Goal: Task Accomplishment & Management: Use online tool/utility

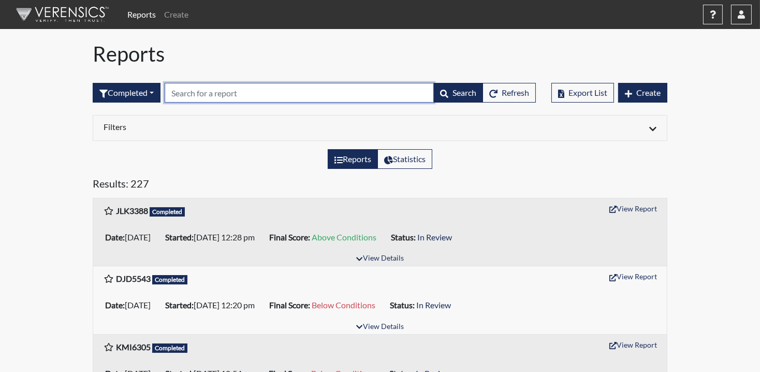
click at [234, 94] on input "text" at bounding box center [299, 93] width 269 height 20
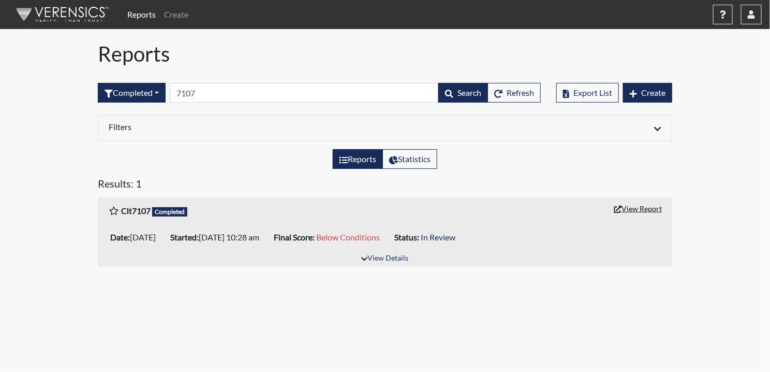
click at [656, 207] on button "View Report" at bounding box center [638, 208] width 57 height 16
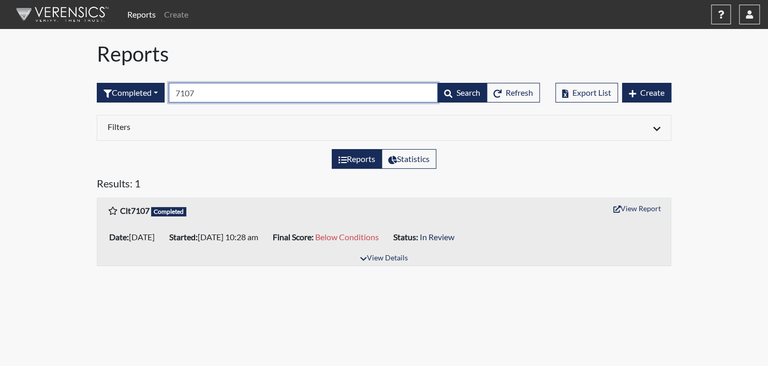
click at [221, 94] on input "7107" at bounding box center [303, 93] width 269 height 20
drag, startPoint x: 221, startPoint y: 95, endPoint x: 173, endPoint y: 94, distance: 47.6
click at [173, 94] on input "7107" at bounding box center [303, 93] width 269 height 20
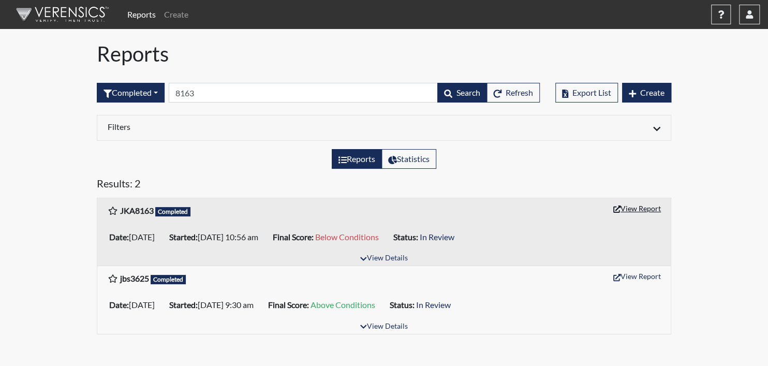
click at [628, 208] on button "View Report" at bounding box center [637, 208] width 57 height 16
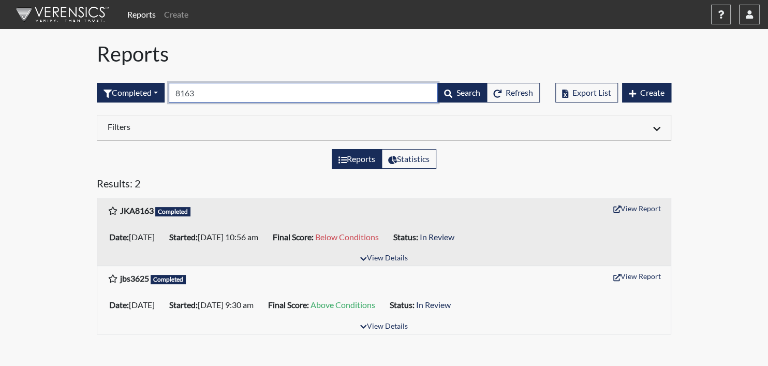
drag, startPoint x: 213, startPoint y: 95, endPoint x: 133, endPoint y: 116, distance: 82.5
click at [135, 109] on div "Completed All Created Sent by email In Progress Declined Completed 8163 Search …" at bounding box center [318, 92] width 443 height 45
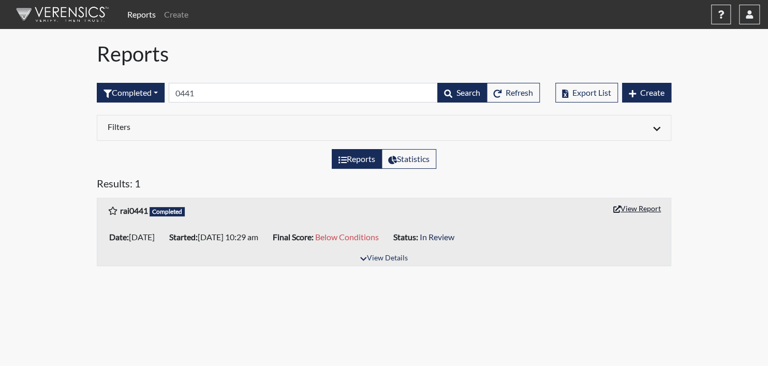
click at [625, 204] on button "View Report" at bounding box center [637, 208] width 57 height 16
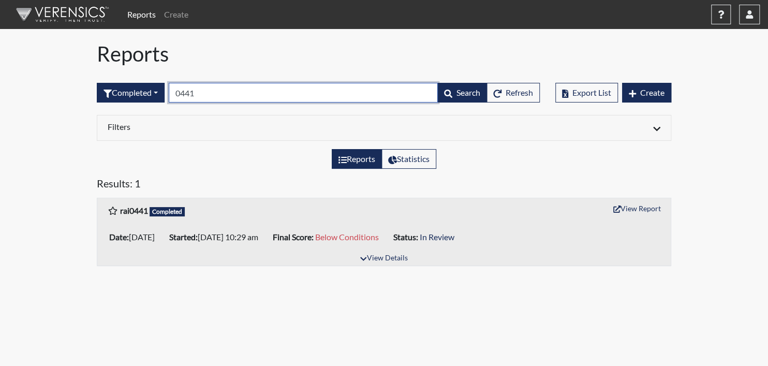
drag, startPoint x: 240, startPoint y: 94, endPoint x: 180, endPoint y: 98, distance: 59.6
click at [180, 98] on input "0441" at bounding box center [303, 93] width 269 height 20
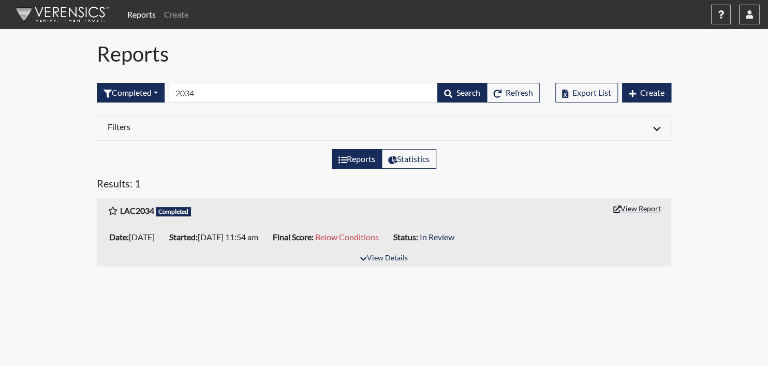
click at [629, 209] on button "View Report" at bounding box center [637, 208] width 57 height 16
click at [637, 205] on button "View Report" at bounding box center [637, 208] width 57 height 16
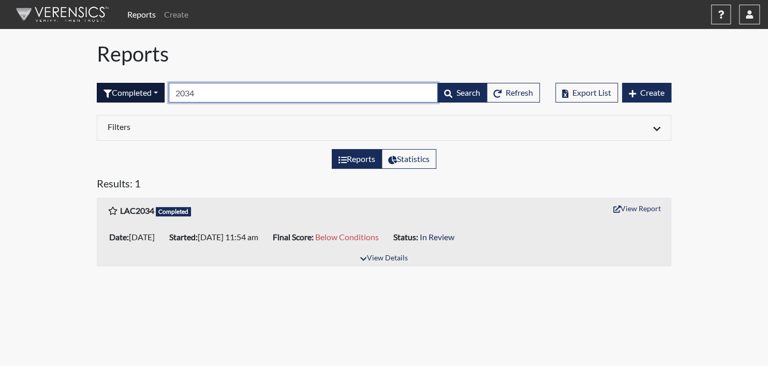
drag, startPoint x: 248, startPoint y: 96, endPoint x: 138, endPoint y: 94, distance: 110.3
click at [138, 94] on form "Completed All Created Sent by email In Progress Declined Completed 2034 Search …" at bounding box center [318, 93] width 443 height 20
type input "4307"
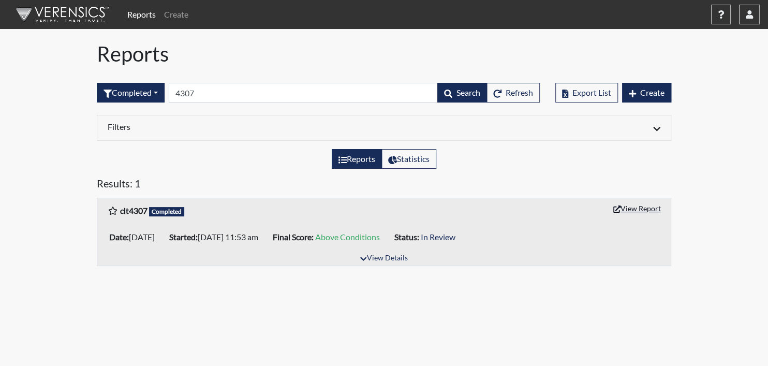
click at [640, 206] on button "View Report" at bounding box center [637, 208] width 57 height 16
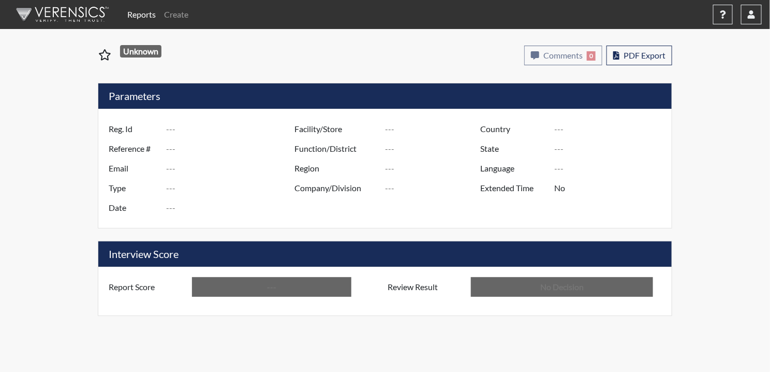
type input "Clt7107"
type input "50812"
type input "---"
type input "Corrections Pre-Employment"
type input "[DATE]"
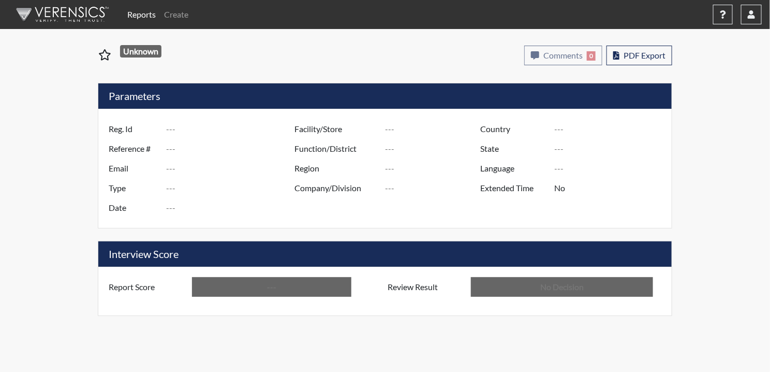
type input "Pulaski SP"
type input "[GEOGRAPHIC_DATA]"
type input "[US_STATE]"
type input "English"
type input "Below Conditions"
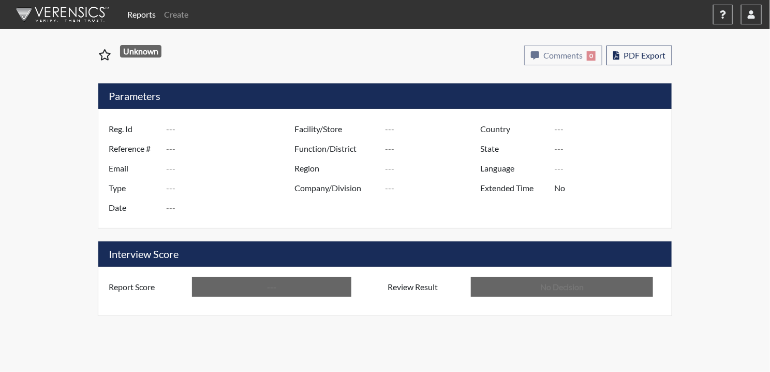
type input "In Review"
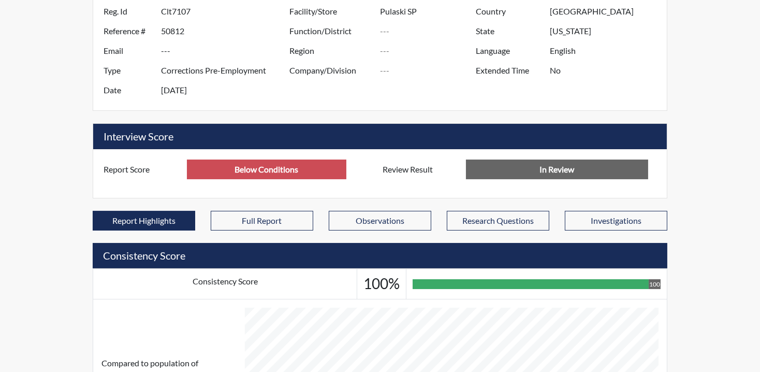
scroll to position [408, 0]
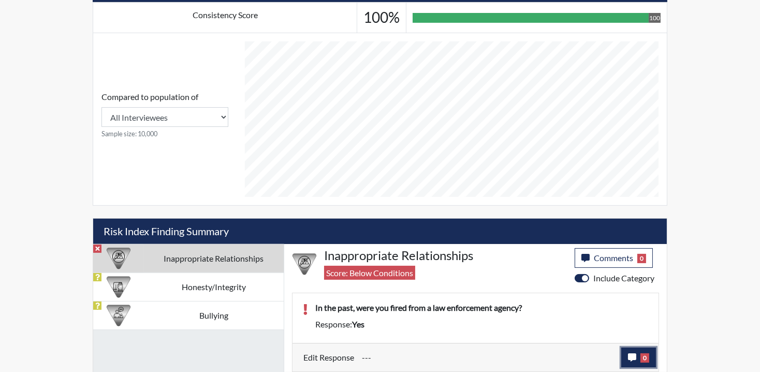
click at [648, 355] on span "0" at bounding box center [644, 357] width 9 height 9
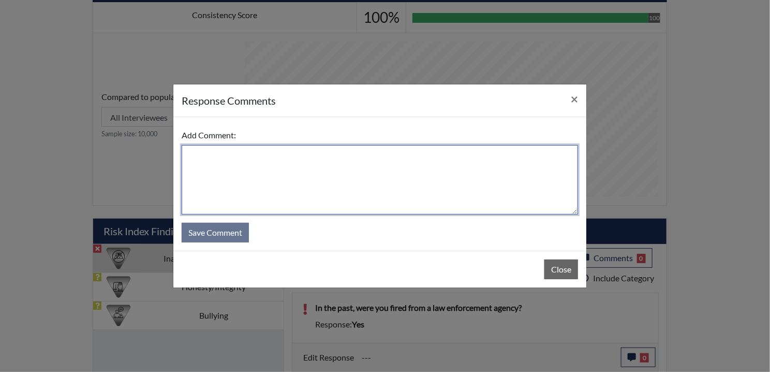
click at [300, 172] on textarea at bounding box center [380, 179] width 396 height 69
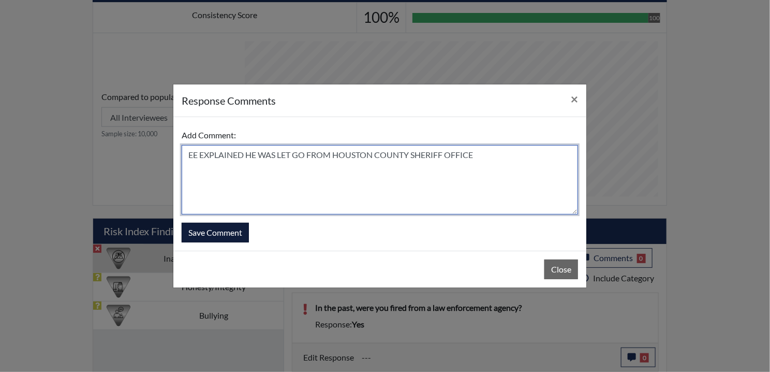
type textarea "EE EXPLAINED HE WAS LET GO FROM HOUSTON COUNTY SHERIFF OFFICE"
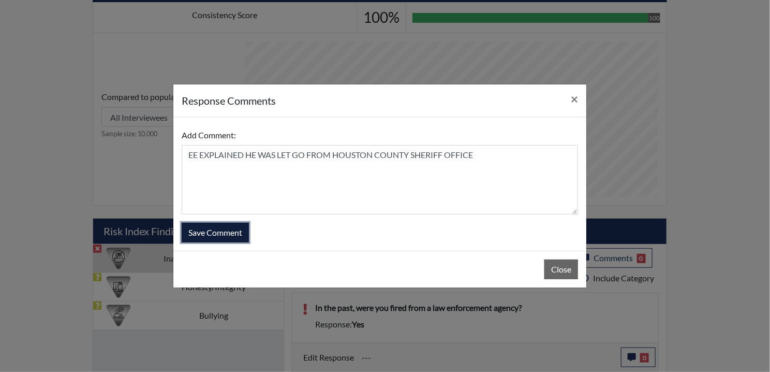
click at [223, 229] on button "Save Comment" at bounding box center [215, 233] width 67 height 20
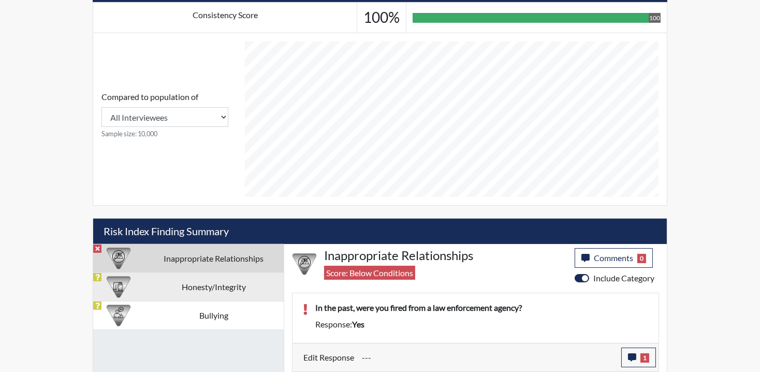
scroll to position [172, 430]
click at [216, 286] on td "Honesty/Integrity" at bounding box center [213, 286] width 140 height 28
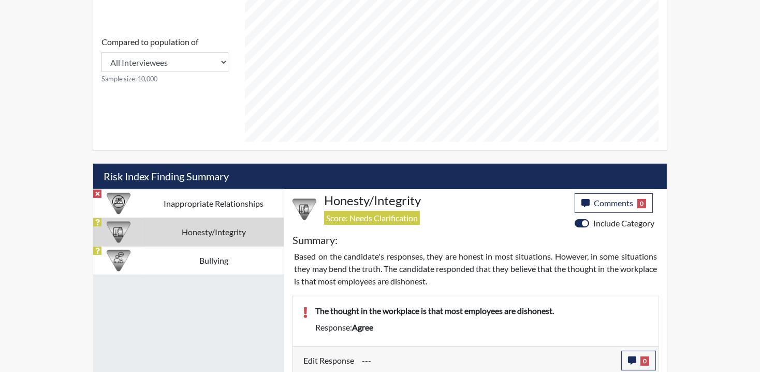
scroll to position [532, 0]
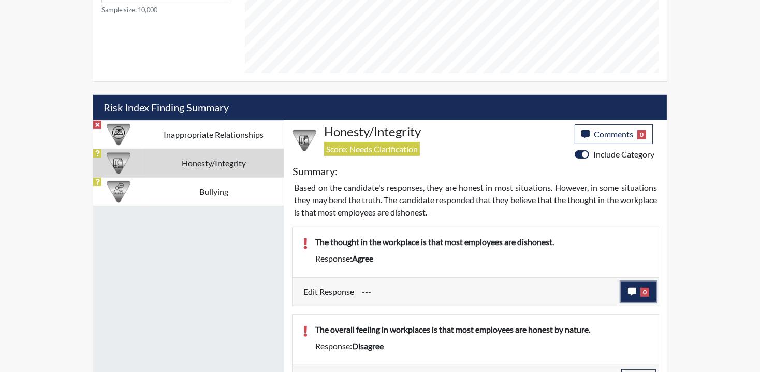
click at [638, 291] on button "0" at bounding box center [638, 292] width 35 height 20
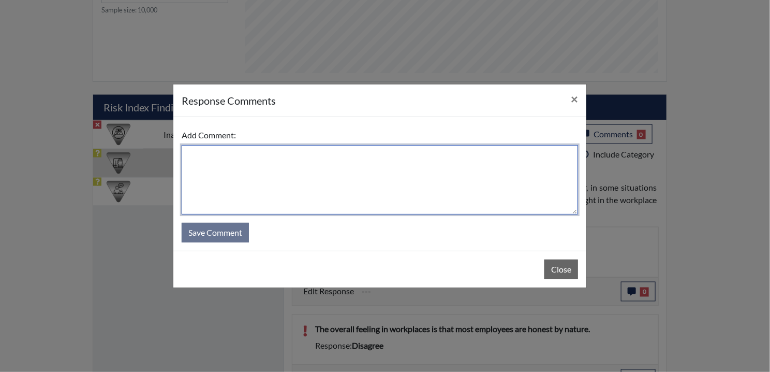
click at [264, 176] on textarea at bounding box center [380, 179] width 396 height 69
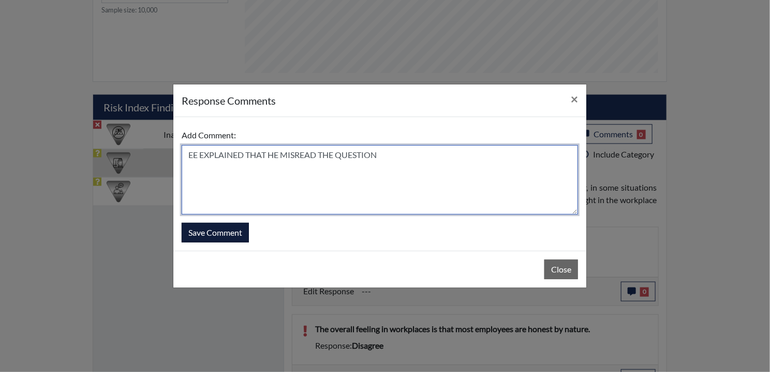
type textarea "EE EXPLAINED THAT HE MISREAD THE QUESTION"
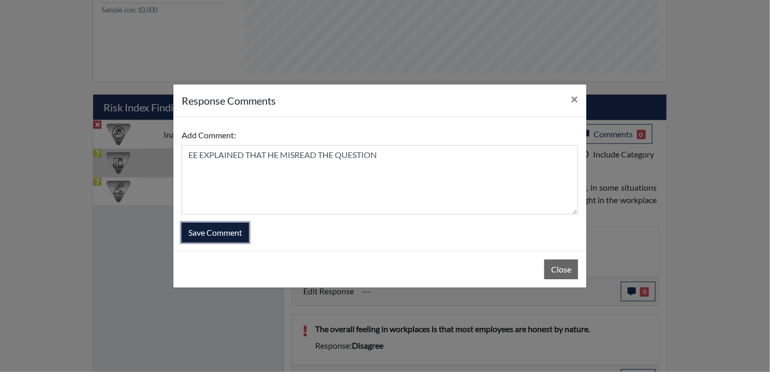
click at [213, 235] on button "Save Comment" at bounding box center [215, 233] width 67 height 20
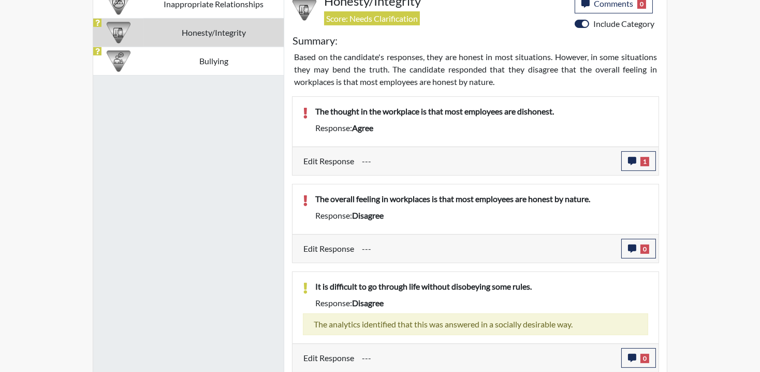
scroll to position [670, 0]
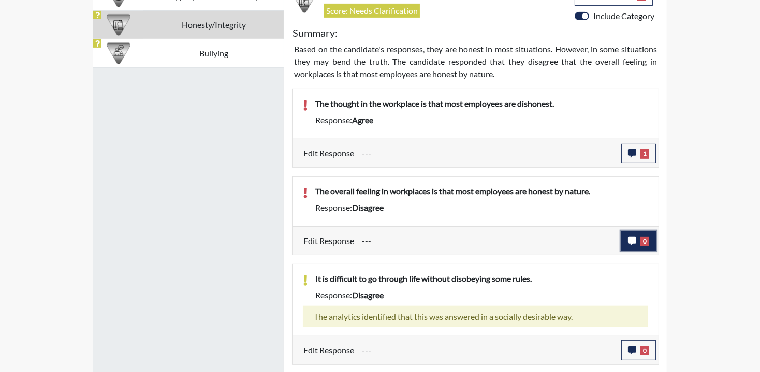
click at [645, 233] on button "0" at bounding box center [638, 241] width 35 height 20
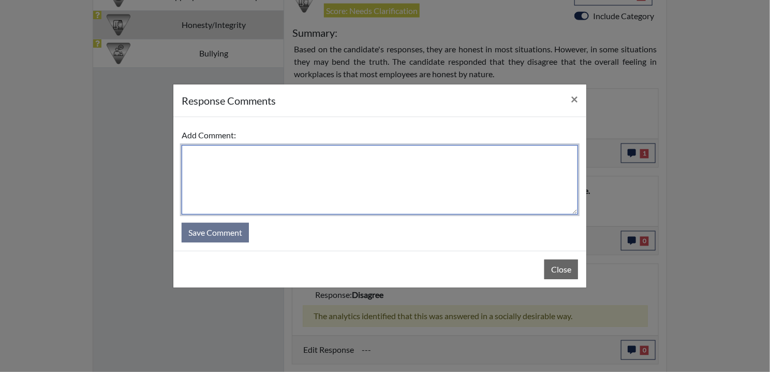
click at [251, 164] on textarea at bounding box center [380, 179] width 396 height 69
type textarea "EE MISREAD QUESTION"
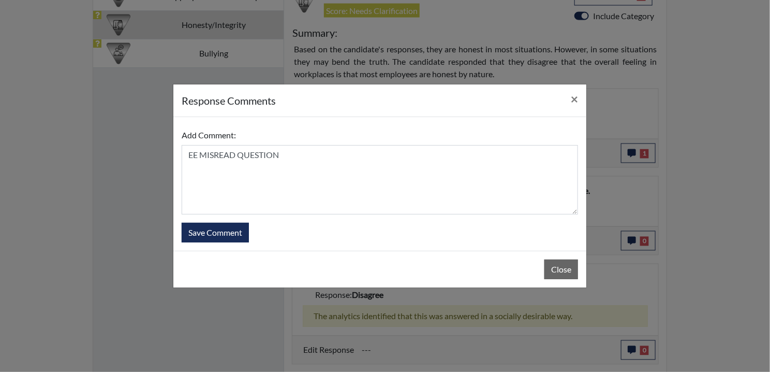
click at [220, 242] on div "Add Comment: EE MISREAD QUESTION Save Comment" at bounding box center [379, 184] width 413 height 134
click at [223, 233] on button "Save Comment" at bounding box center [215, 233] width 67 height 20
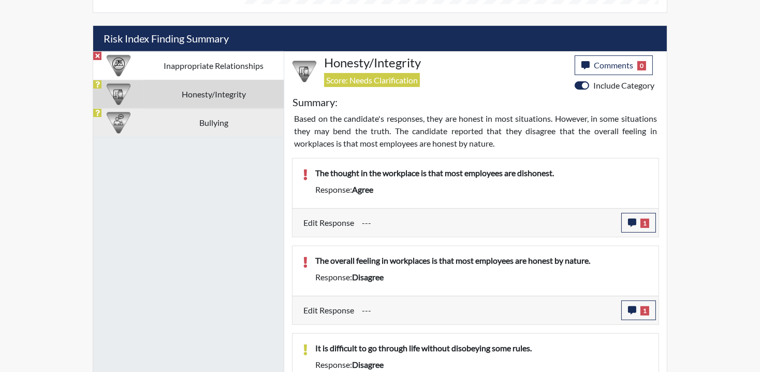
scroll to position [172, 430]
click at [183, 115] on td "Bullying" at bounding box center [213, 122] width 140 height 28
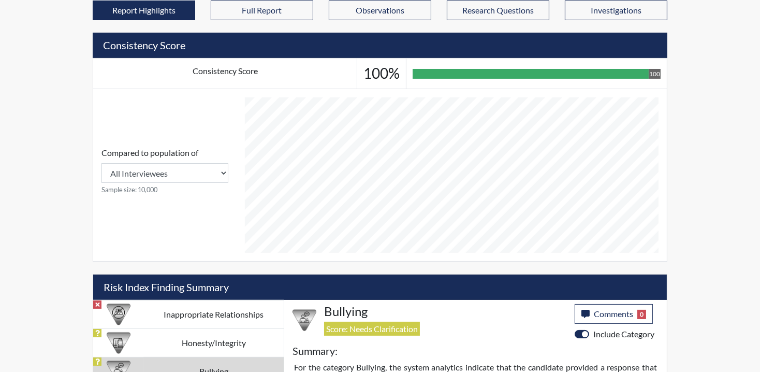
scroll to position [476, 0]
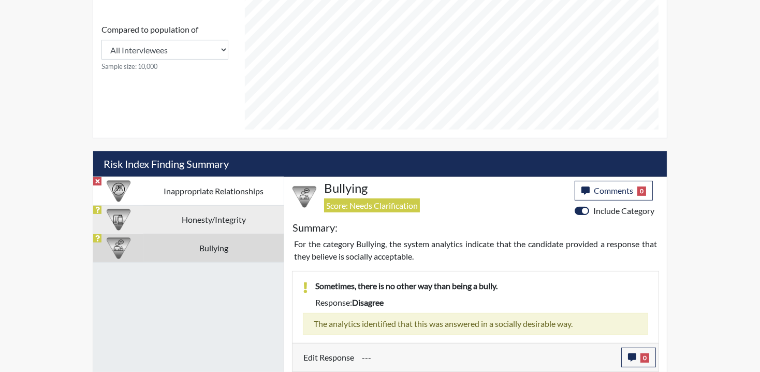
click at [169, 221] on td "Honesty/Integrity" at bounding box center [213, 219] width 140 height 28
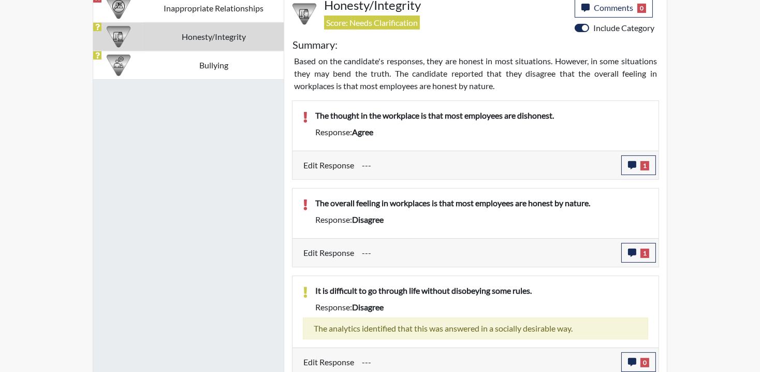
scroll to position [739, 0]
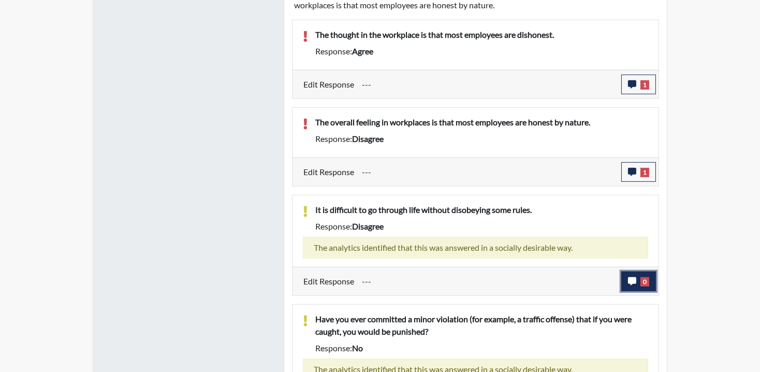
click at [641, 277] on span "0" at bounding box center [644, 281] width 9 height 9
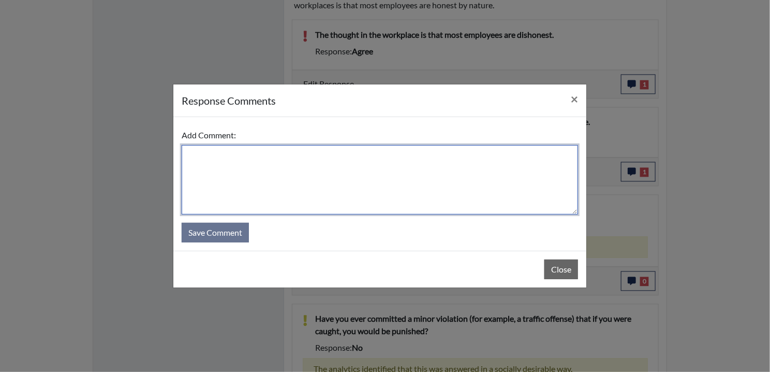
click at [336, 186] on textarea at bounding box center [380, 179] width 396 height 69
click at [260, 150] on textarea "EE ANSWERED TRRUTHFULLY" at bounding box center [380, 179] width 396 height 69
drag, startPoint x: 312, startPoint y: 153, endPoint x: 167, endPoint y: 154, distance: 144.4
click at [92, 160] on div "response Comments × Add Comment: EE ANSWERED TRUTHFULLY Save Comment Close" at bounding box center [385, 186] width 770 height 372
type textarea "EE ANSWERED TRUTHFULLY"
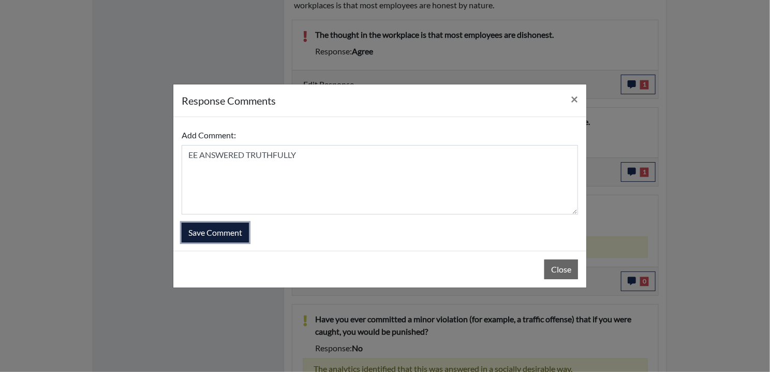
click at [214, 227] on button "Save Comment" at bounding box center [215, 233] width 67 height 20
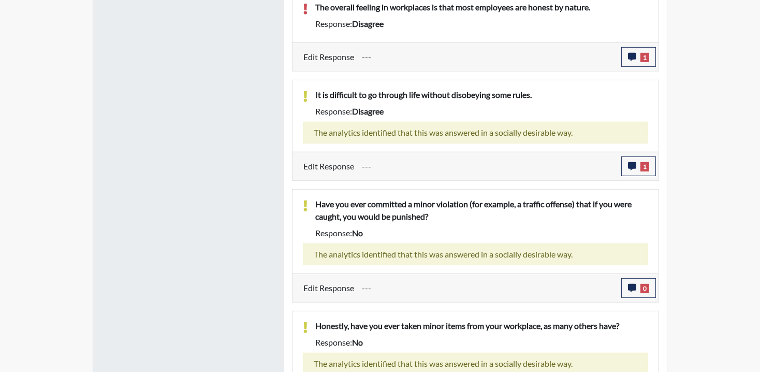
scroll to position [877, 0]
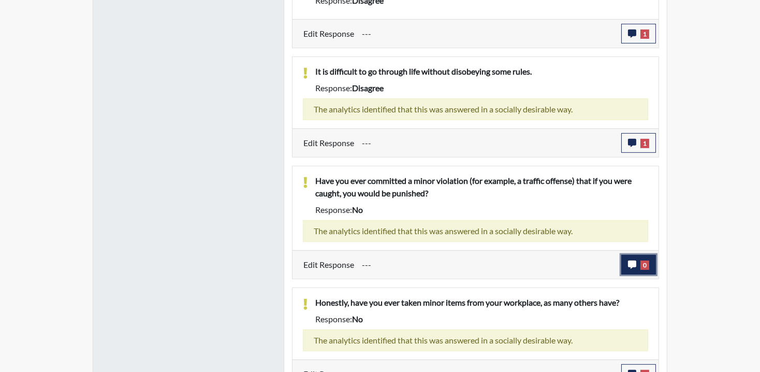
click at [645, 257] on button "0" at bounding box center [638, 265] width 35 height 20
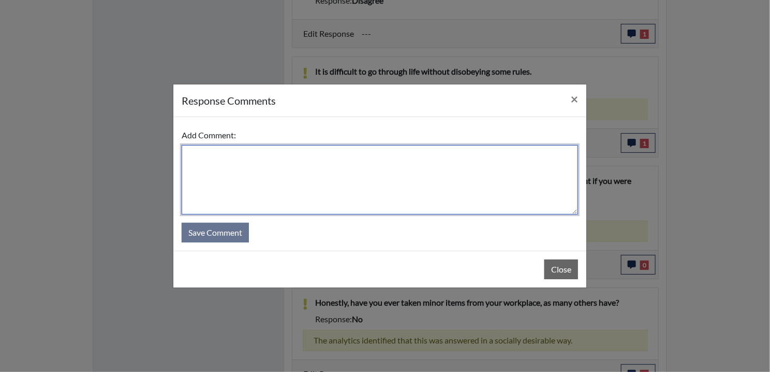
click at [249, 174] on textarea at bounding box center [380, 179] width 396 height 69
paste textarea "EE ANSWERED TRUTHFULLY"
click at [200, 154] on textarea "EE ANSWERED TRUTHFULLY" at bounding box center [380, 179] width 396 height 69
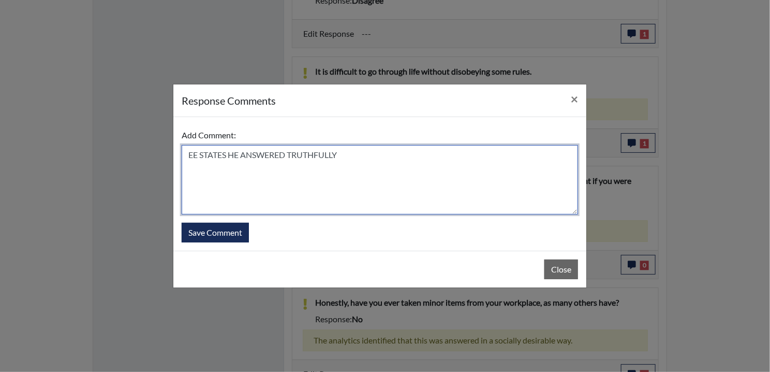
drag, startPoint x: 345, startPoint y: 155, endPoint x: 171, endPoint y: 142, distance: 173.8
click at [171, 142] on div "response Comments × Add Comment: EE STATES HE ANSWERED TRUTHFULLY Save Comment …" at bounding box center [385, 186] width 770 height 372
type textarea "EE STATES HE ANSWERED TRUTHFULLY"
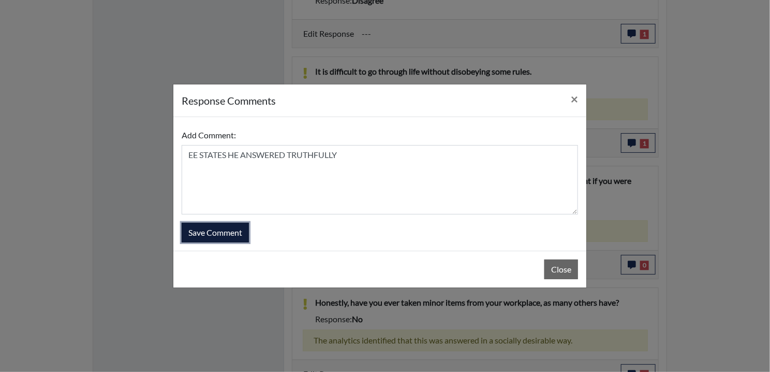
click at [215, 233] on button "Save Comment" at bounding box center [215, 233] width 67 height 20
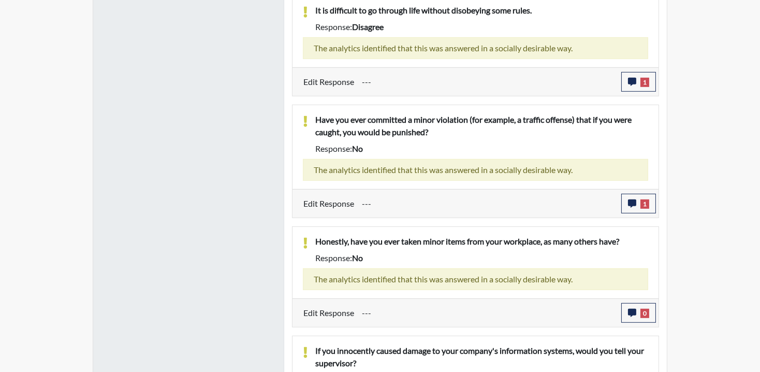
scroll to position [1015, 0]
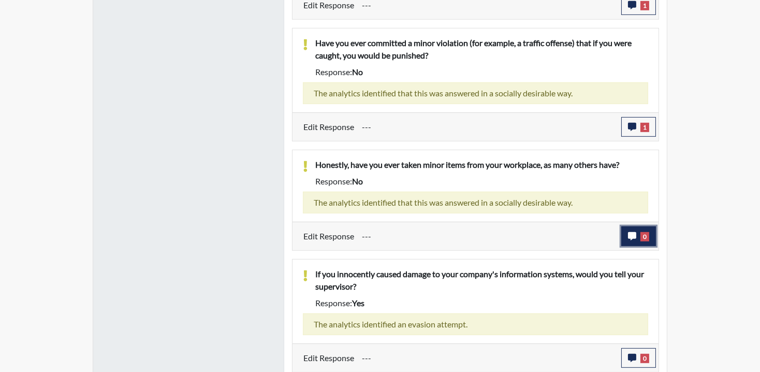
click at [634, 238] on icon "button" at bounding box center [632, 236] width 8 height 8
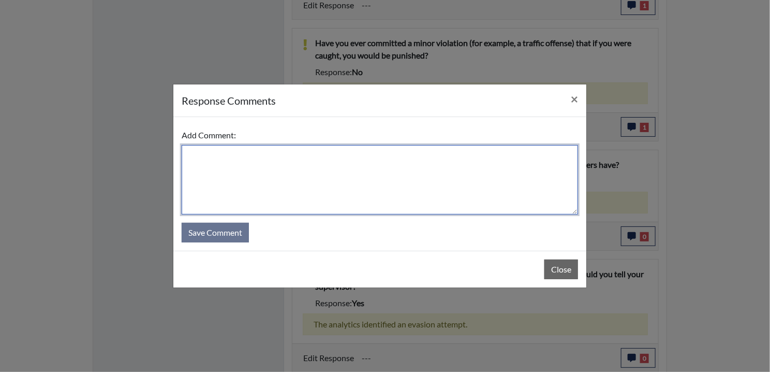
click at [323, 176] on textarea at bounding box center [380, 179] width 396 height 69
paste textarea "EE STATES HE ANSWERED TRUTHFULLY"
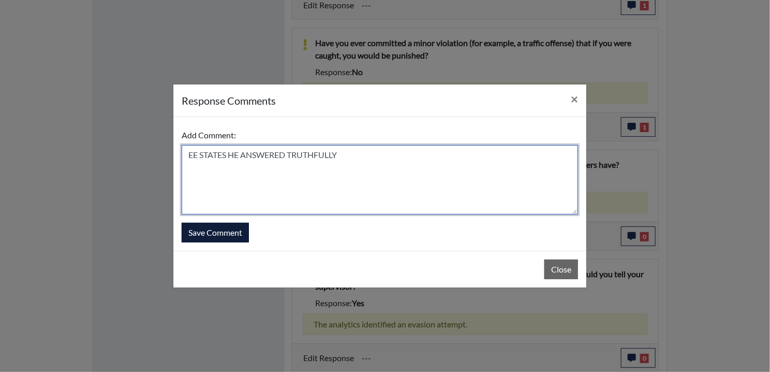
type textarea "EE STATES HE ANSWERED TRUTHFULLY"
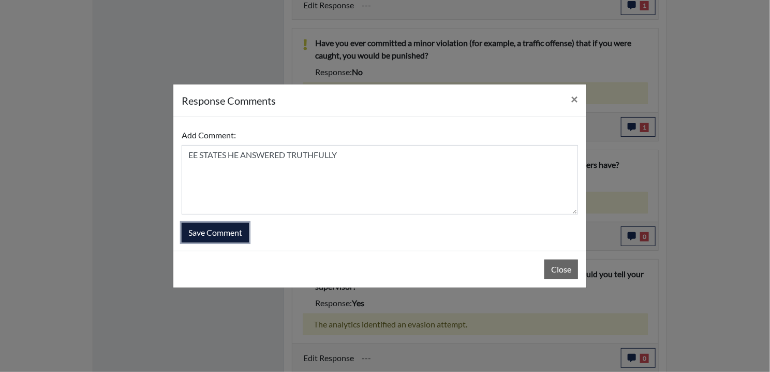
click at [215, 224] on button "Save Comment" at bounding box center [215, 233] width 67 height 20
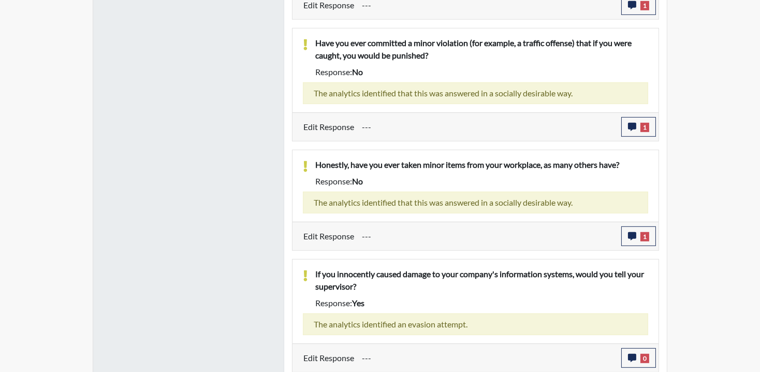
scroll to position [172, 430]
click at [643, 348] on button "0" at bounding box center [638, 358] width 35 height 20
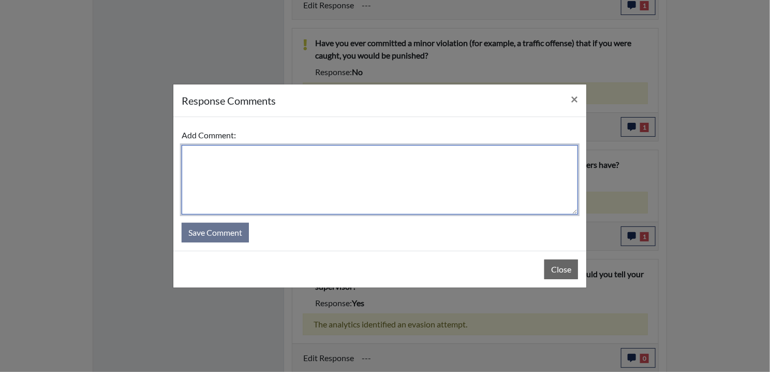
click at [239, 173] on textarea at bounding box center [380, 179] width 396 height 69
paste textarea "EE STATES HE ANSWERED TRUTHFULLY"
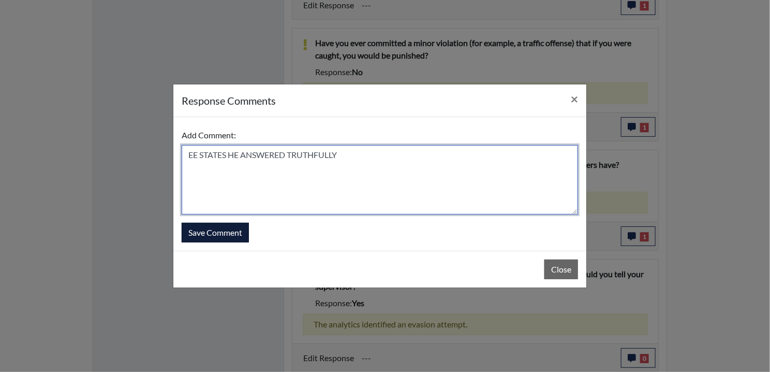
type textarea "EE STATES HE ANSWERED TRUTHFULLY"
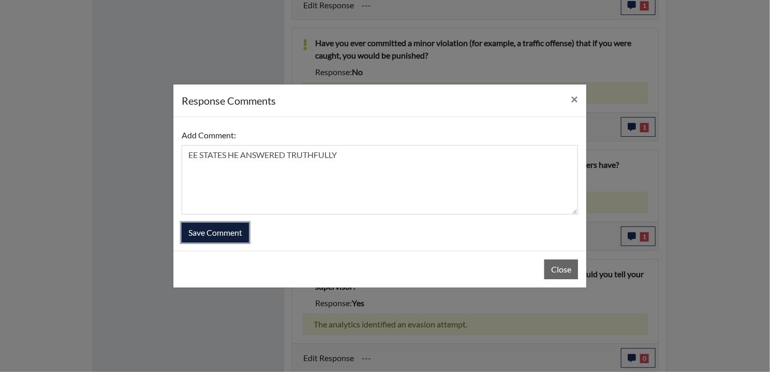
click at [199, 232] on button "Save Comment" at bounding box center [215, 233] width 67 height 20
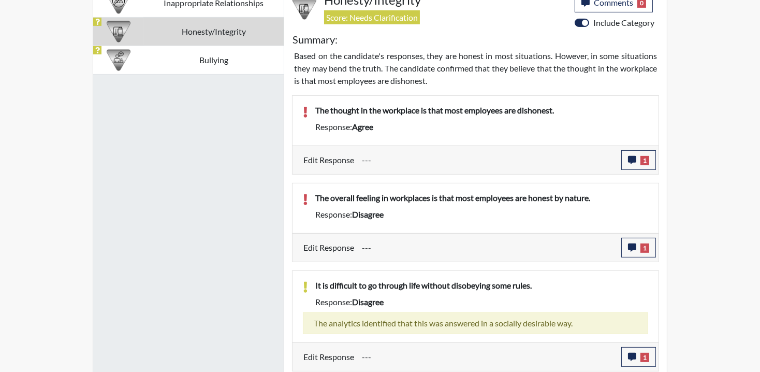
scroll to position [670, 0]
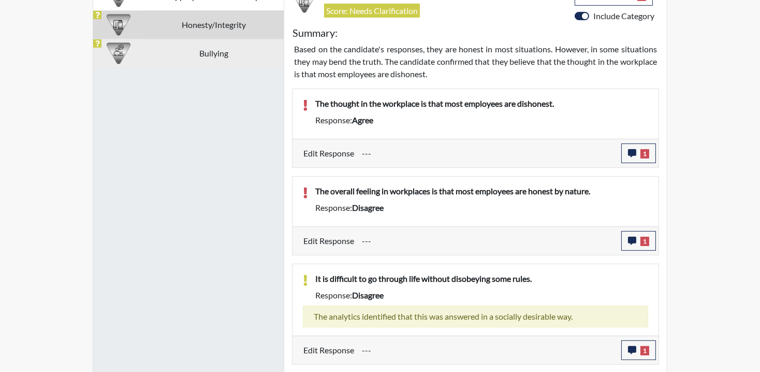
click at [181, 58] on td "Bullying" at bounding box center [213, 53] width 140 height 28
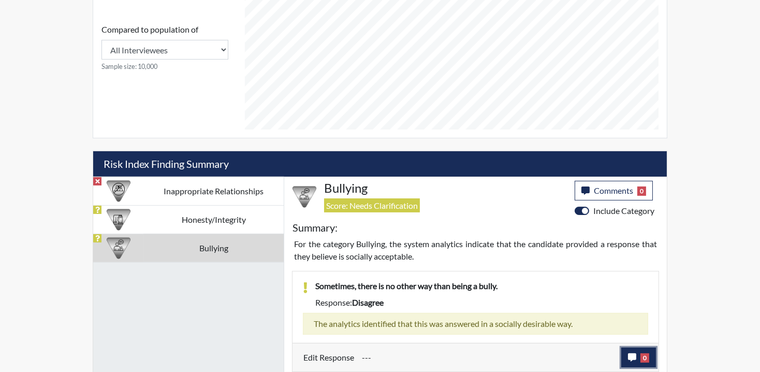
click at [640, 359] on span "0" at bounding box center [644, 357] width 9 height 9
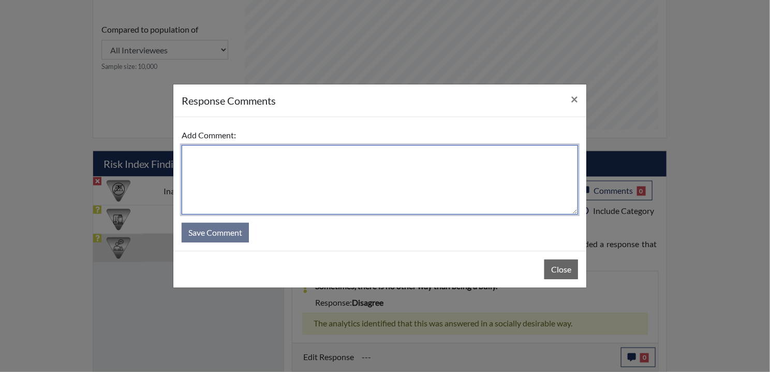
click at [239, 169] on textarea at bounding box center [380, 179] width 396 height 69
paste textarea "EE STATES HE ANSWERED TRUTHFULLY"
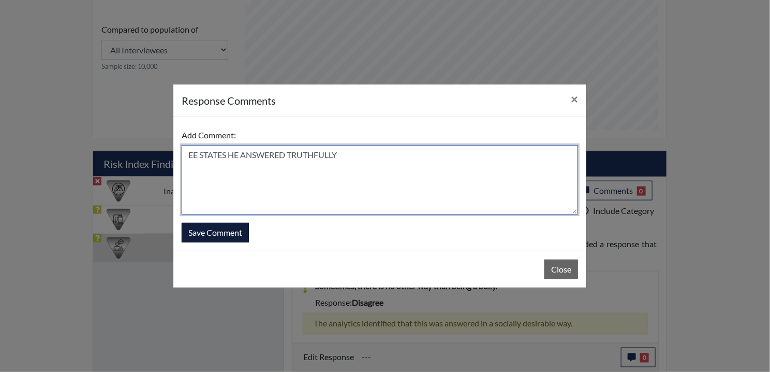
type textarea "EE STATES HE ANSWERED TRUTHFULLY"
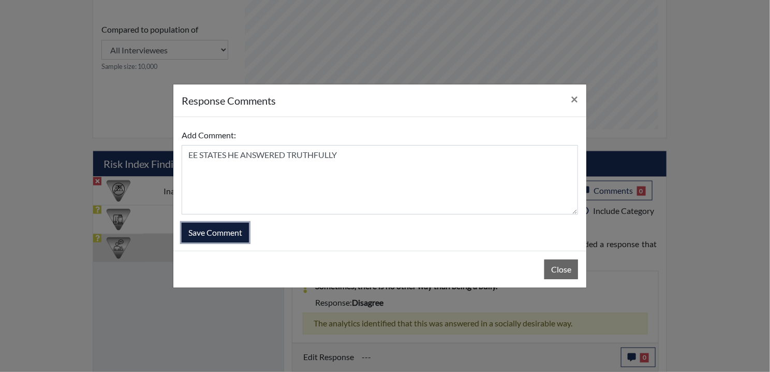
click at [222, 224] on button "Save Comment" at bounding box center [215, 233] width 67 height 20
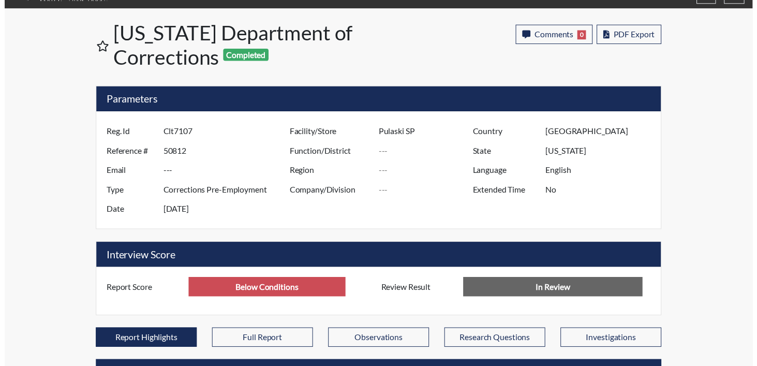
scroll to position [0, 0]
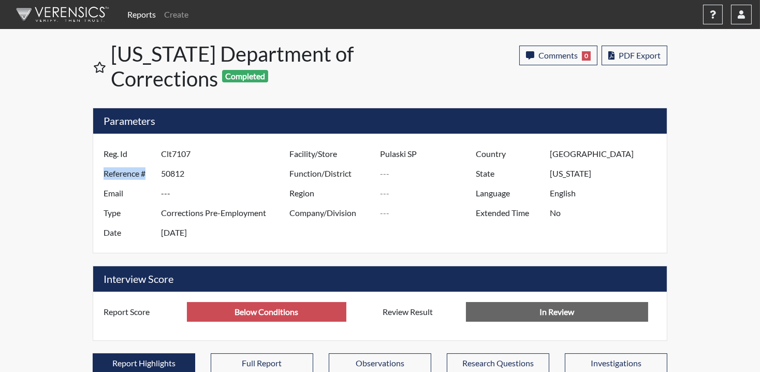
drag, startPoint x: 102, startPoint y: 174, endPoint x: 146, endPoint y: 174, distance: 44.0
click at [146, 174] on label "Reference #" at bounding box center [128, 174] width 65 height 20
drag, startPoint x: 146, startPoint y: 174, endPoint x: 131, endPoint y: 153, distance: 26.3
click at [131, 153] on label "Reg. Id" at bounding box center [128, 154] width 65 height 20
click at [112, 153] on label "Reg. Id" at bounding box center [128, 154] width 65 height 20
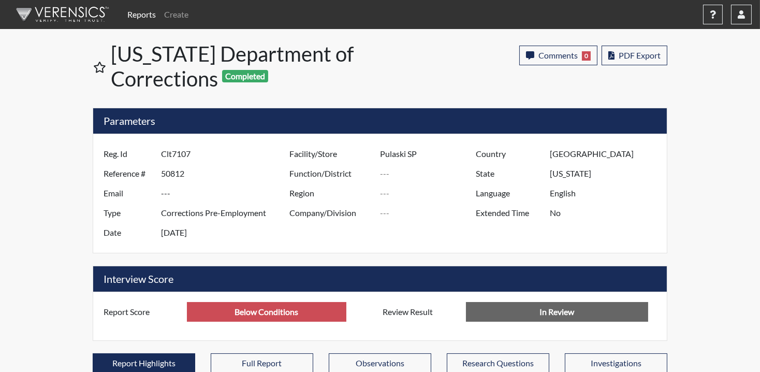
drag, startPoint x: 103, startPoint y: 153, endPoint x: 221, endPoint y: 156, distance: 118.6
click at [221, 156] on div "Reg. Id Clt7107" at bounding box center [194, 154] width 196 height 20
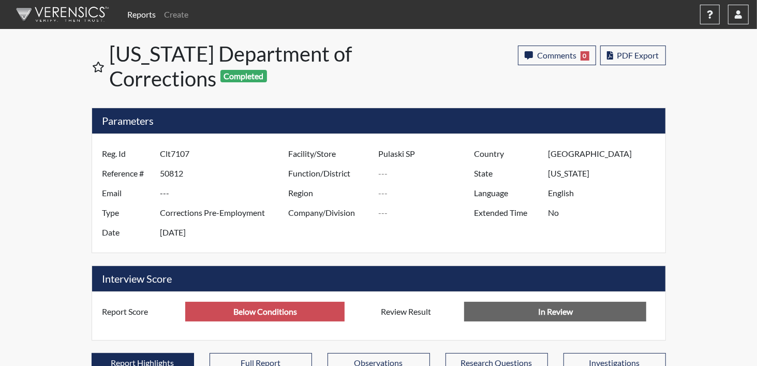
click at [173, 155] on input "Clt7107" at bounding box center [225, 154] width 131 height 20
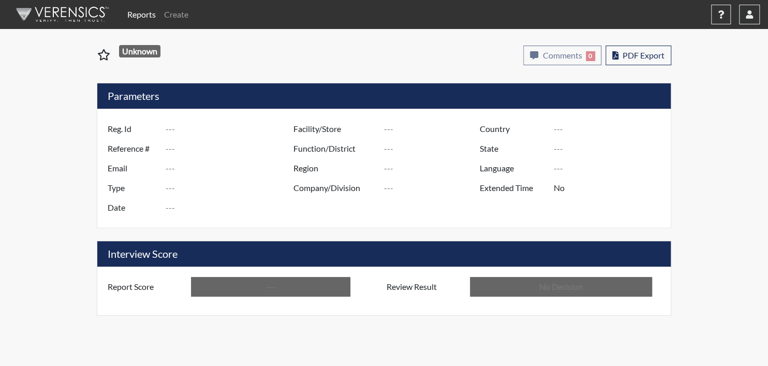
type input "JKA8163"
type input "50817"
type input "---"
type input "Corrections Pre-Employment"
type input "[DATE]"
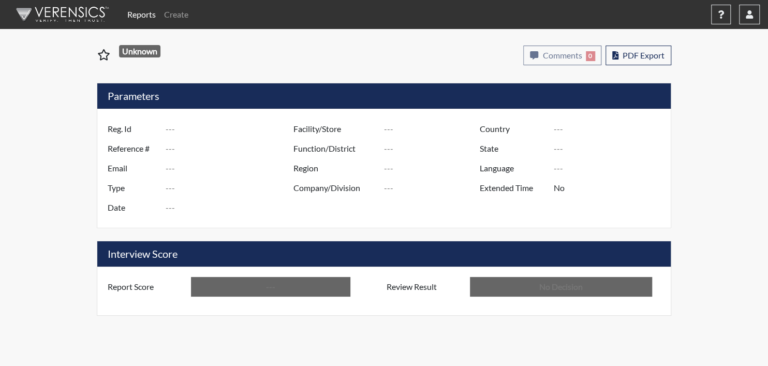
type input "Pulaski SP"
type input "[GEOGRAPHIC_DATA]"
type input "[US_STATE]"
type input "English"
type input "Below Conditions"
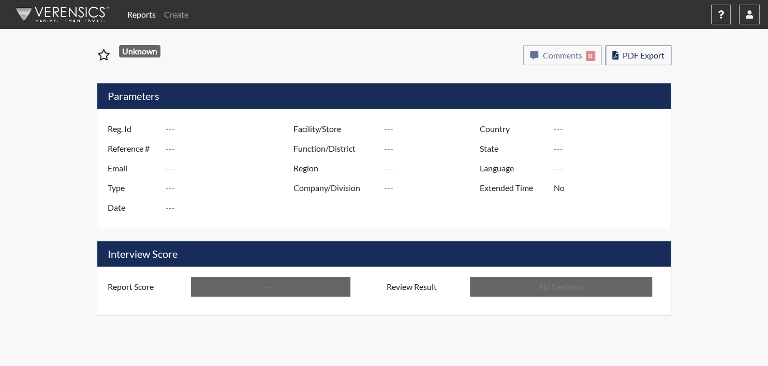
type input "In Review"
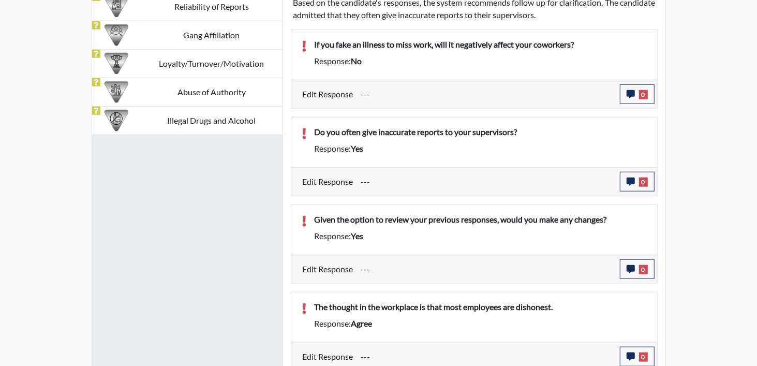
scroll to position [552, 0]
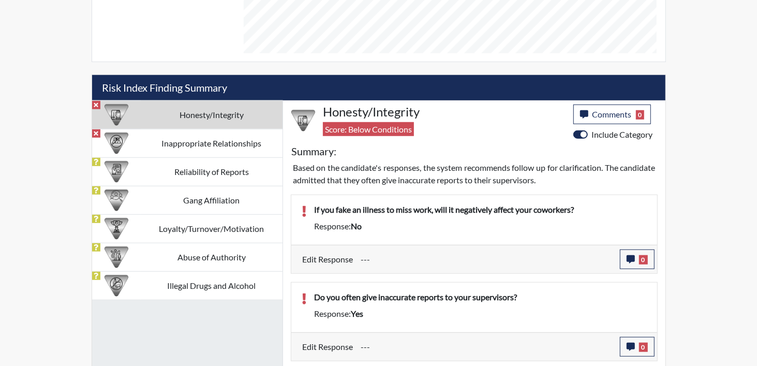
click at [156, 121] on td "Honesty/Integrity" at bounding box center [212, 114] width 142 height 28
drag, startPoint x: 634, startPoint y: 244, endPoint x: 631, endPoint y: 253, distance: 8.8
click at [632, 246] on div "Edit Response --- 0 response Comments × Add Comment: Save Comment Close" at bounding box center [474, 259] width 366 height 28
click at [631, 257] on icon "button" at bounding box center [631, 259] width 8 height 8
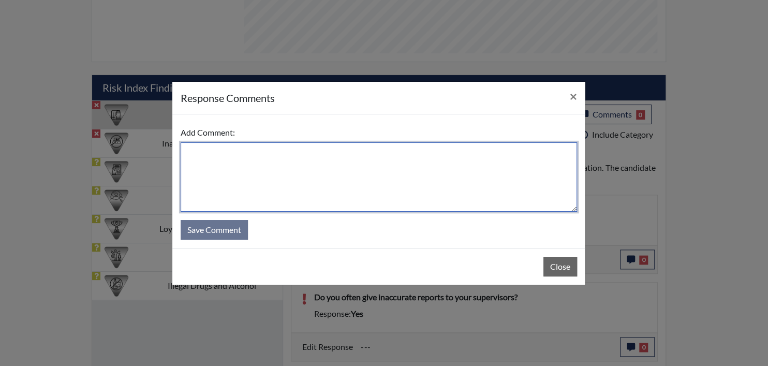
click at [333, 162] on textarea at bounding box center [379, 176] width 396 height 69
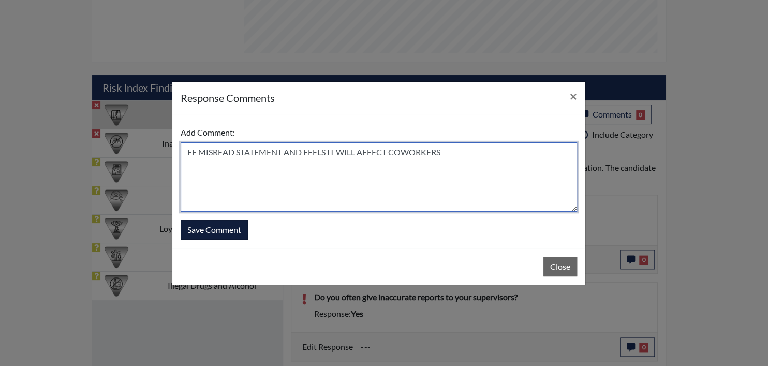
type textarea "EE MISREAD STATEMENT AND FEELS IT WILL AFFECT COWORKERS"
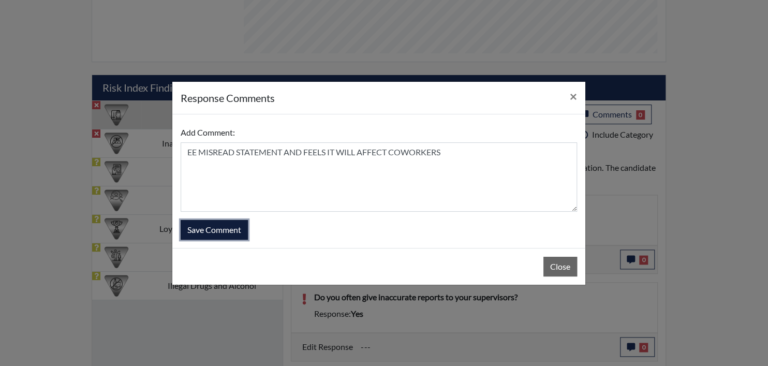
click at [209, 233] on button "Save Comment" at bounding box center [214, 230] width 67 height 20
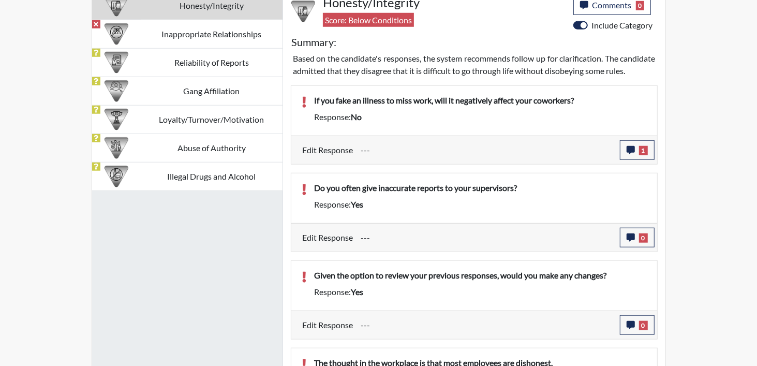
scroll to position [690, 0]
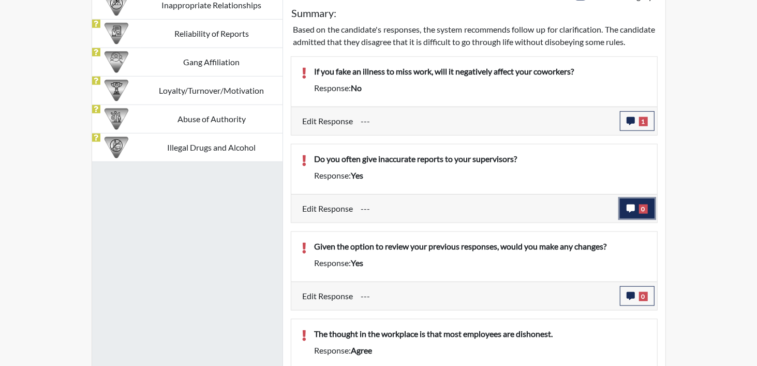
click at [641, 211] on button "0" at bounding box center [637, 209] width 35 height 20
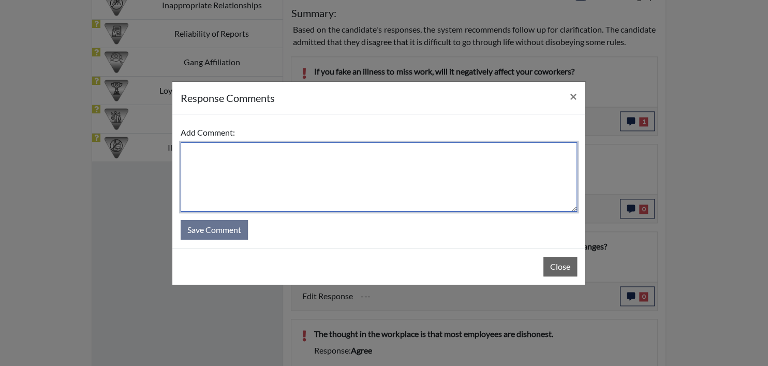
click at [290, 181] on textarea at bounding box center [379, 176] width 396 height 69
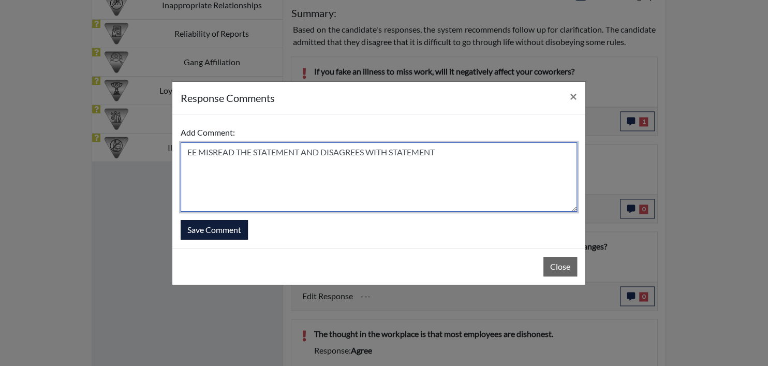
type textarea "EE MISREAD THE STATEMENT AND DISAGREES WITH STATEMENT"
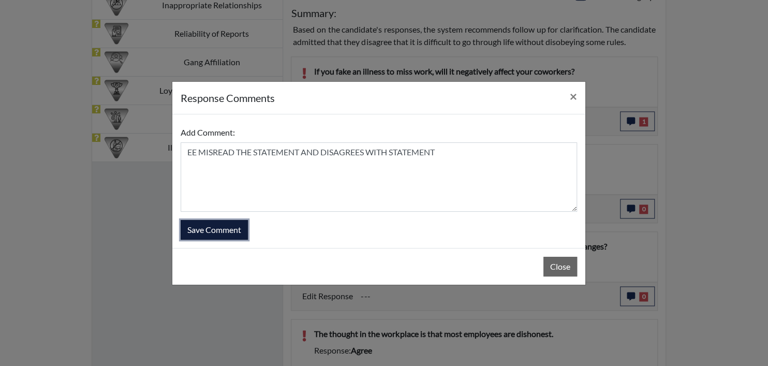
click at [218, 223] on button "Save Comment" at bounding box center [214, 230] width 67 height 20
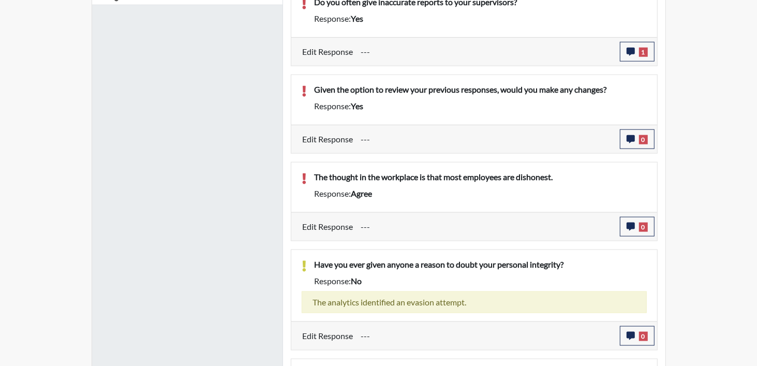
scroll to position [827, 0]
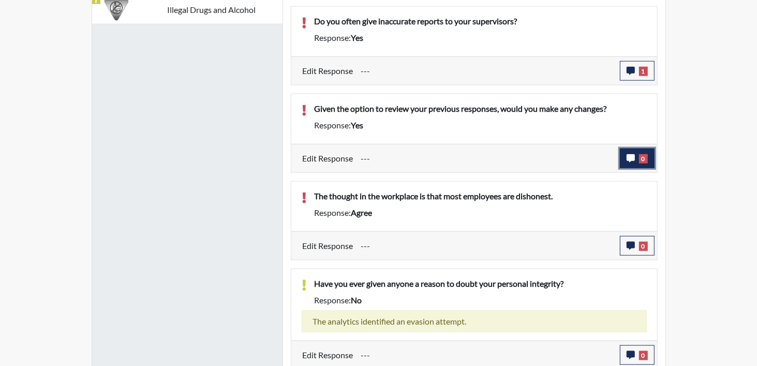
click at [638, 166] on button "0" at bounding box center [637, 159] width 35 height 20
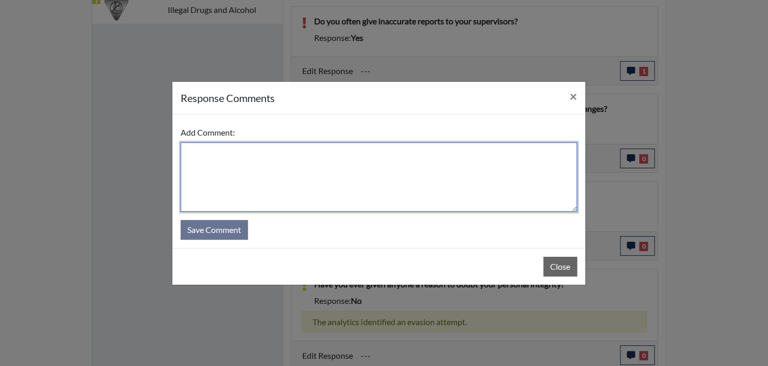
click at [298, 168] on textarea at bounding box center [379, 176] width 396 height 69
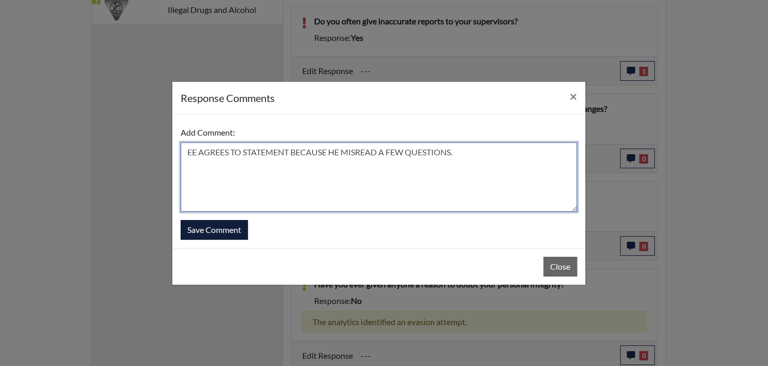
type textarea "EE AGREES TO STATEMENT BECAUSE HE MISREAD A FEW QUESTIONS."
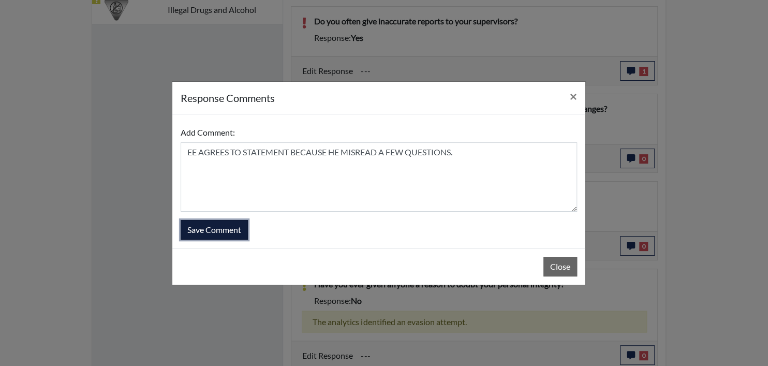
click at [227, 227] on button "Save Comment" at bounding box center [214, 230] width 67 height 20
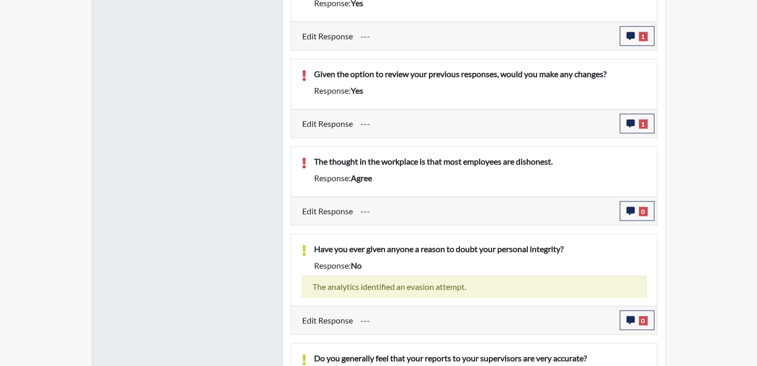
scroll to position [897, 0]
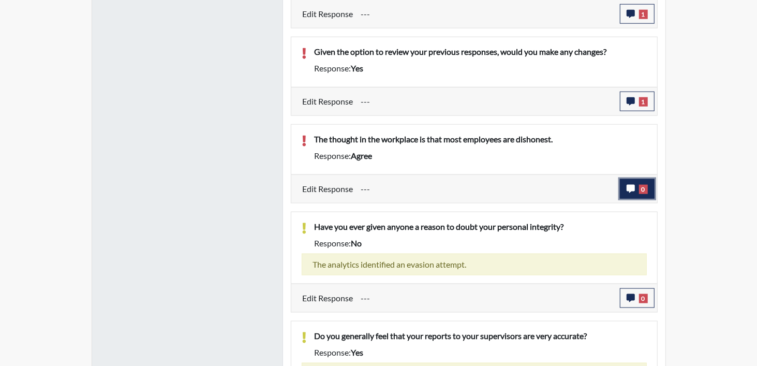
click at [653, 189] on button "0" at bounding box center [637, 189] width 35 height 20
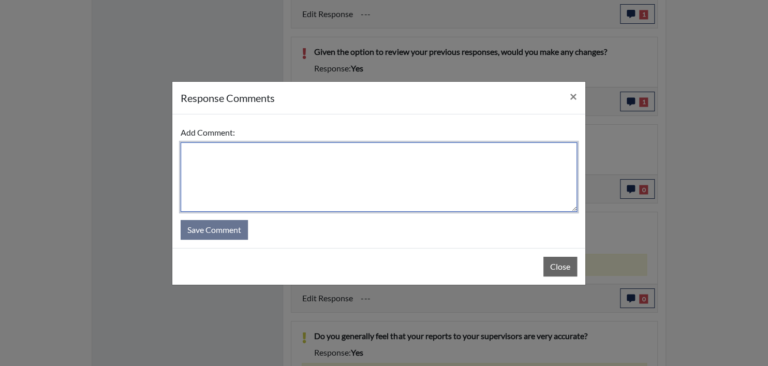
click at [456, 176] on textarea at bounding box center [379, 176] width 396 height 69
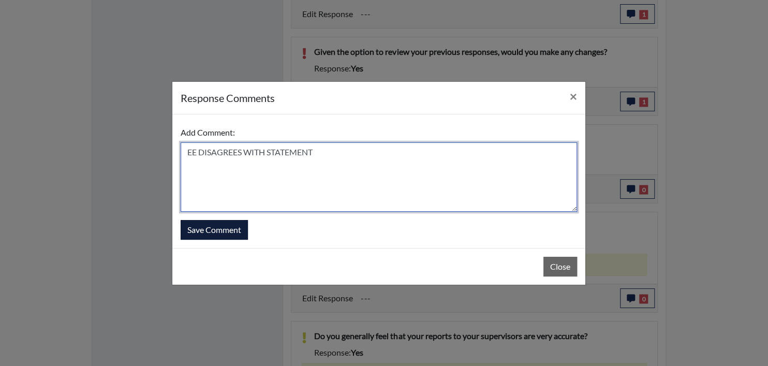
type textarea "EE DISAGREES WITH STATEMENT"
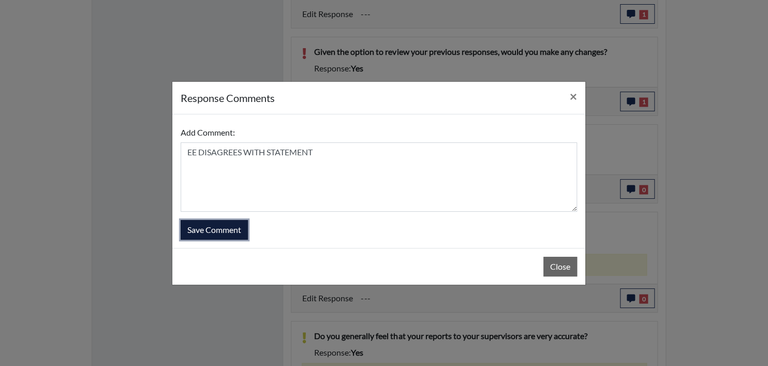
click at [205, 227] on button "Save Comment" at bounding box center [214, 230] width 67 height 20
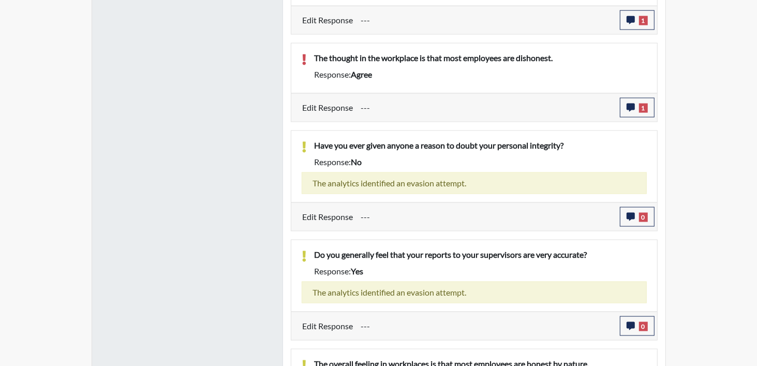
scroll to position [1035, 0]
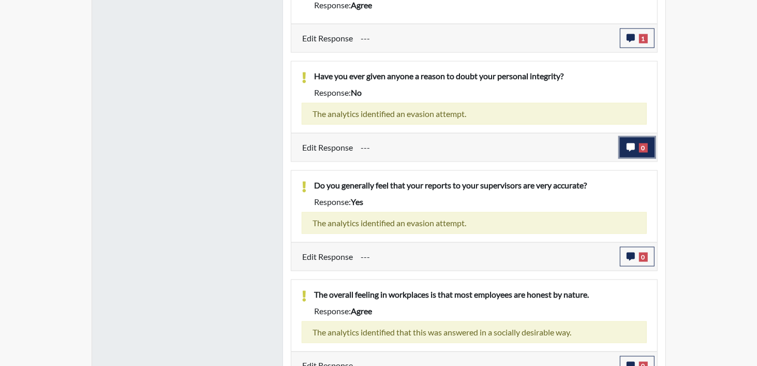
click at [651, 156] on button "0" at bounding box center [637, 148] width 35 height 20
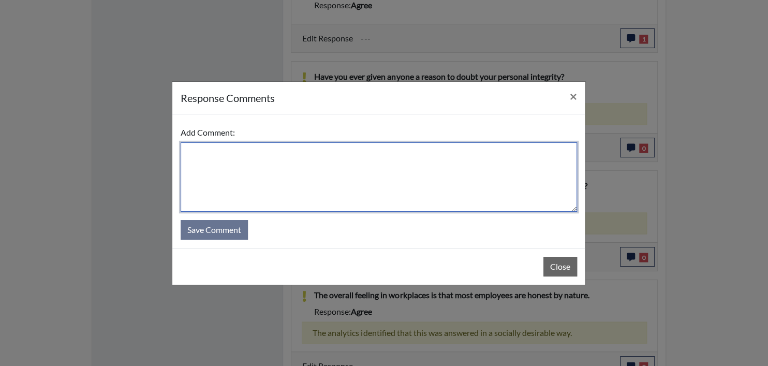
click at [308, 160] on textarea at bounding box center [379, 176] width 396 height 69
drag, startPoint x: 305, startPoint y: 143, endPoint x: 175, endPoint y: 141, distance: 130.4
click at [170, 141] on div "response Comments × Add Comment: EE ANSWERED TRUTHFULLY. Save Comment Close" at bounding box center [384, 183] width 768 height 366
type textarea "EE ANSWERED TRUTHFULLY."
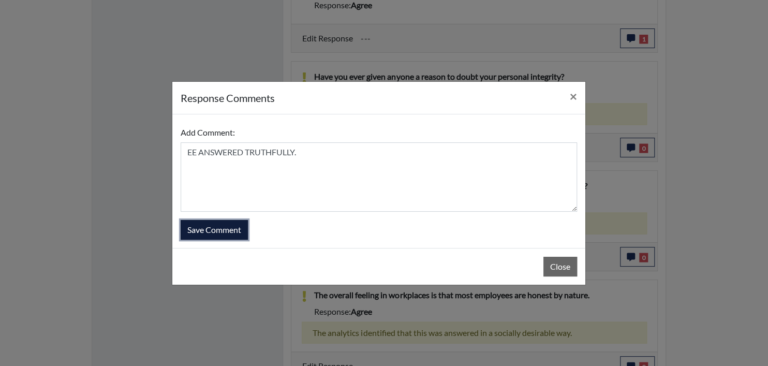
click at [221, 234] on button "Save Comment" at bounding box center [214, 230] width 67 height 20
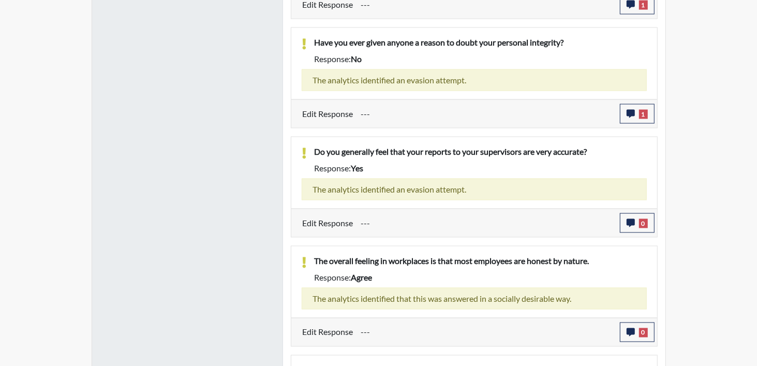
scroll to position [1104, 0]
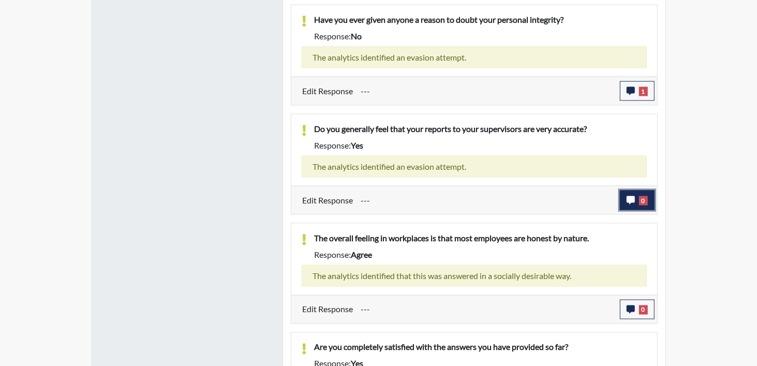
click at [641, 197] on span "0" at bounding box center [643, 200] width 9 height 9
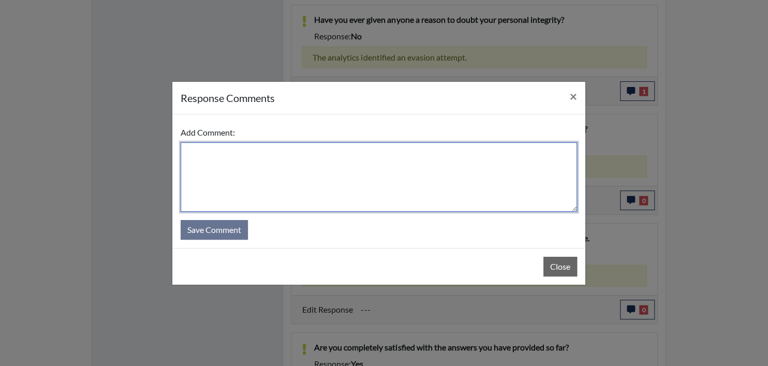
click at [252, 171] on textarea at bounding box center [379, 176] width 396 height 69
paste textarea "EE ANSWERED TRUTHFULLY."
type textarea "EE ANSWERED TRUTHFULLY."
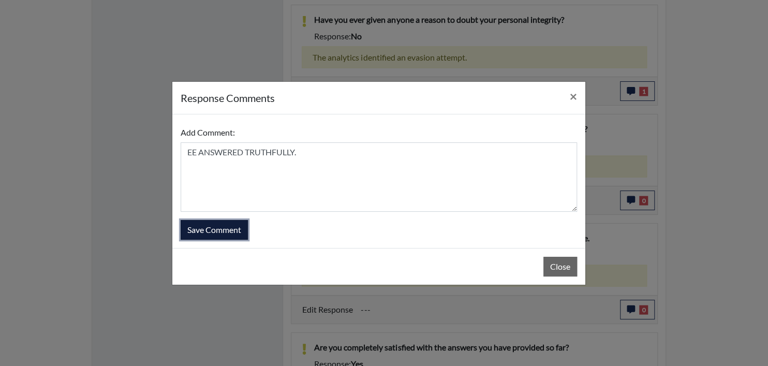
click at [214, 221] on button "Save Comment" at bounding box center [214, 230] width 67 height 20
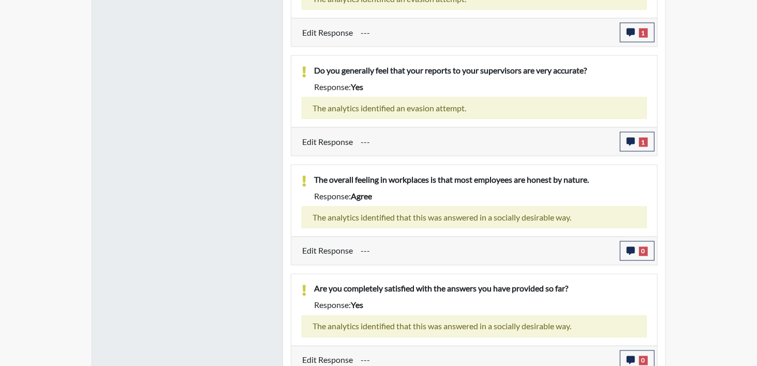
scroll to position [1173, 0]
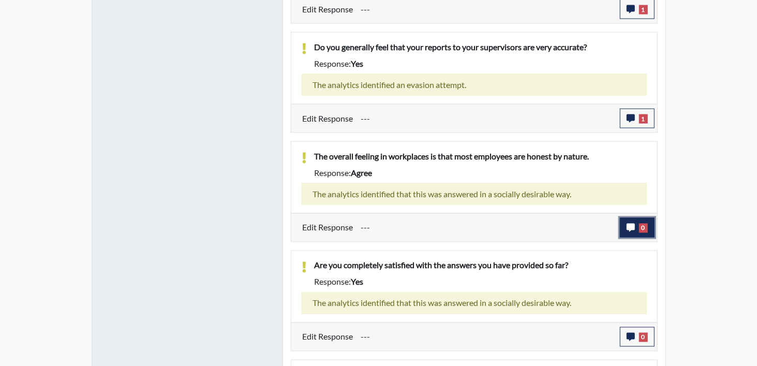
click at [643, 230] on span "0" at bounding box center [643, 228] width 9 height 9
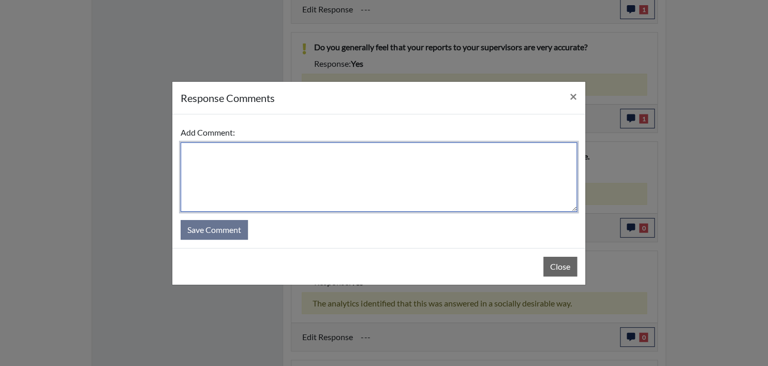
click at [219, 175] on textarea at bounding box center [379, 176] width 396 height 69
paste textarea "EE ANSWERED TRUTHFULLY."
type textarea "EE ANSWERED TRUTHFULLY."
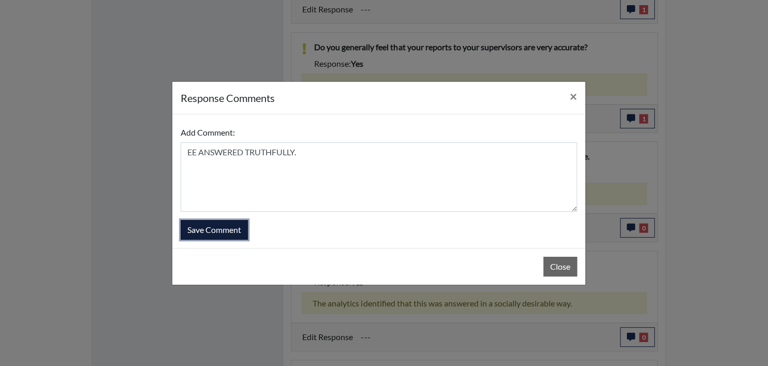
click at [212, 225] on button "Save Comment" at bounding box center [214, 230] width 67 height 20
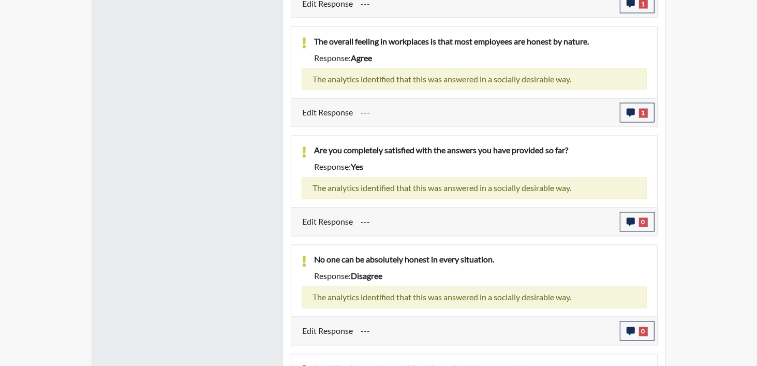
scroll to position [1311, 0]
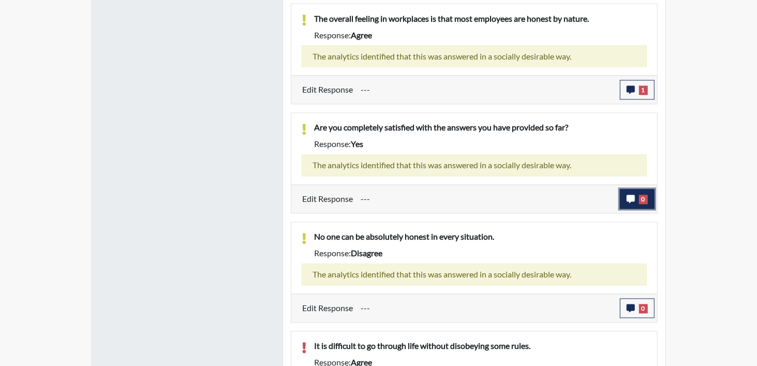
click at [636, 199] on button "0" at bounding box center [637, 199] width 35 height 20
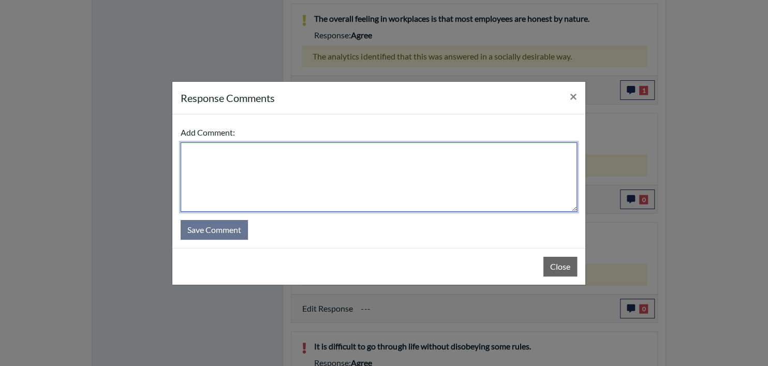
click at [208, 156] on textarea at bounding box center [379, 176] width 396 height 69
paste textarea "EE ANSWERED TRUTHFULLY."
drag, startPoint x: 201, startPoint y: 152, endPoint x: 320, endPoint y: 153, distance: 119.0
click at [320, 153] on textarea "EE ANSWERED TRUTHFULLY." at bounding box center [379, 176] width 396 height 69
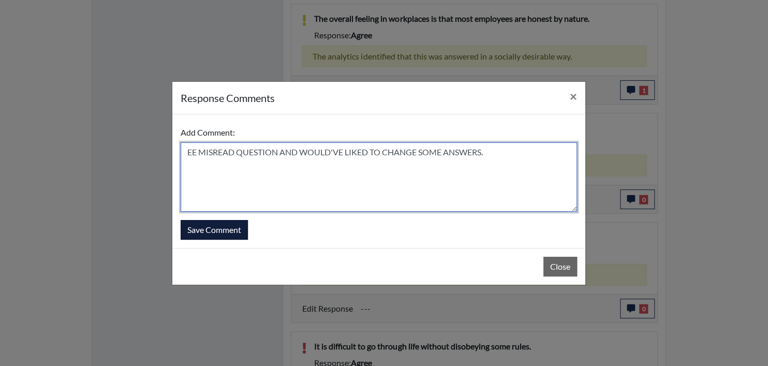
type textarea "EE MISREAD QUESTION AND WOULD'VE LIKED TO CHANGE SOME ANSWERS."
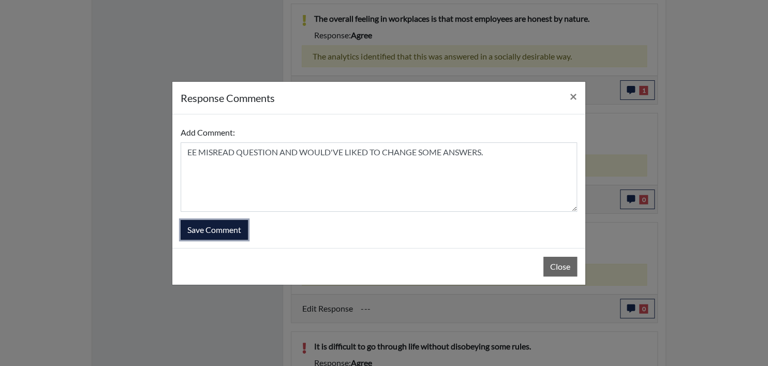
click at [236, 229] on button "Save Comment" at bounding box center [214, 230] width 67 height 20
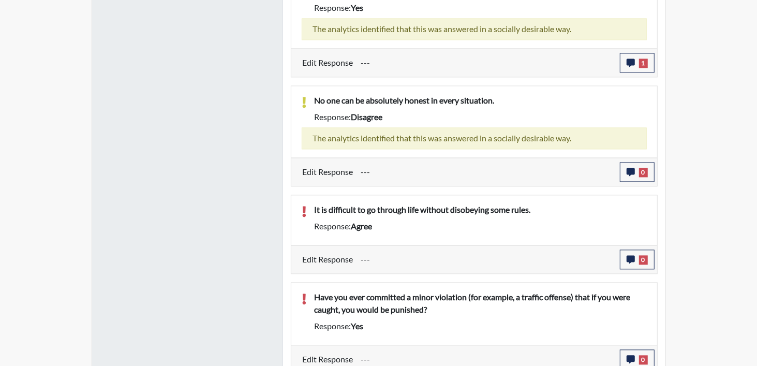
scroll to position [1449, 0]
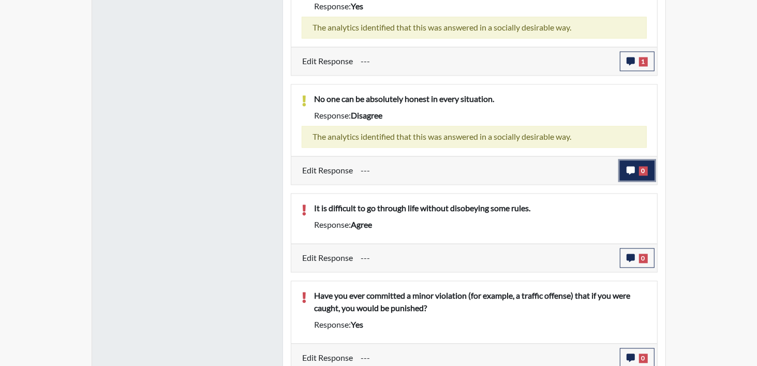
click at [631, 174] on icon "button" at bounding box center [631, 170] width 8 height 8
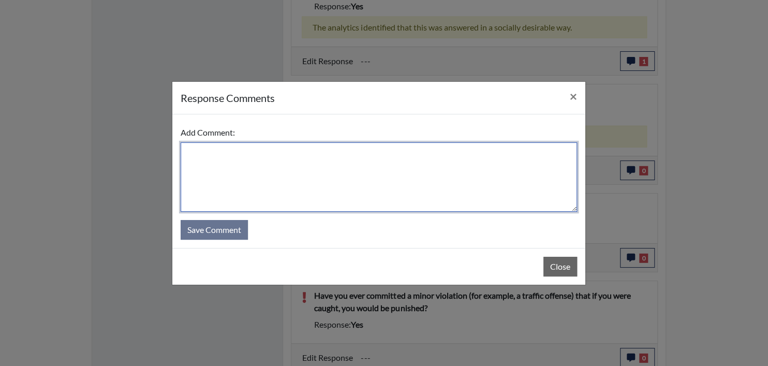
click at [250, 162] on textarea at bounding box center [379, 176] width 396 height 69
paste textarea "EE ANSWERED TRUTHFULLY."
type textarea "EE ANSWERED TRUTHFULLY."
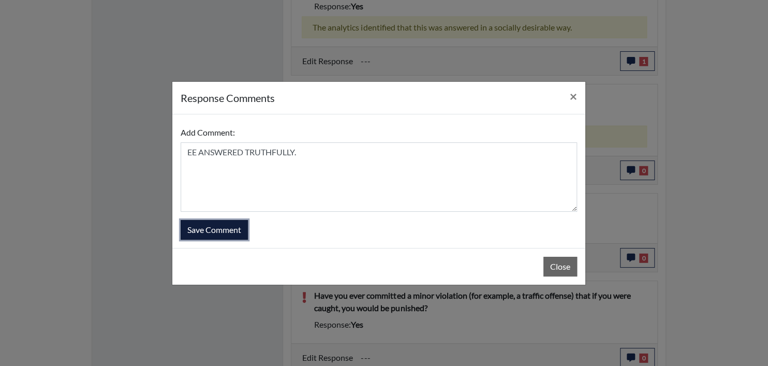
click at [204, 232] on button "Save Comment" at bounding box center [214, 230] width 67 height 20
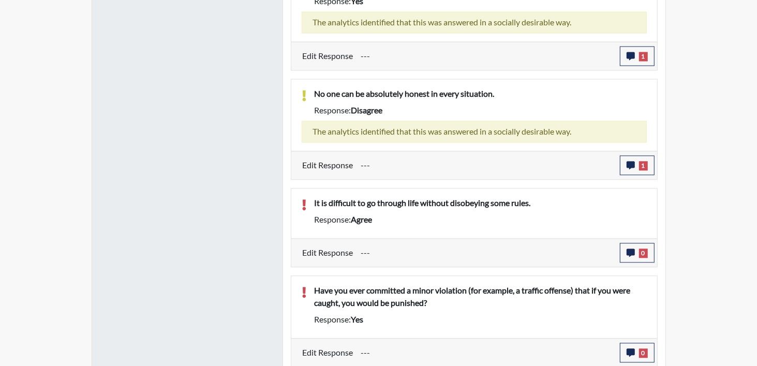
scroll to position [172, 430]
click at [640, 248] on span "0" at bounding box center [643, 252] width 9 height 9
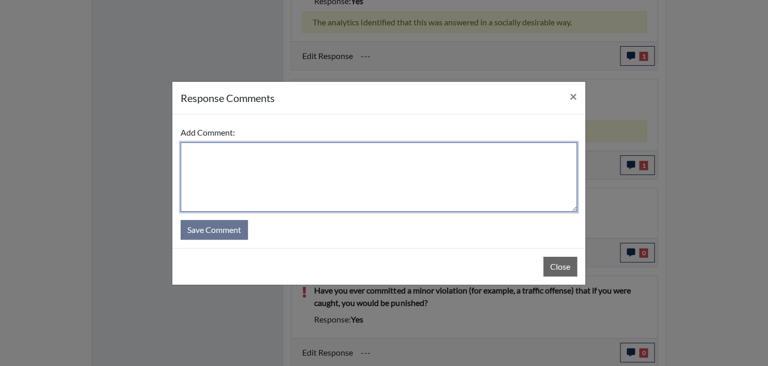
click at [226, 162] on textarea at bounding box center [379, 176] width 396 height 69
paste textarea "EE ANSWERED TRUTHFULLY."
drag, startPoint x: 201, startPoint y: 152, endPoint x: 344, endPoint y: 158, distance: 143.0
click at [344, 158] on textarea "EE ANSWERED TRUTHFULLY." at bounding box center [379, 176] width 396 height 69
drag, startPoint x: 313, startPoint y: 148, endPoint x: 722, endPoint y: 286, distance: 432.3
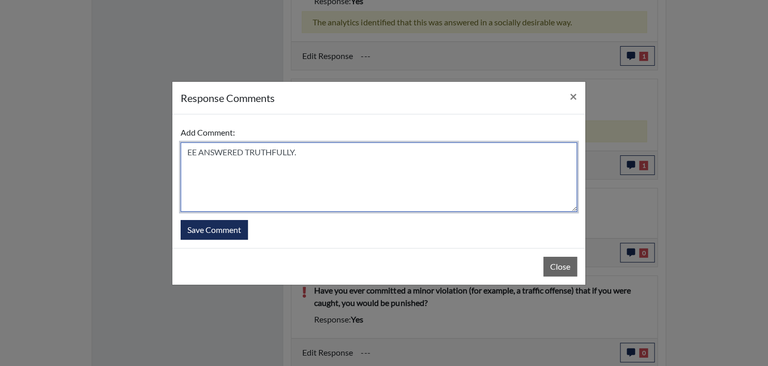
click at [200, 150] on textarea "EE ANSWERED TRUTHFULLY." at bounding box center [379, 176] width 396 height 69
type textarea "EE MISREAD QUESTION AND DISAGREES"
drag, startPoint x: 365, startPoint y: 154, endPoint x: 157, endPoint y: 152, distance: 208.6
click at [157, 152] on div "response Comments × Add Comment: EE MISREAD QUESTION AND DISAGREES Save Comment…" at bounding box center [384, 183] width 768 height 366
drag, startPoint x: 224, startPoint y: 141, endPoint x: 206, endPoint y: 149, distance: 19.0
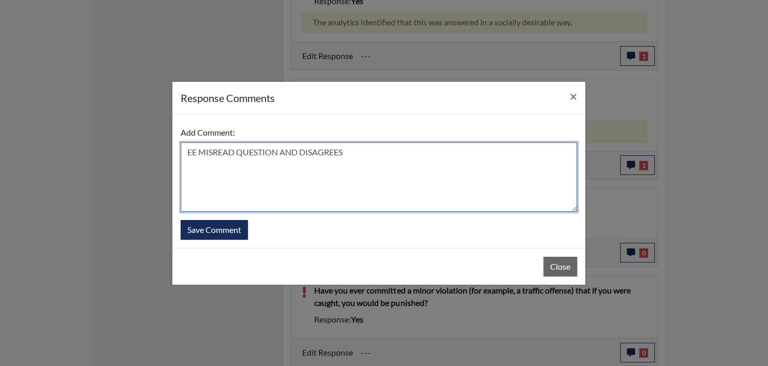
click at [207, 149] on textarea "EE MISREAD QUESTION AND DISAGREES" at bounding box center [379, 176] width 396 height 69
drag, startPoint x: 394, startPoint y: 151, endPoint x: 175, endPoint y: 153, distance: 218.9
click at [175, 153] on div "Add Comment: EE MISREAD QUESTION AND DISAGREES Save Comment" at bounding box center [378, 181] width 413 height 134
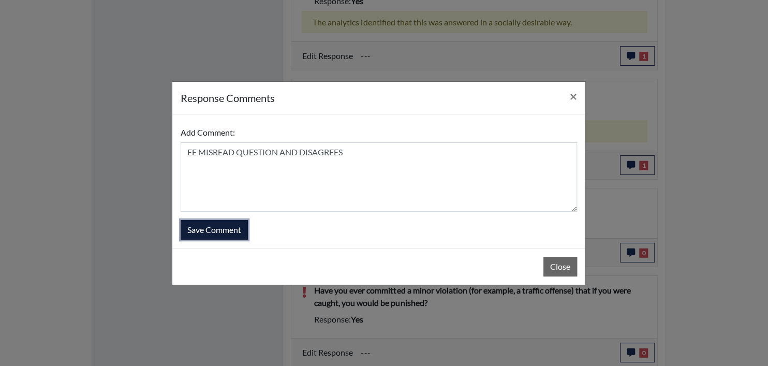
click at [213, 226] on button "Save Comment" at bounding box center [214, 230] width 67 height 20
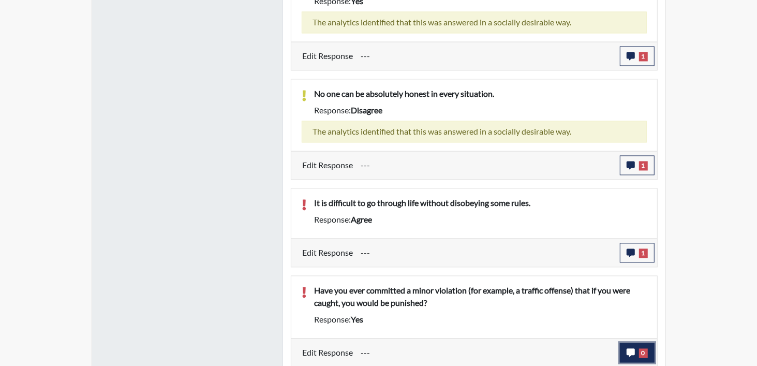
click at [640, 350] on span "0" at bounding box center [643, 352] width 9 height 9
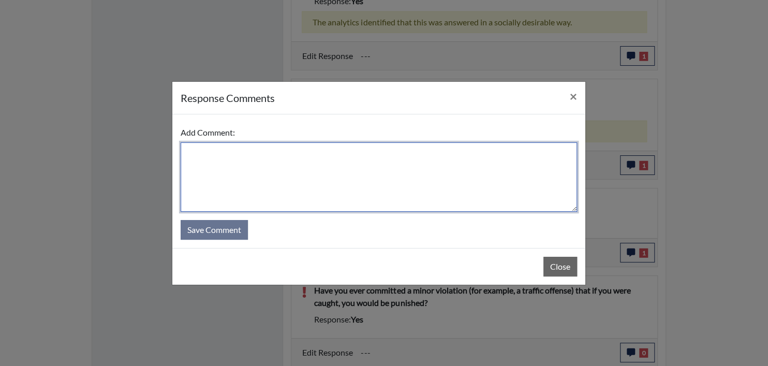
click at [212, 151] on textarea at bounding box center [379, 176] width 396 height 69
click at [199, 157] on textarea at bounding box center [379, 176] width 396 height 69
paste textarea "EE MISREAD QUESTION AND DISAGREES"
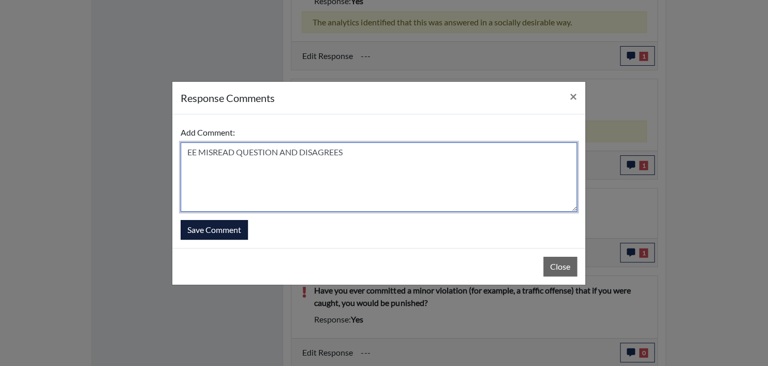
type textarea "EE MISREAD QUESTION AND DISAGREES"
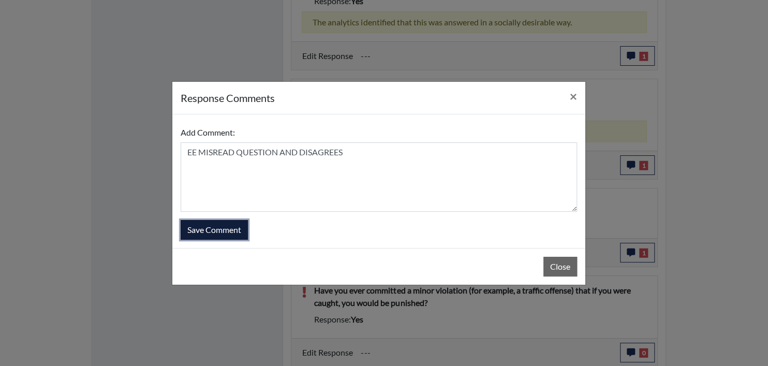
click at [219, 228] on button "Save Comment" at bounding box center [214, 230] width 67 height 20
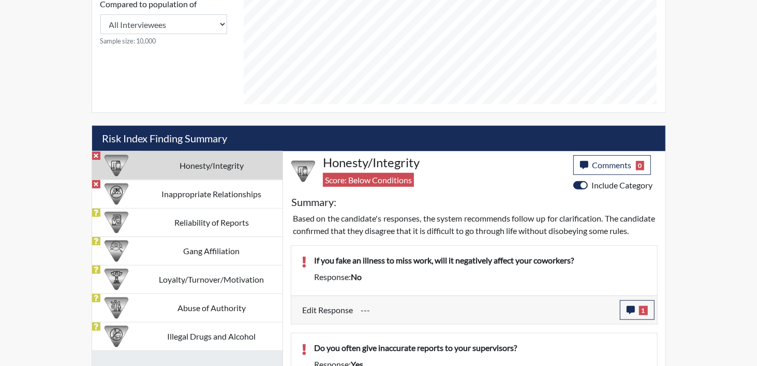
scroll to position [500, 0]
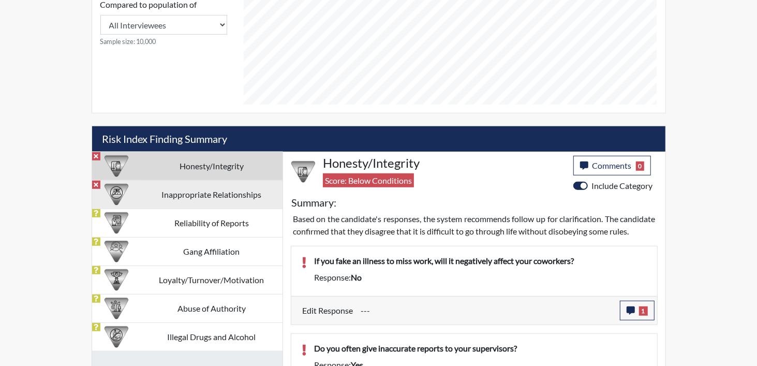
click at [214, 193] on td "Inappropriate Relationships" at bounding box center [212, 194] width 142 height 28
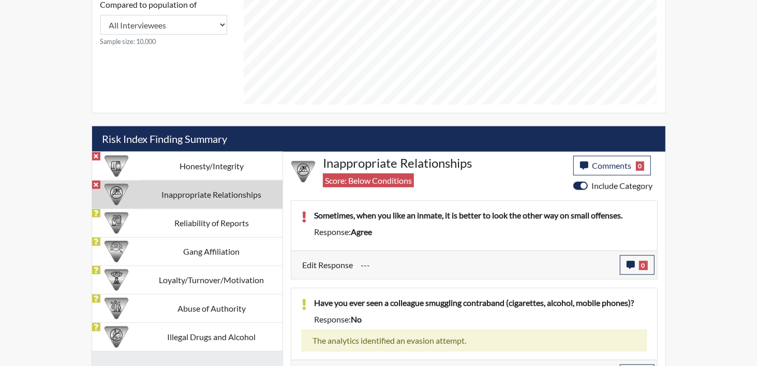
scroll to position [523, 0]
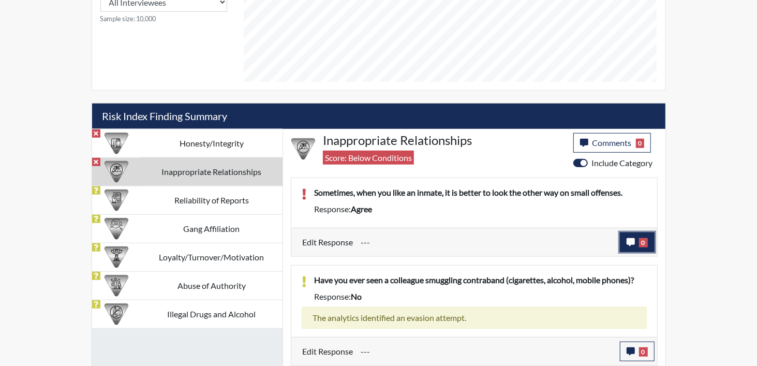
click at [635, 239] on icon "button" at bounding box center [631, 242] width 8 height 8
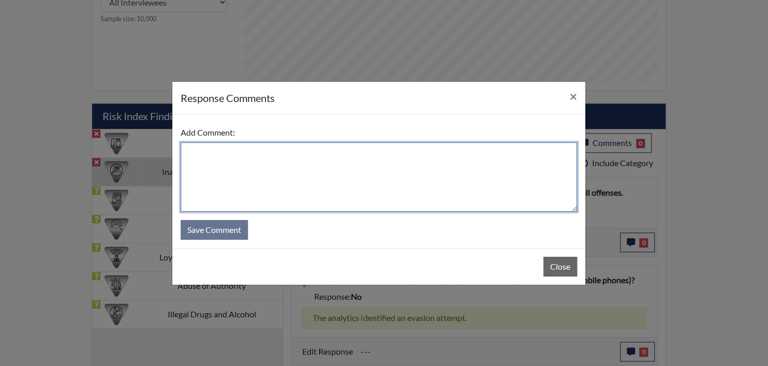
click at [330, 161] on textarea at bounding box center [379, 176] width 396 height 69
paste textarea "EE MISREAD QUESTION AND DISAGREES"
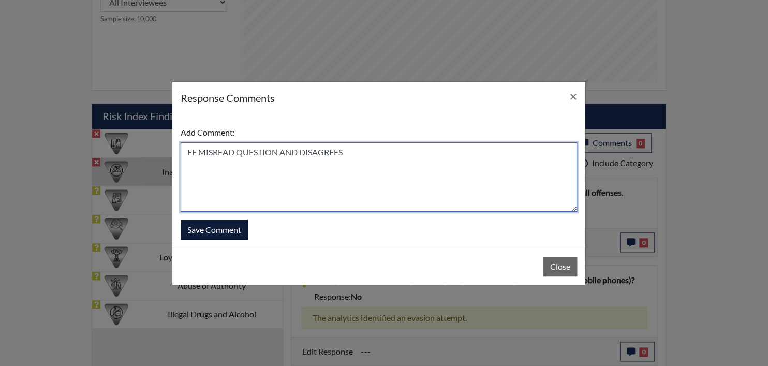
type textarea "EE MISREAD QUESTION AND DISAGREES"
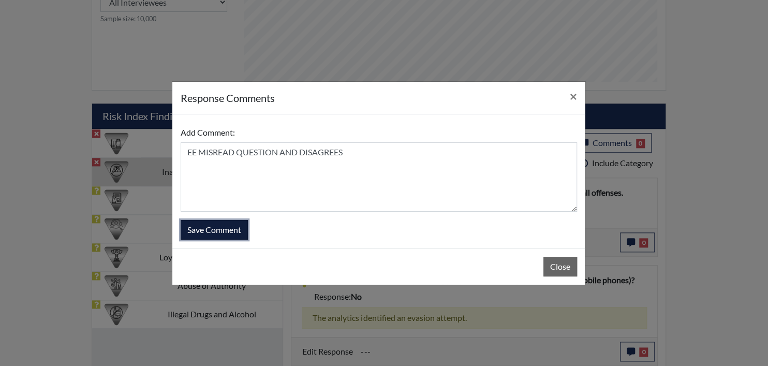
click at [207, 225] on button "Save Comment" at bounding box center [214, 230] width 67 height 20
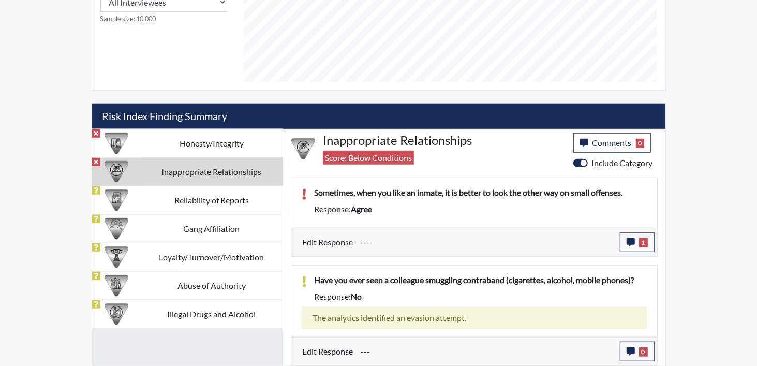
scroll to position [172, 430]
click at [640, 350] on span "0" at bounding box center [643, 351] width 9 height 9
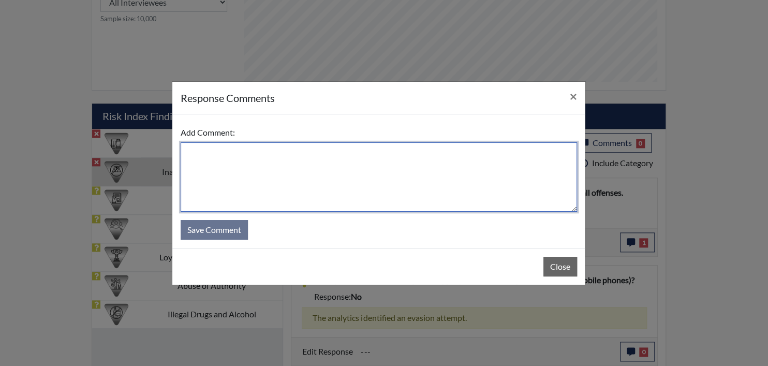
click at [289, 154] on textarea at bounding box center [379, 176] width 396 height 69
click at [234, 159] on textarea at bounding box center [379, 176] width 396 height 69
paste textarea "EE ANSWERED TRUTHFULLY."
type textarea "EE ANSWERED TRUTHFULLY."
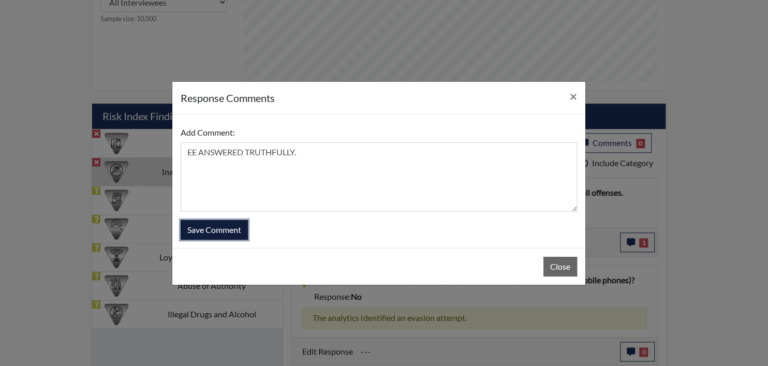
click at [224, 228] on button "Save Comment" at bounding box center [214, 230] width 67 height 20
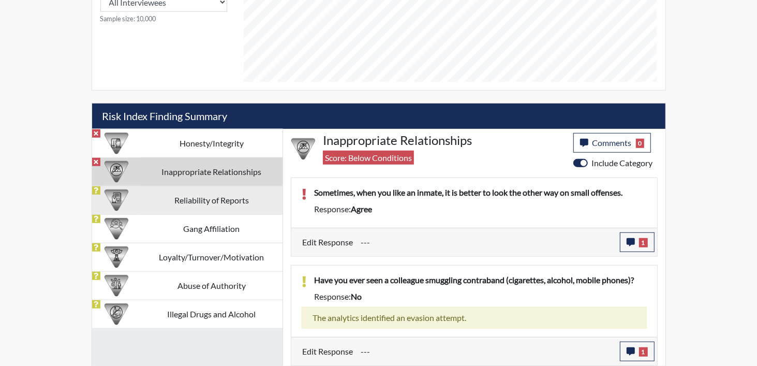
click at [197, 199] on td "Reliability of Reports" at bounding box center [212, 200] width 142 height 28
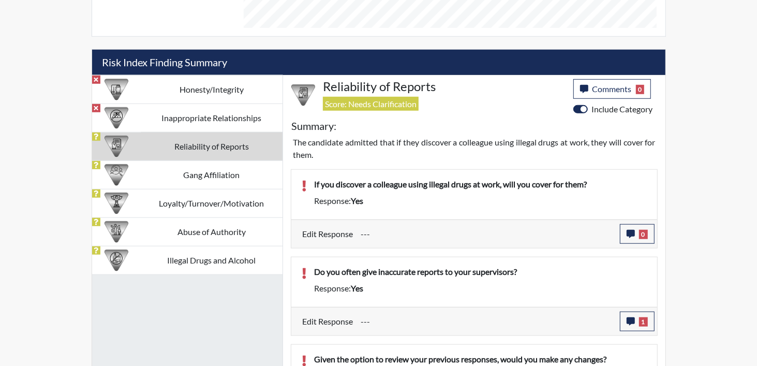
scroll to position [593, 0]
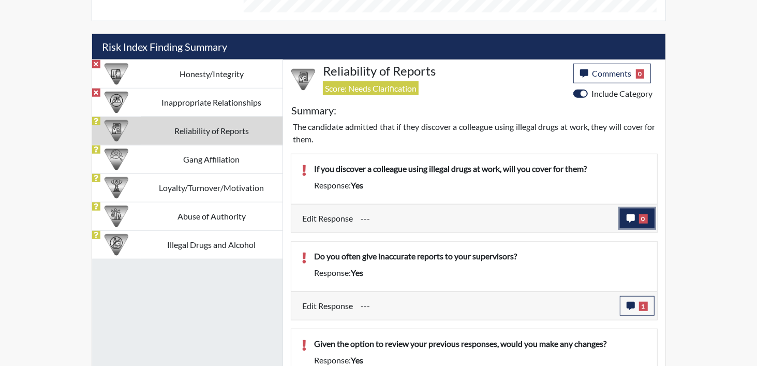
click at [642, 215] on span "0" at bounding box center [643, 218] width 9 height 9
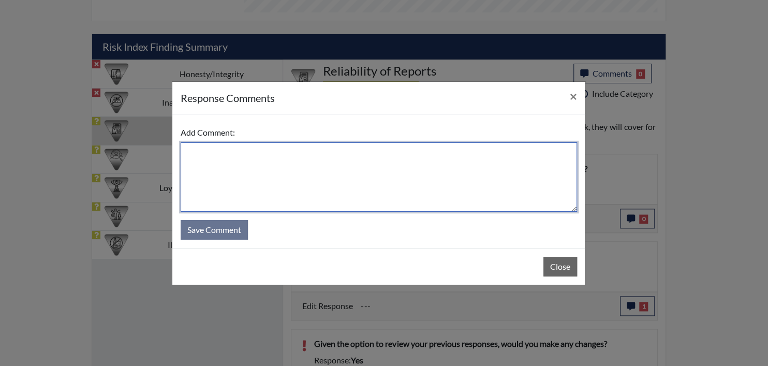
click at [359, 164] on textarea at bounding box center [379, 176] width 396 height 69
click at [215, 143] on textarea at bounding box center [379, 176] width 396 height 69
paste textarea "EE MISREAD QUESTION AND DISAGREES"
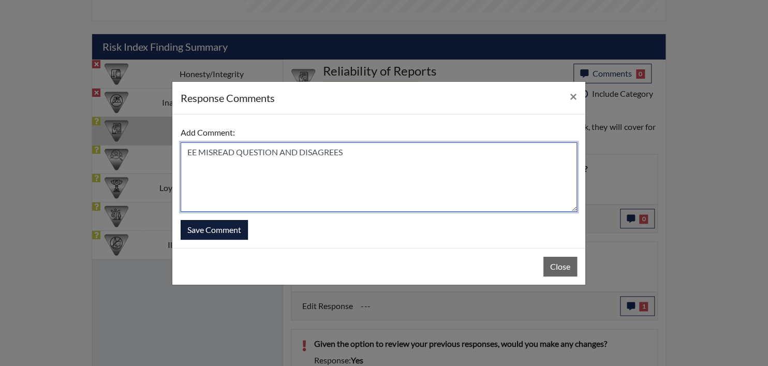
type textarea "EE MISREAD QUESTION AND DISAGREES"
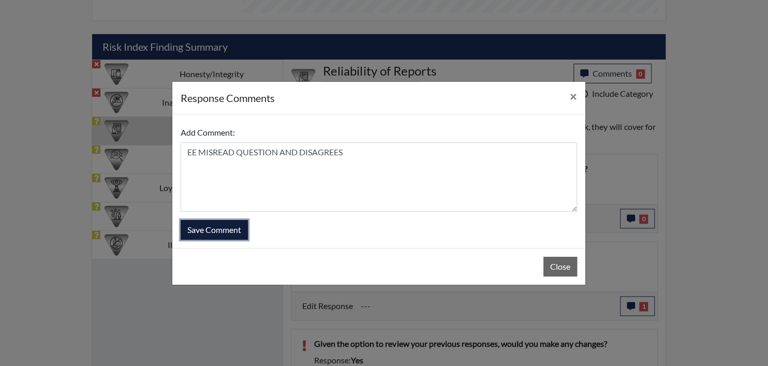
click at [216, 234] on button "Save Comment" at bounding box center [214, 230] width 67 height 20
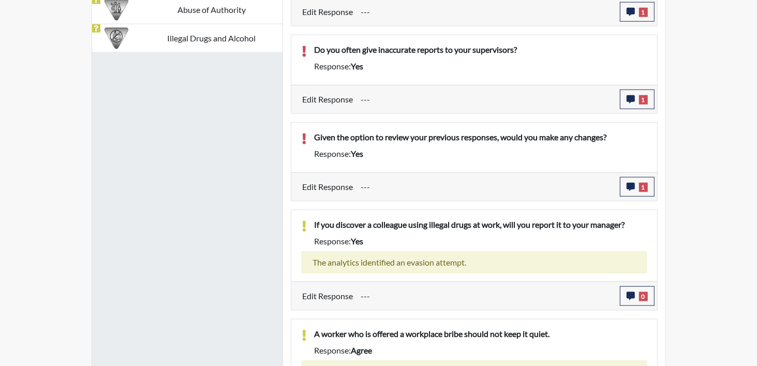
scroll to position [868, 0]
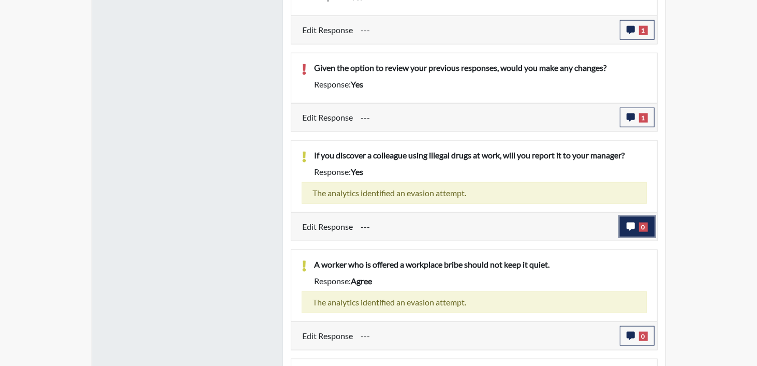
click at [646, 218] on button "0" at bounding box center [637, 227] width 35 height 20
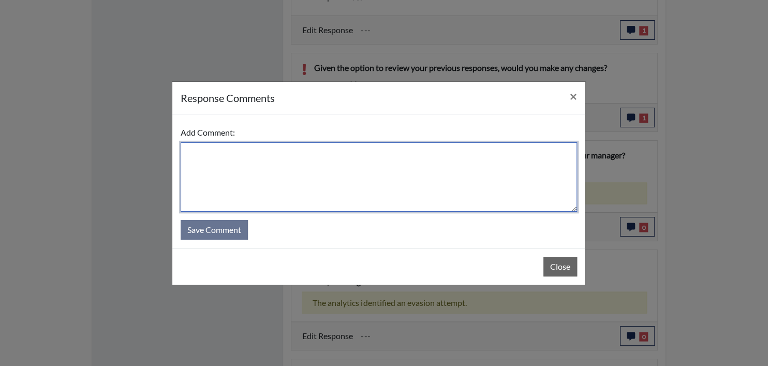
click at [262, 153] on textarea at bounding box center [379, 176] width 396 height 69
paste textarea "EE ANSWERED TRUTHFULLY."
type textarea "EE ANSWERED TRUTHFULLY."
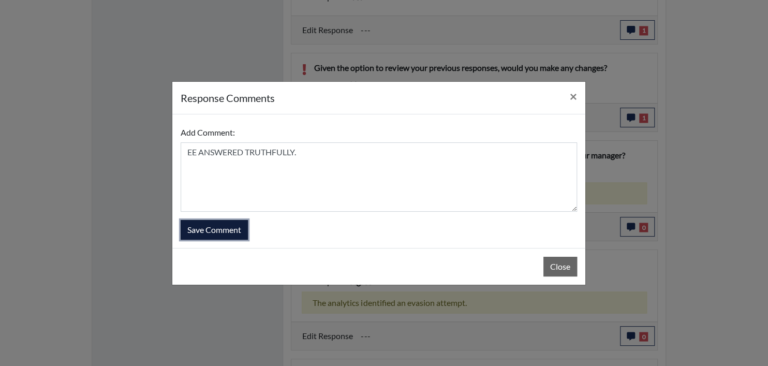
click at [232, 234] on button "Save Comment" at bounding box center [214, 230] width 67 height 20
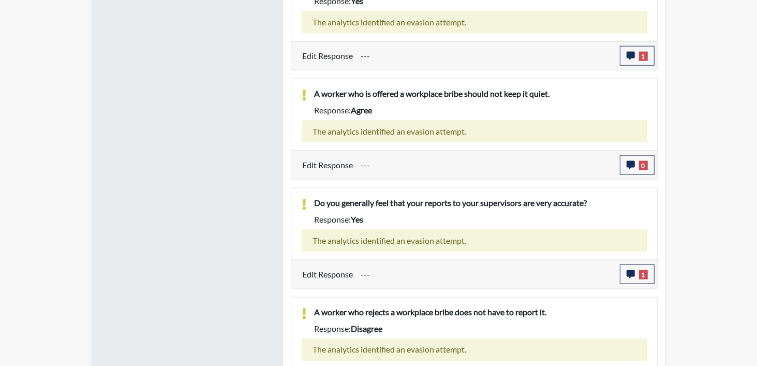
scroll to position [1071, 0]
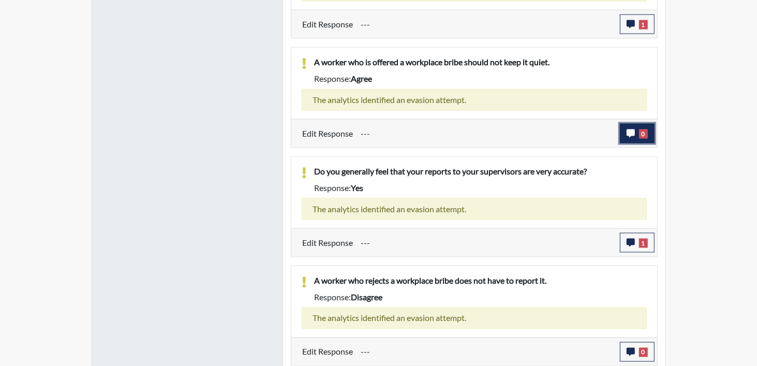
click at [637, 126] on button "0" at bounding box center [637, 134] width 35 height 20
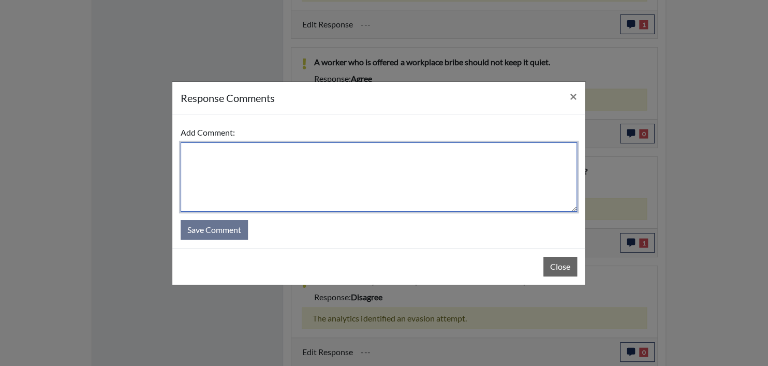
click at [260, 172] on textarea at bounding box center [379, 176] width 396 height 69
paste textarea "EE ANSWERED TRUTHFULLY."
type textarea "EE ANSWERED TRUTHFULLY."
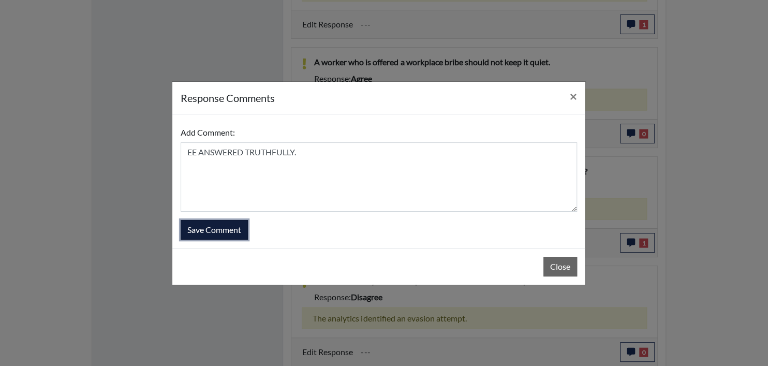
click at [218, 233] on button "Save Comment" at bounding box center [214, 230] width 67 height 20
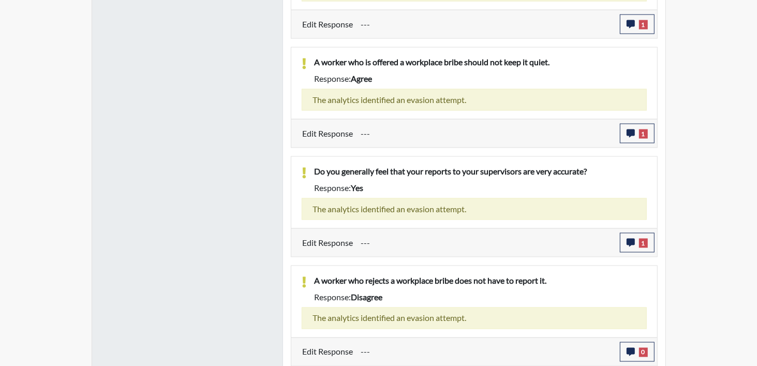
scroll to position [172, 430]
click at [639, 236] on button "1" at bounding box center [637, 243] width 35 height 20
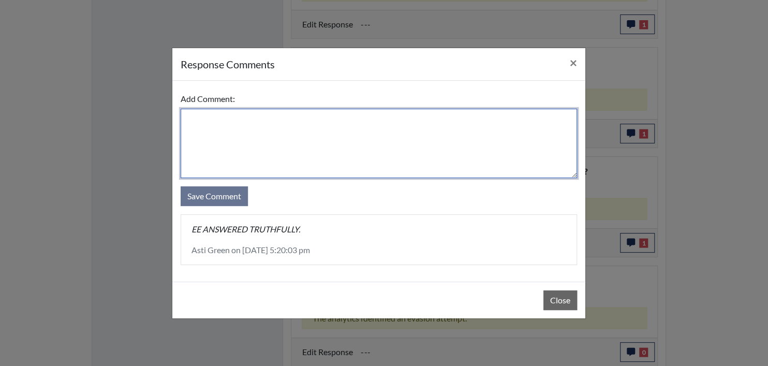
click at [247, 145] on textarea at bounding box center [379, 143] width 396 height 69
drag, startPoint x: 247, startPoint y: 145, endPoint x: 223, endPoint y: 136, distance: 26.2
click at [223, 136] on textarea at bounding box center [379, 143] width 396 height 69
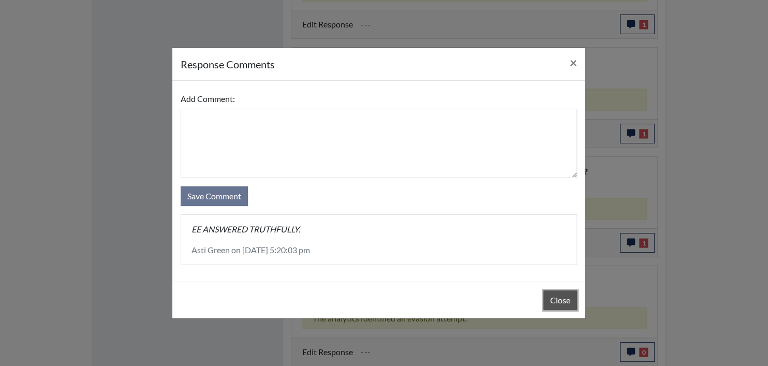
click at [560, 295] on button "Close" at bounding box center [560, 300] width 34 height 20
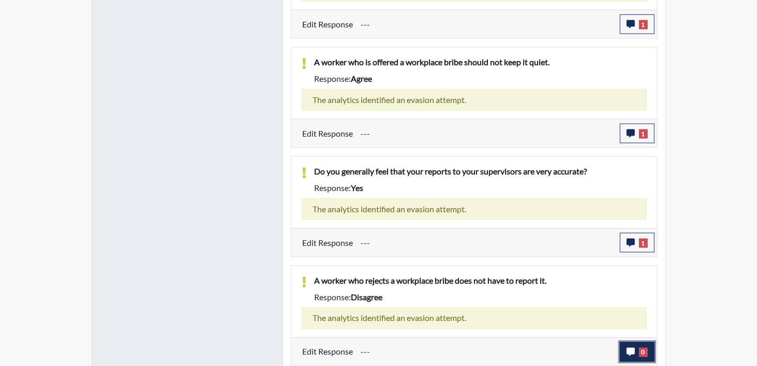
click at [641, 351] on span "0" at bounding box center [643, 352] width 9 height 9
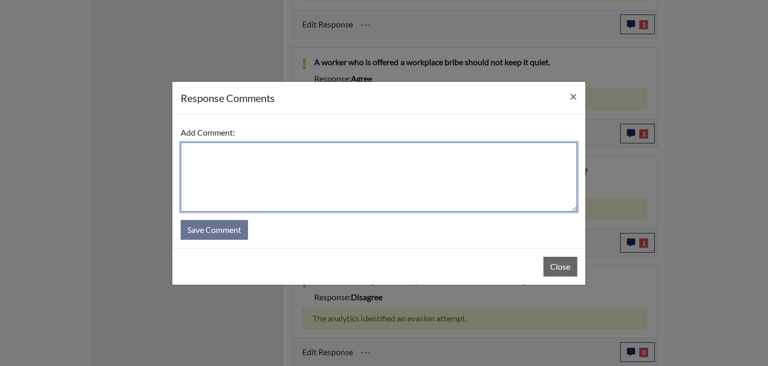
click at [304, 172] on textarea at bounding box center [379, 176] width 396 height 69
paste textarea "EE ANSWERED TRUTHFULLY."
type textarea "EE ANSWERED TRUTHFULLY."
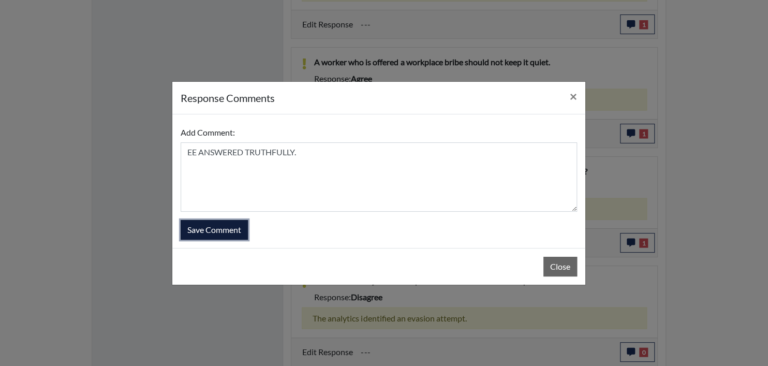
click at [212, 227] on button "Save Comment" at bounding box center [214, 230] width 67 height 20
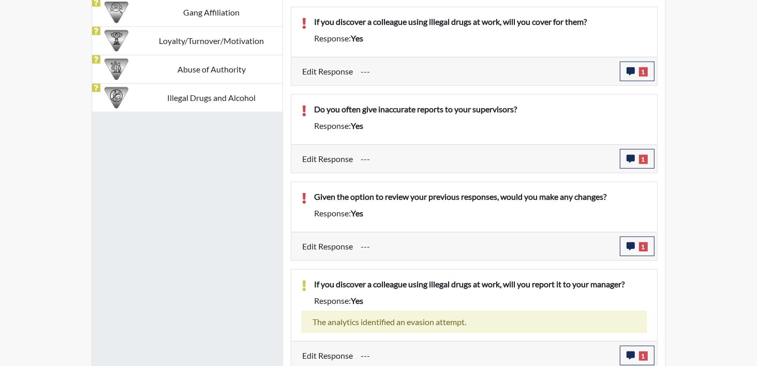
scroll to position [657, 0]
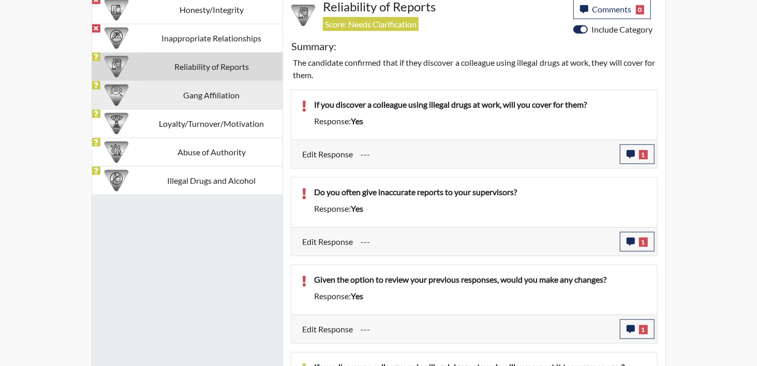
click at [185, 94] on td "Gang Affiliation" at bounding box center [212, 95] width 142 height 28
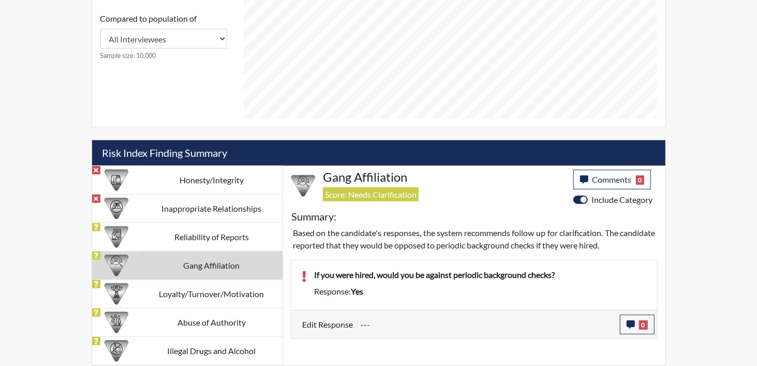
scroll to position [485, 0]
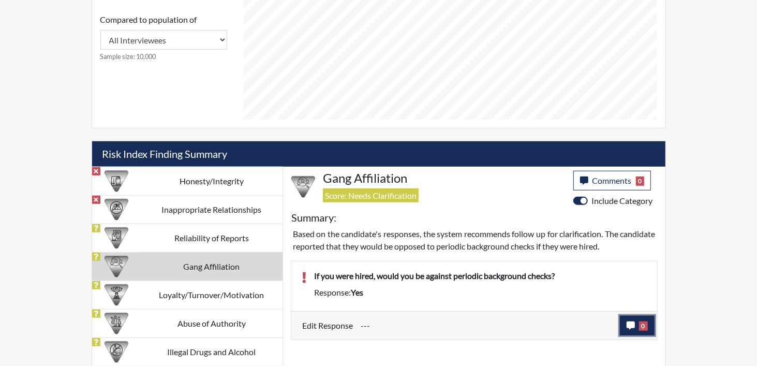
click at [636, 322] on button "0" at bounding box center [637, 326] width 35 height 20
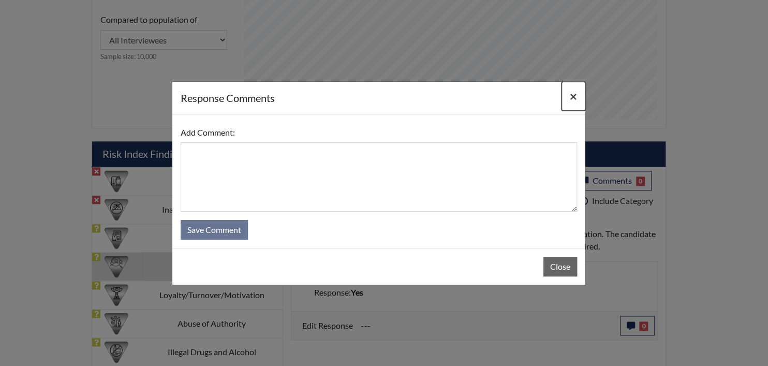
click at [578, 94] on button "×" at bounding box center [573, 96] width 24 height 29
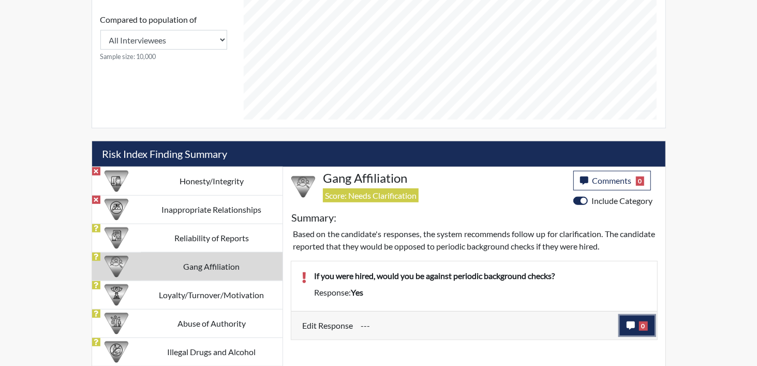
click at [640, 321] on span "0" at bounding box center [643, 325] width 9 height 9
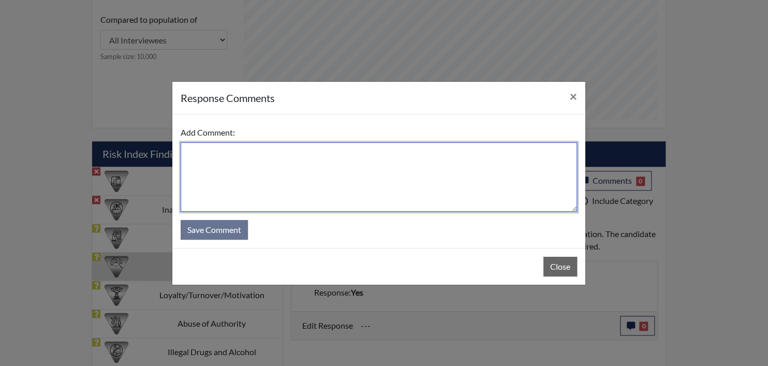
click at [211, 163] on textarea at bounding box center [379, 176] width 396 height 69
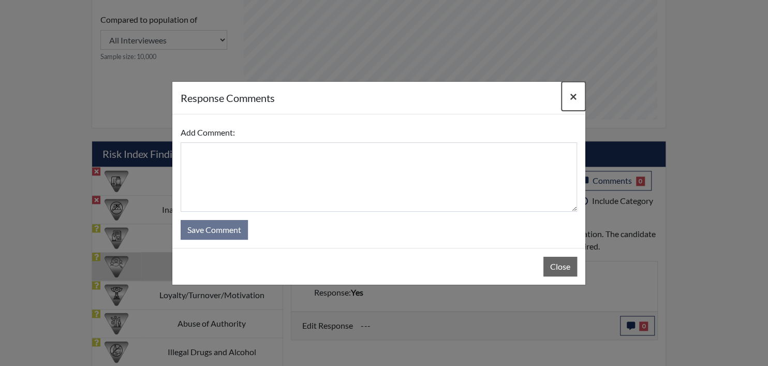
click at [567, 92] on button "×" at bounding box center [573, 96] width 24 height 29
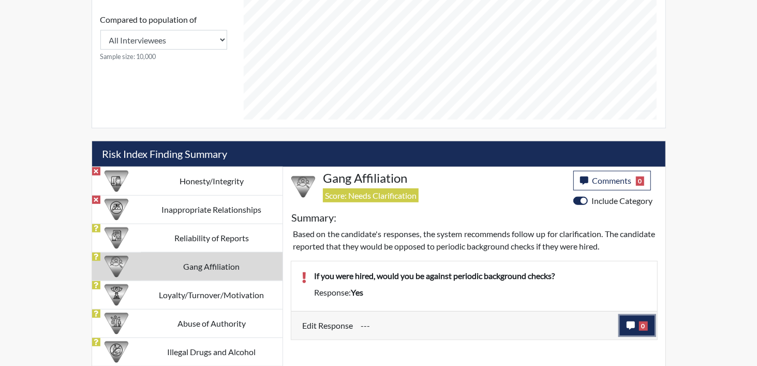
click at [648, 333] on button "0" at bounding box center [637, 326] width 35 height 20
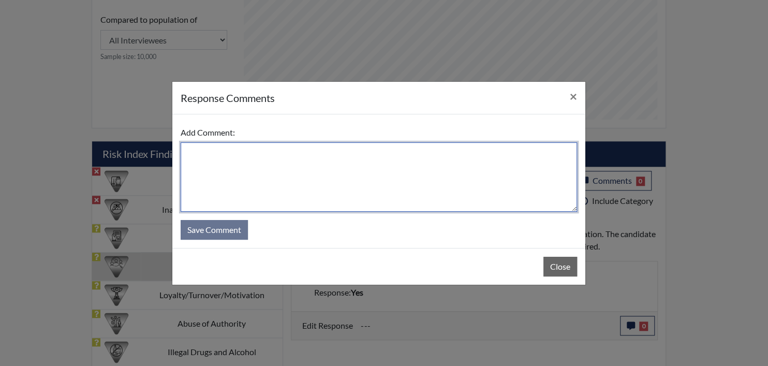
click at [211, 146] on textarea at bounding box center [379, 176] width 396 height 69
paste textarea "EE MISREAD QUESTION AND DISAGREES"
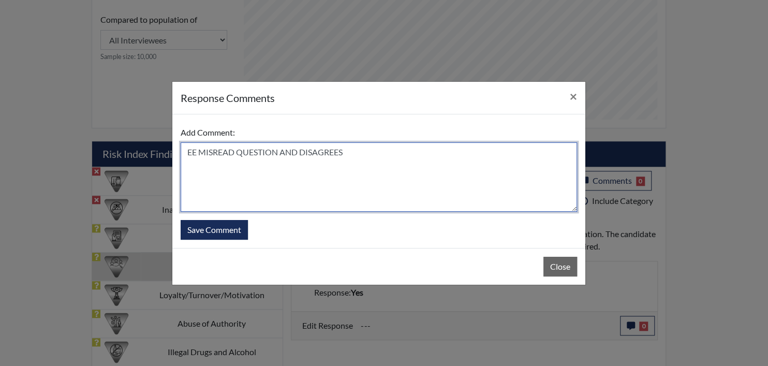
click at [315, 153] on textarea "EE MISREAD QUESTION AND DISAGREES" at bounding box center [379, 176] width 396 height 69
drag, startPoint x: 303, startPoint y: 150, endPoint x: 397, endPoint y: 156, distance: 94.9
click at [397, 156] on textarea "EE MISREAD QUESTION AND DISAGREES" at bounding box center [379, 176] width 396 height 69
type textarea "EE MISREAD QUESTION AND WOULD BE OKAY WITH THIS."
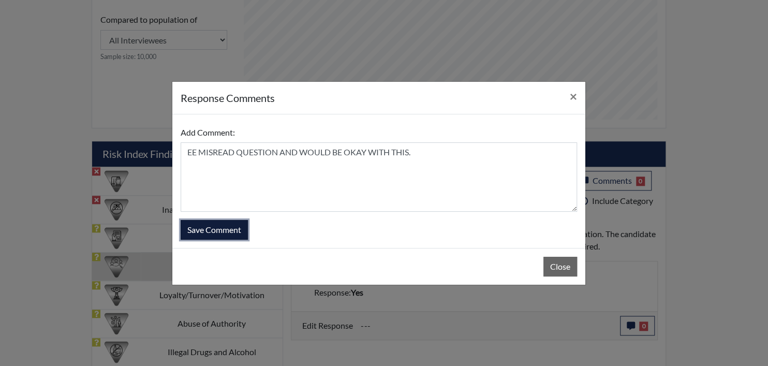
click at [221, 232] on button "Save Comment" at bounding box center [214, 230] width 67 height 20
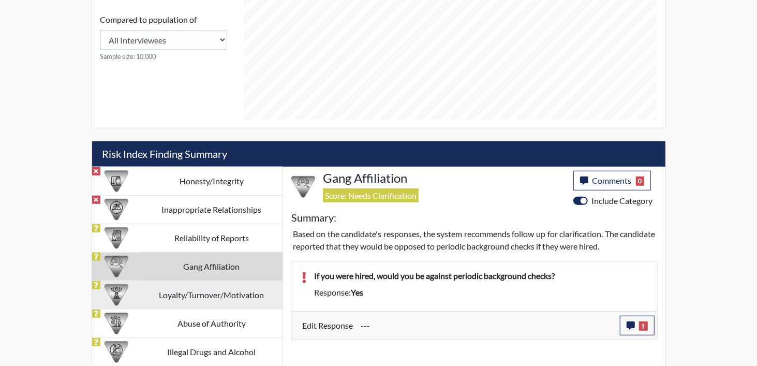
click at [197, 287] on td "Loyalty/Turnover/Motivation" at bounding box center [212, 294] width 142 height 28
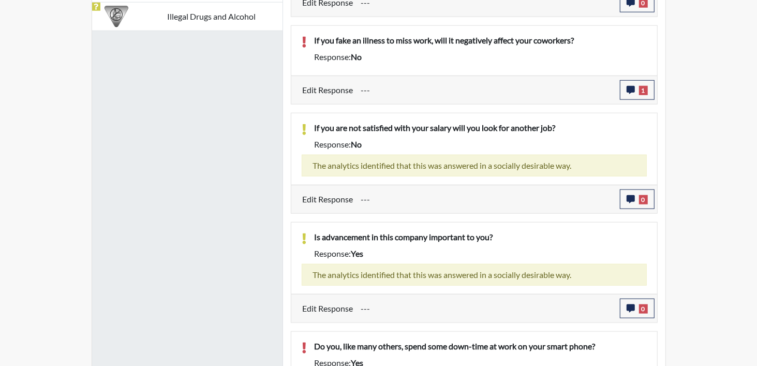
scroll to position [555, 0]
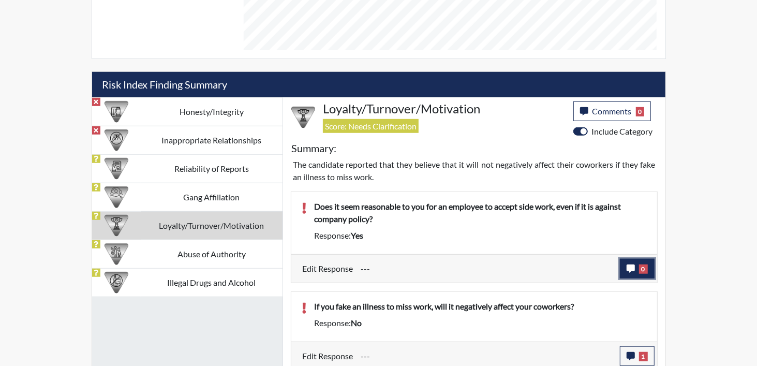
click at [643, 268] on span "0" at bounding box center [643, 268] width 9 height 9
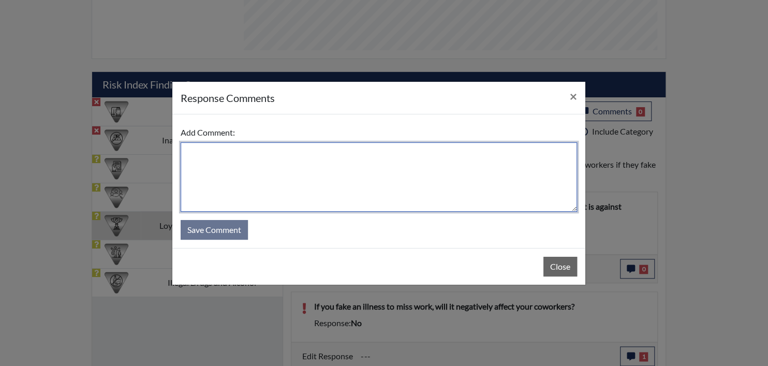
click at [261, 169] on textarea at bounding box center [379, 176] width 396 height 69
click at [218, 168] on textarea at bounding box center [379, 176] width 396 height 69
paste textarea "EE MISREAD QUESTION AND DISAGREES"
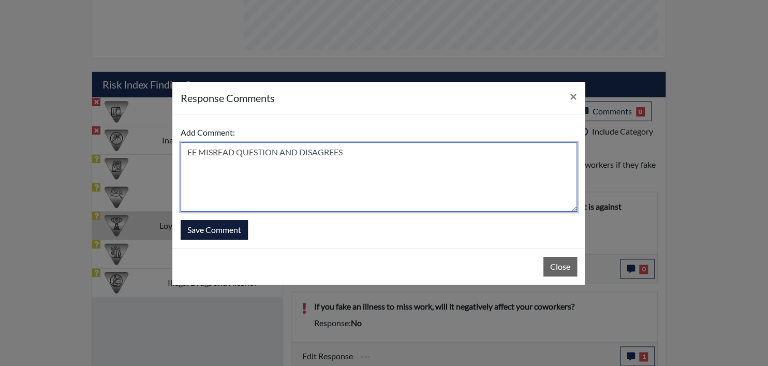
type textarea "EE MISREAD QUESTION AND DISAGREES"
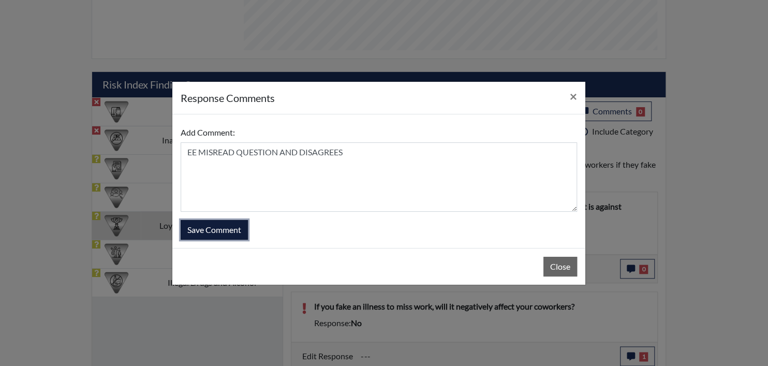
click at [219, 227] on button "Save Comment" at bounding box center [214, 230] width 67 height 20
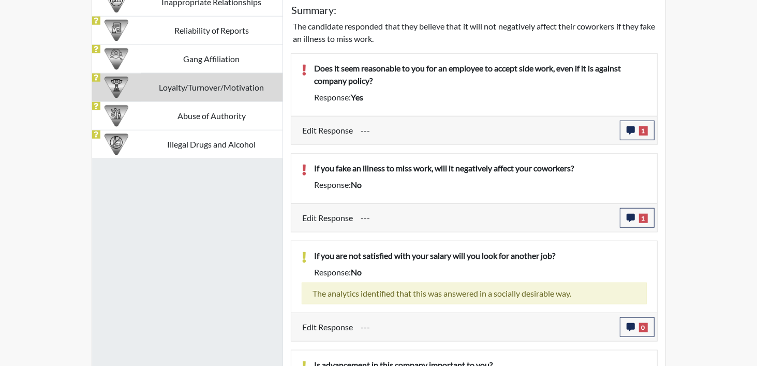
scroll to position [172, 430]
click at [646, 217] on span "1" at bounding box center [643, 218] width 9 height 9
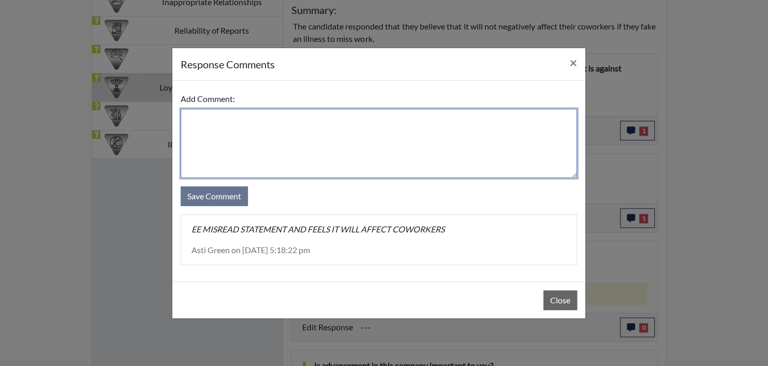
click at [253, 142] on textarea at bounding box center [379, 143] width 396 height 69
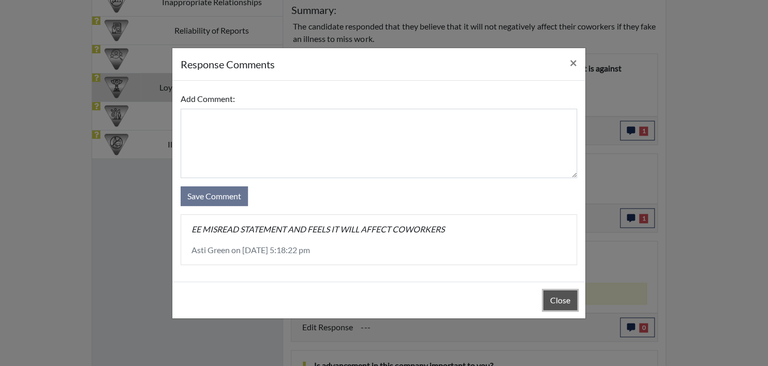
click at [558, 294] on button "Close" at bounding box center [560, 300] width 34 height 20
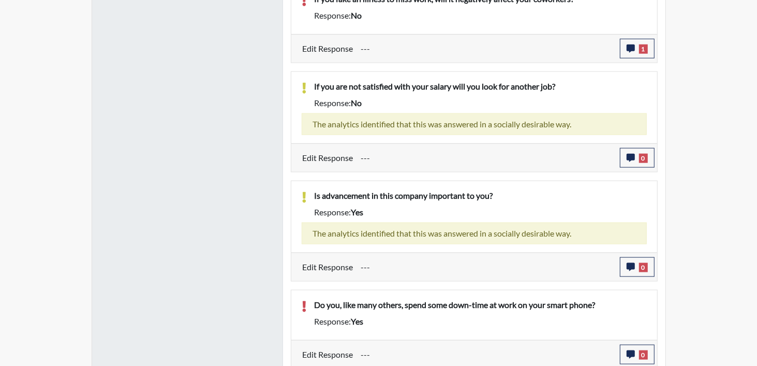
scroll to position [865, 0]
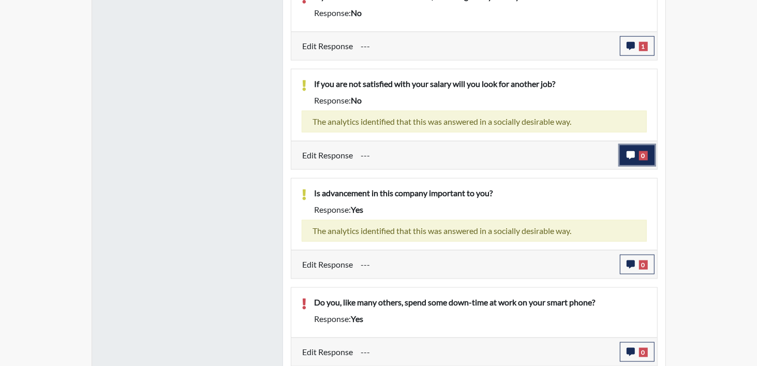
click at [646, 156] on span "0" at bounding box center [643, 155] width 9 height 9
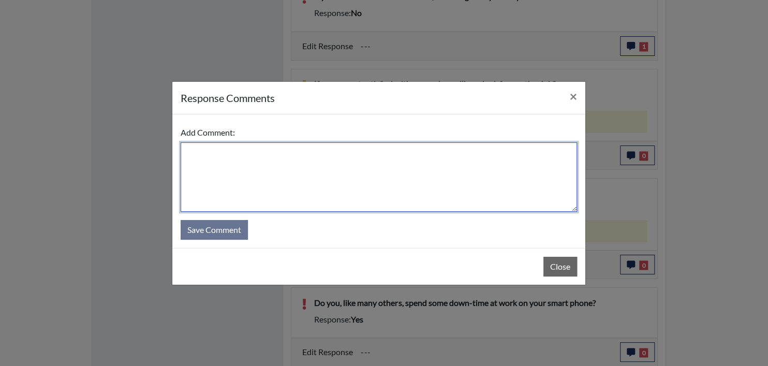
click at [270, 175] on textarea at bounding box center [379, 176] width 396 height 69
click at [276, 164] on textarea at bounding box center [379, 176] width 396 height 69
paste textarea "EE ANSWERED TRUTHFULLY."
type textarea "EE ANSWERED TRUTHFULLY."
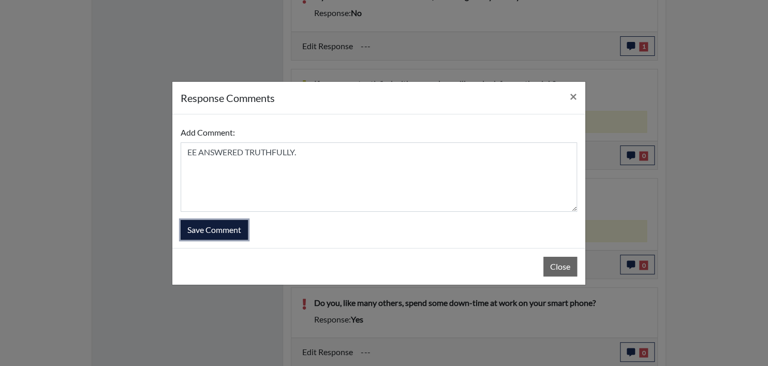
click at [182, 224] on button "Save Comment" at bounding box center [214, 230] width 67 height 20
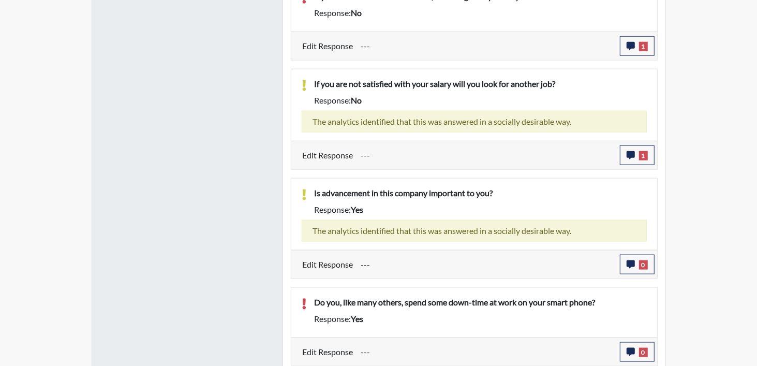
scroll to position [172, 430]
click at [634, 256] on button "0" at bounding box center [637, 265] width 35 height 20
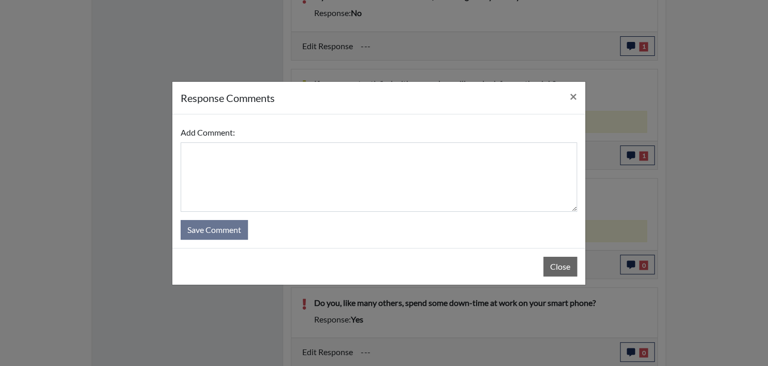
drag, startPoint x: 144, startPoint y: 150, endPoint x: 196, endPoint y: 165, distance: 53.4
click at [162, 157] on div "response Comments × Add Comment: Save Comment Close" at bounding box center [384, 183] width 768 height 366
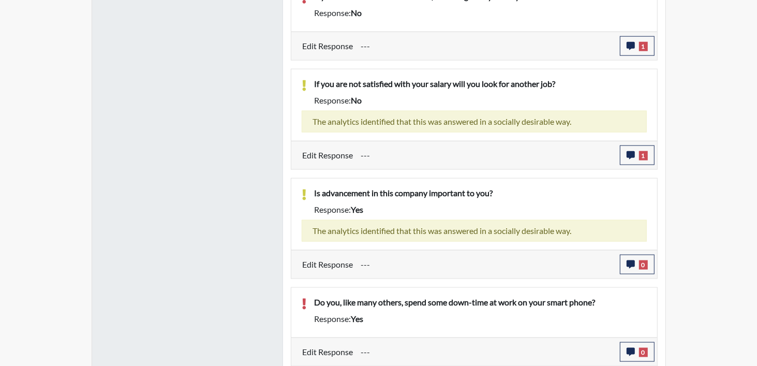
click at [668, 262] on div "Risk Index Finding Summary Honesty/Integrity Inappropriate Relationships Reliab…" at bounding box center [379, 63] width 590 height 605
click at [651, 258] on button "0" at bounding box center [637, 265] width 35 height 20
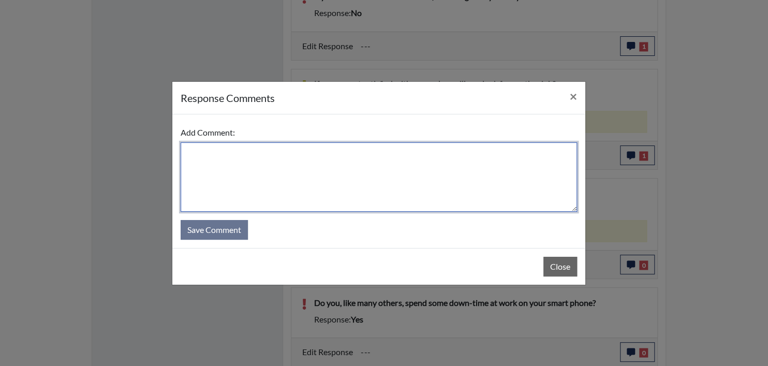
click at [285, 169] on textarea at bounding box center [379, 176] width 396 height 69
paste textarea "EE ANSWERED TRUTHFULLY."
type textarea "EE ANSWERED TRUTHFULLY."
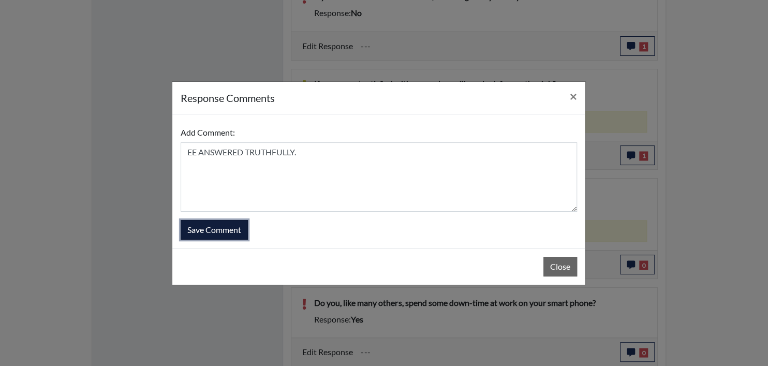
click at [216, 235] on button "Save Comment" at bounding box center [214, 230] width 67 height 20
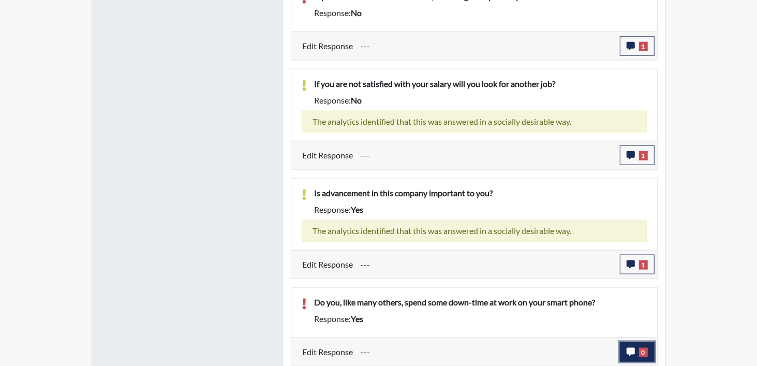
click at [654, 356] on button "0" at bounding box center [637, 352] width 35 height 20
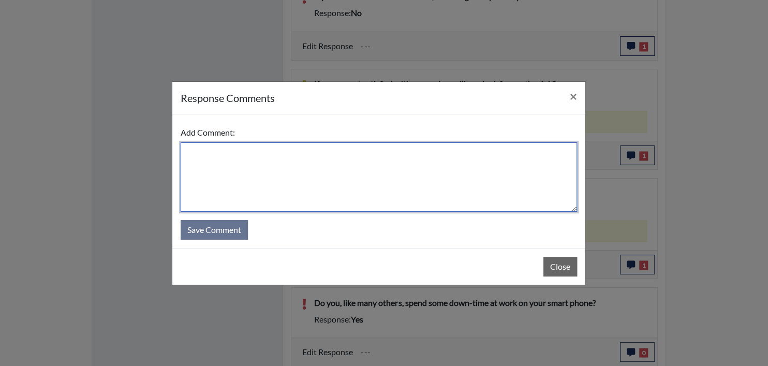
click at [273, 157] on textarea at bounding box center [379, 176] width 396 height 69
paste textarea "EE MISREAD QUESTION AND DISAGREES"
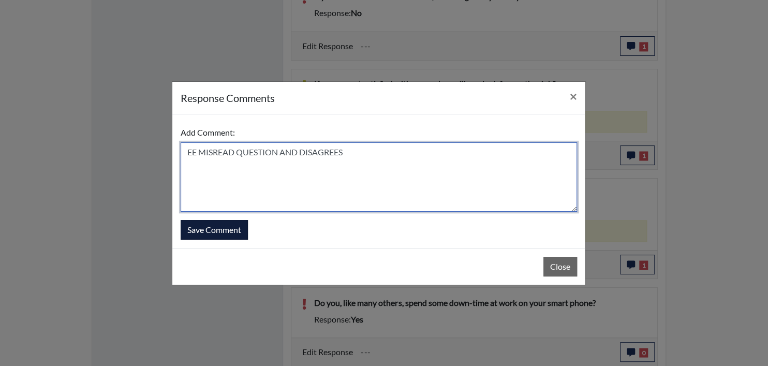
type textarea "EE MISREAD QUESTION AND DISAGREES"
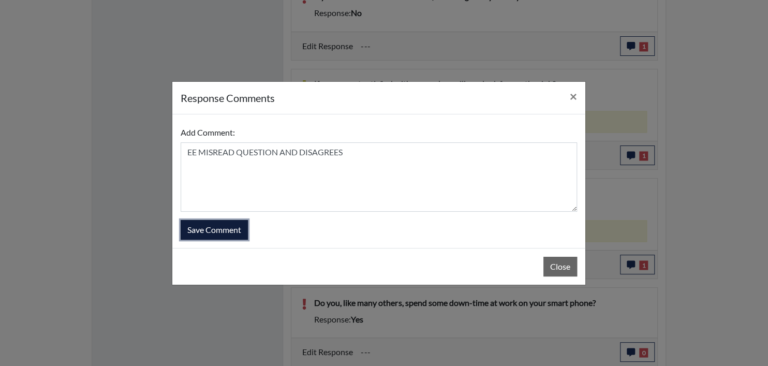
click at [216, 224] on button "Save Comment" at bounding box center [214, 230] width 67 height 20
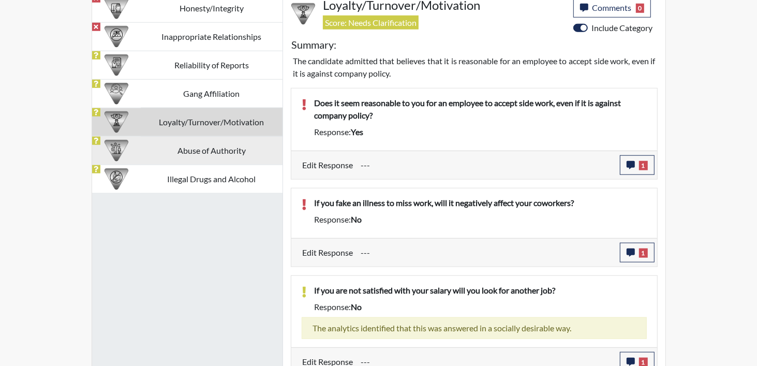
click at [206, 158] on td "Abuse of Authority" at bounding box center [212, 150] width 142 height 28
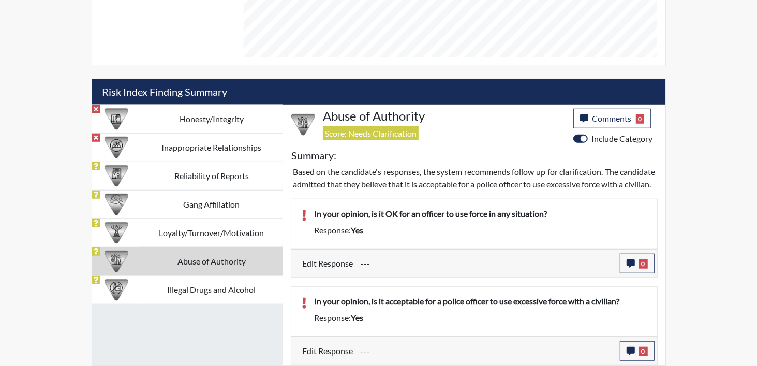
scroll to position [559, 0]
click at [642, 264] on span "0" at bounding box center [643, 263] width 9 height 9
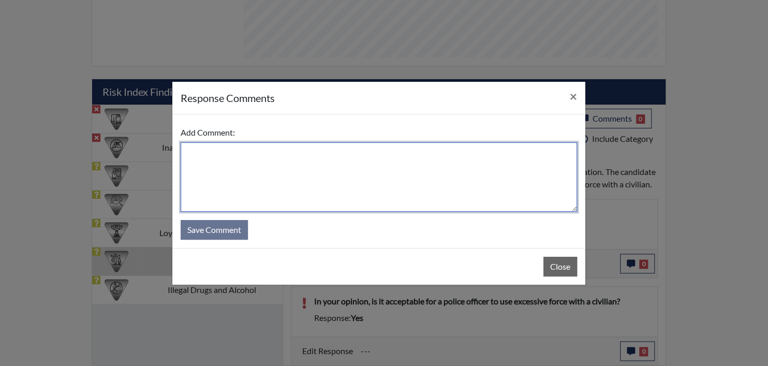
click at [210, 171] on textarea at bounding box center [379, 176] width 396 height 69
paste textarea "EE MISREAD QUESTION AND DISAGREES"
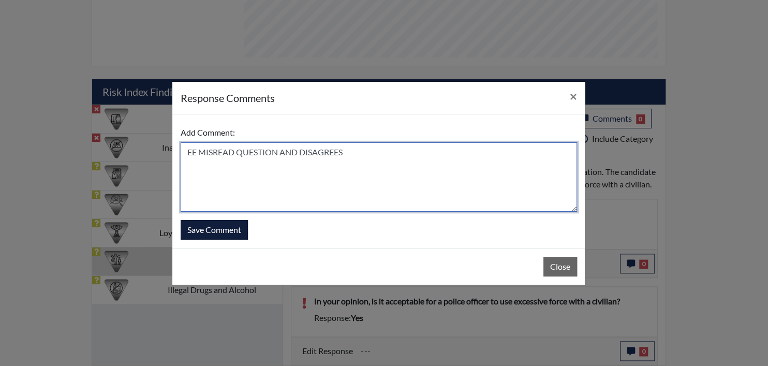
type textarea "EE MISREAD QUESTION AND DISAGREES"
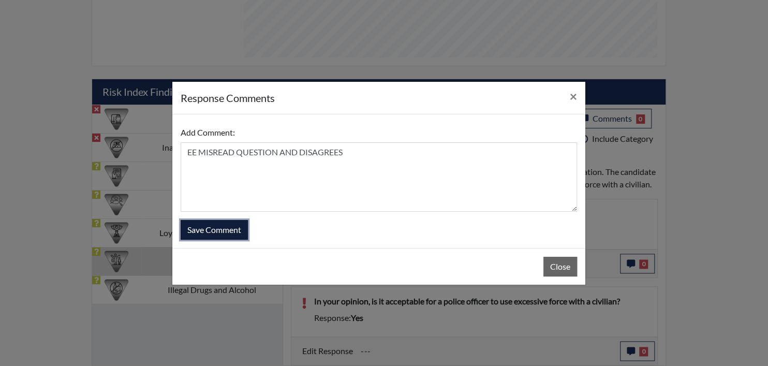
click at [218, 225] on button "Save Comment" at bounding box center [214, 230] width 67 height 20
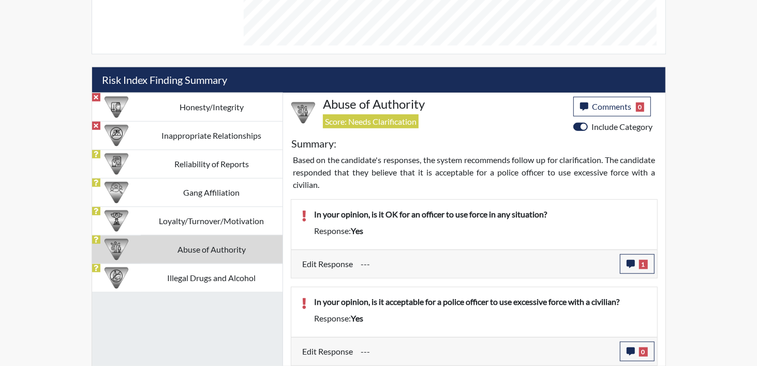
scroll to position [172, 430]
click at [628, 348] on icon "button" at bounding box center [631, 351] width 8 height 8
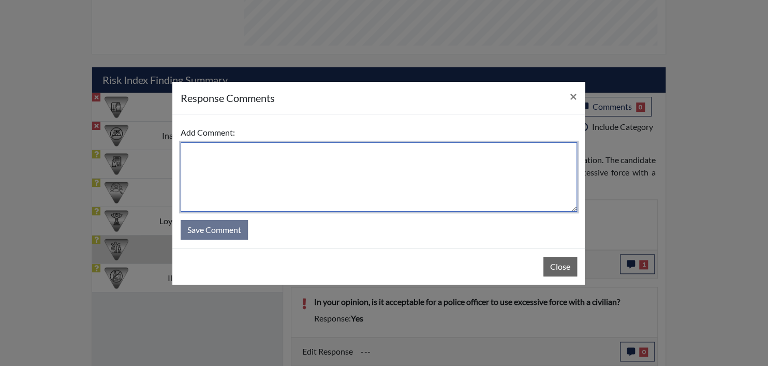
click at [232, 162] on textarea at bounding box center [379, 176] width 396 height 69
paste textarea "EE MISREAD QUESTION AND DISAGREES"
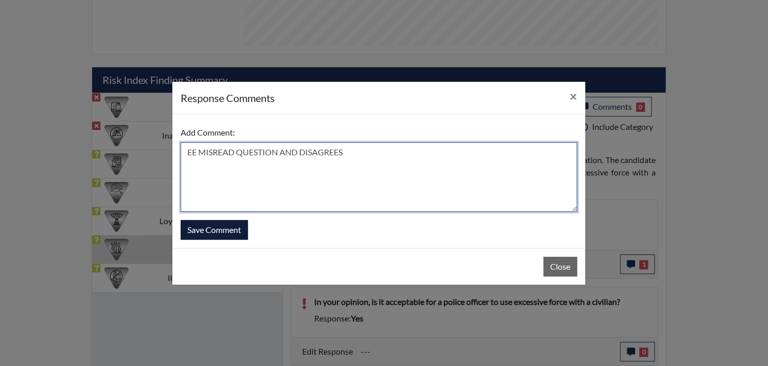
type textarea "EE MISREAD QUESTION AND DISAGREES"
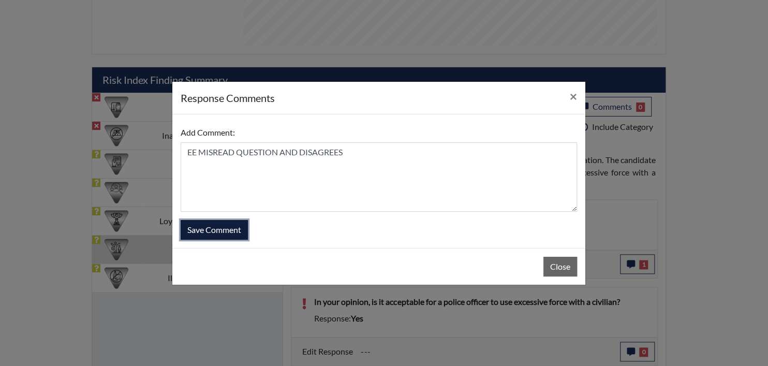
click at [214, 221] on button "Save Comment" at bounding box center [214, 230] width 67 height 20
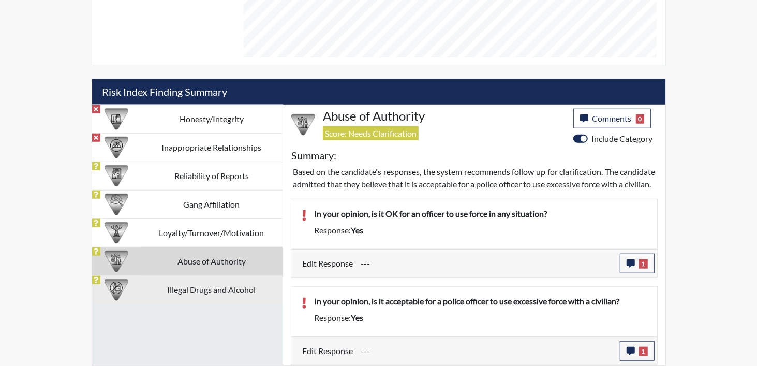
click at [192, 284] on td "Illegal Drugs and Alcohol" at bounding box center [212, 289] width 142 height 28
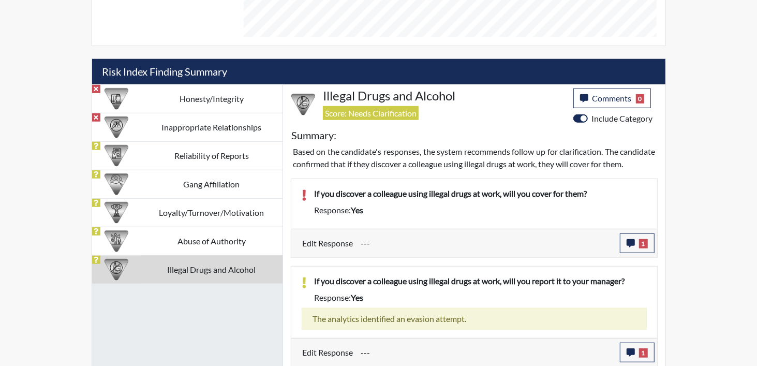
scroll to position [581, 0]
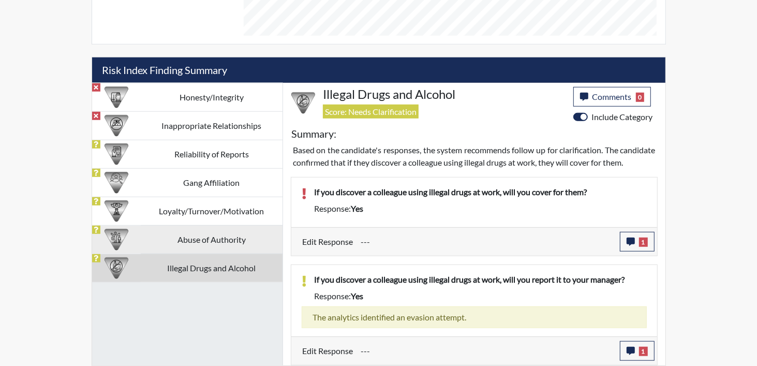
click at [186, 225] on td "Abuse of Authority" at bounding box center [212, 239] width 142 height 28
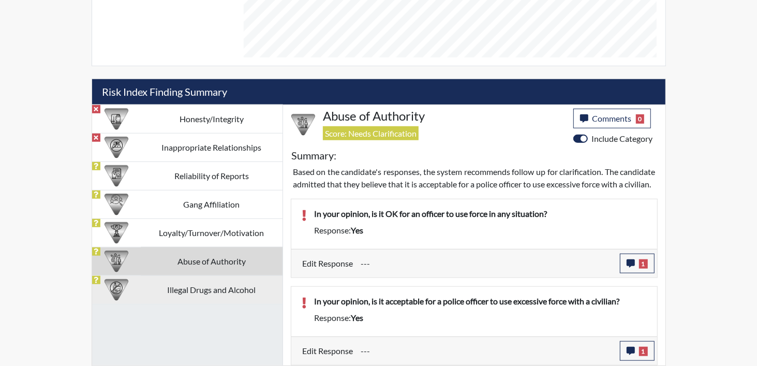
click at [181, 280] on td "Illegal Drugs and Alcohol" at bounding box center [212, 289] width 142 height 28
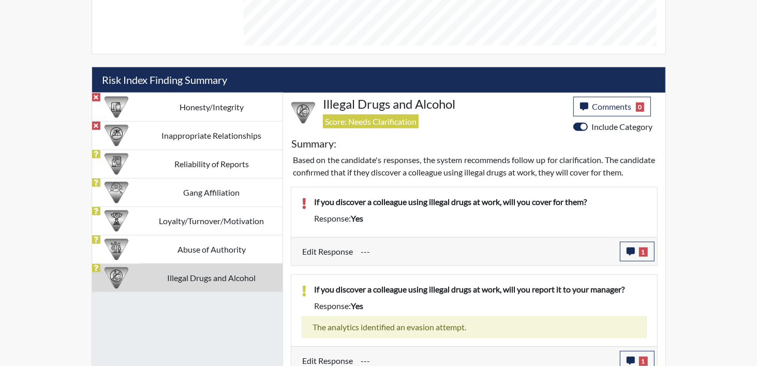
scroll to position [581, 0]
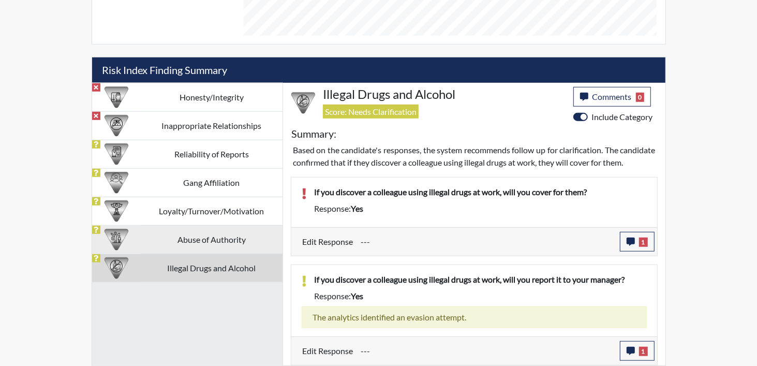
click at [164, 228] on td "Abuse of Authority" at bounding box center [212, 239] width 142 height 28
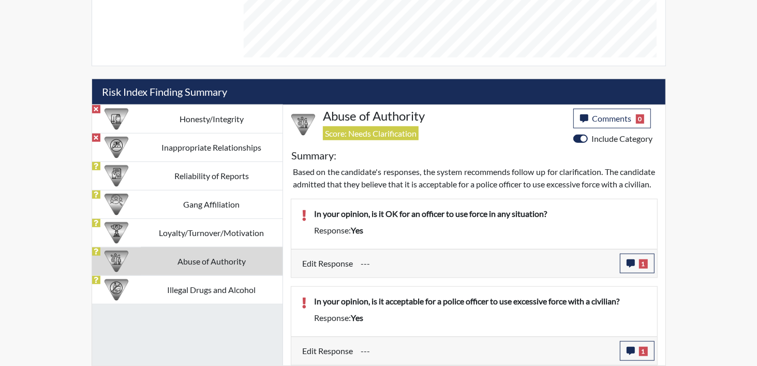
scroll to position [559, 0]
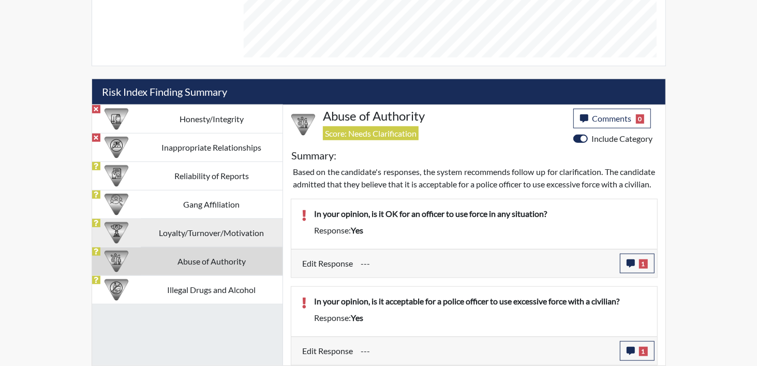
click at [164, 218] on td "Loyalty/Turnover/Motivation" at bounding box center [212, 232] width 142 height 28
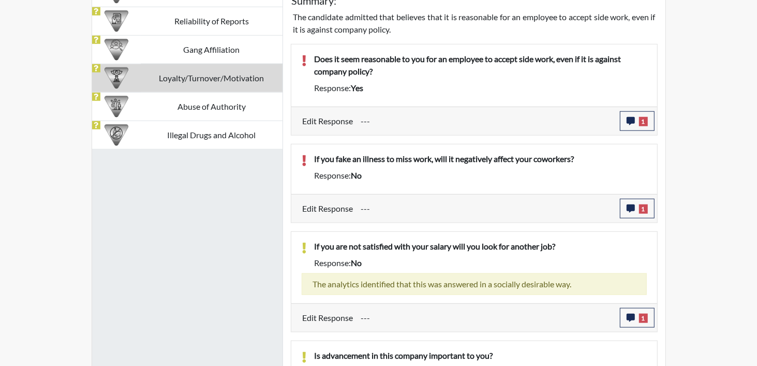
scroll to position [865, 0]
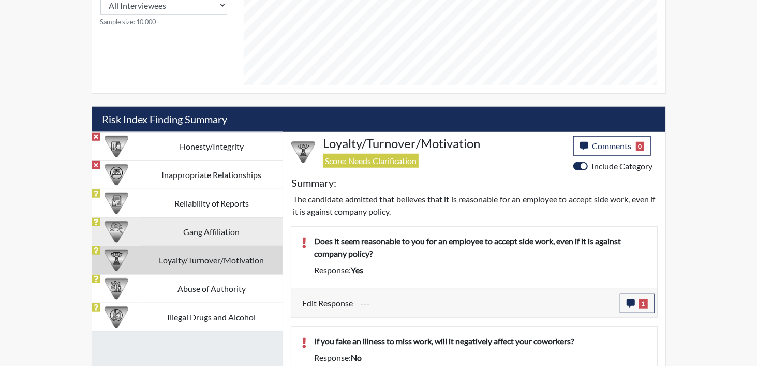
click at [197, 228] on td "Gang Affiliation" at bounding box center [212, 231] width 142 height 28
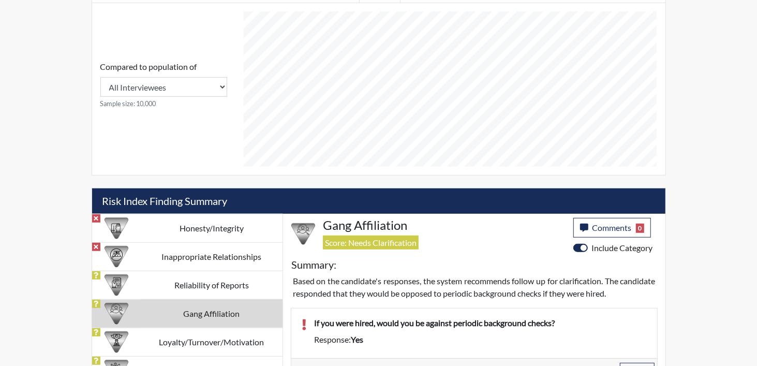
scroll to position [485, 0]
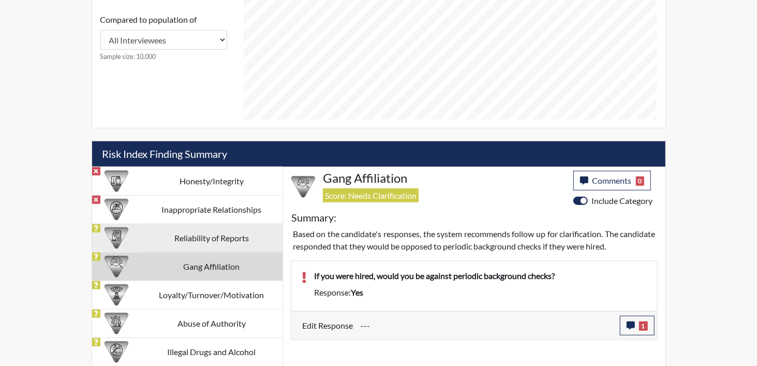
click at [171, 236] on td "Reliability of Reports" at bounding box center [212, 238] width 142 height 28
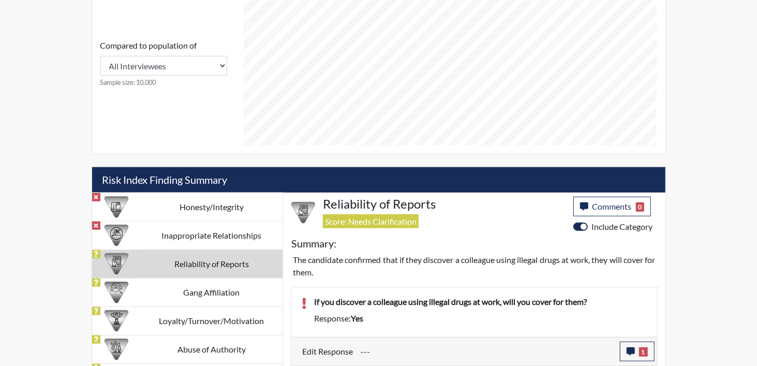
scroll to position [450, 0]
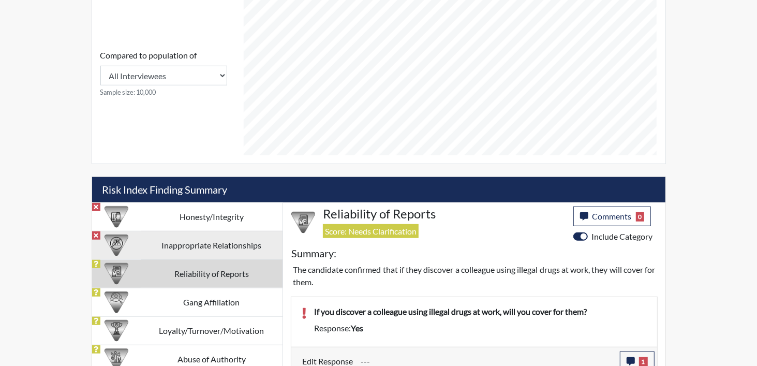
click at [177, 249] on td "Inappropriate Relationships" at bounding box center [212, 245] width 142 height 28
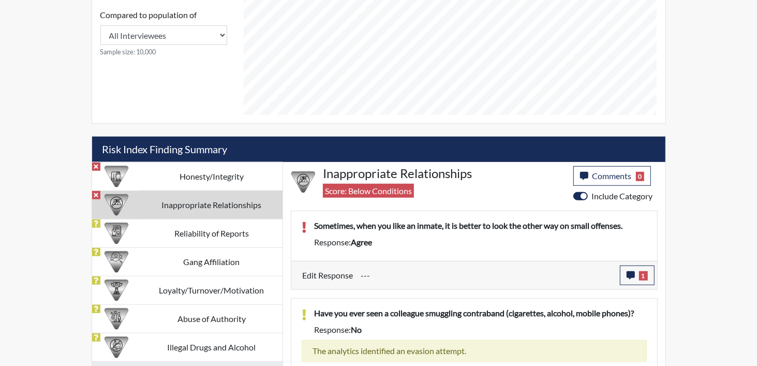
scroll to position [523, 0]
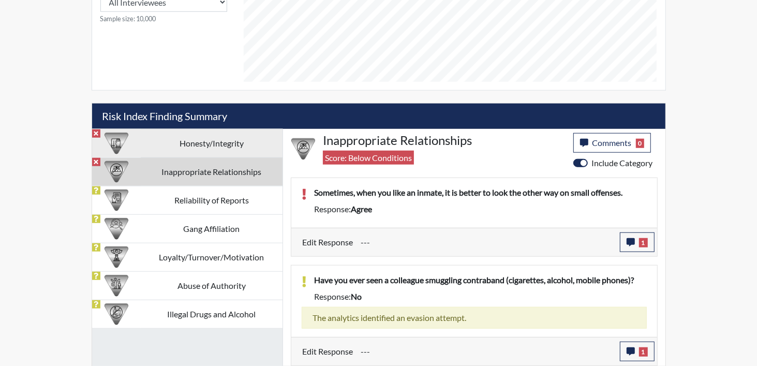
click at [199, 149] on td "Honesty/Integrity" at bounding box center [212, 143] width 142 height 28
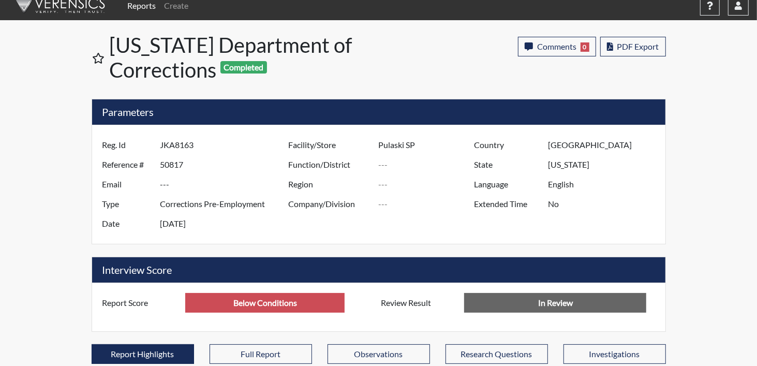
scroll to position [0, 0]
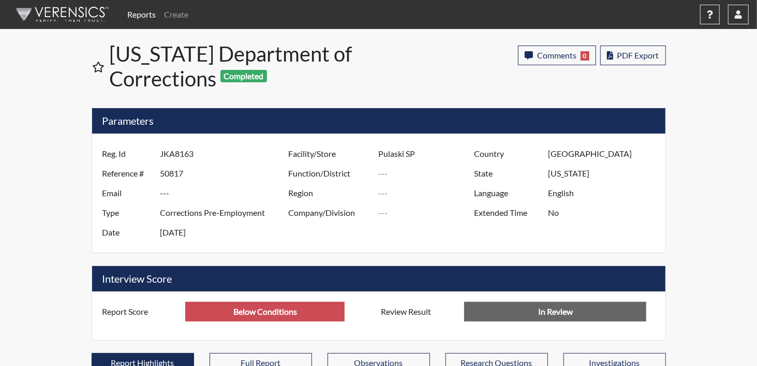
click at [193, 167] on input "50817" at bounding box center [225, 174] width 131 height 20
click at [185, 171] on input "50817" at bounding box center [225, 174] width 131 height 20
drag, startPoint x: 198, startPoint y: 154, endPoint x: 146, endPoint y: 149, distance: 51.5
click at [146, 149] on div "Reg. Id JKA8163" at bounding box center [193, 154] width 196 height 20
drag, startPoint x: 146, startPoint y: 149, endPoint x: 173, endPoint y: 153, distance: 26.7
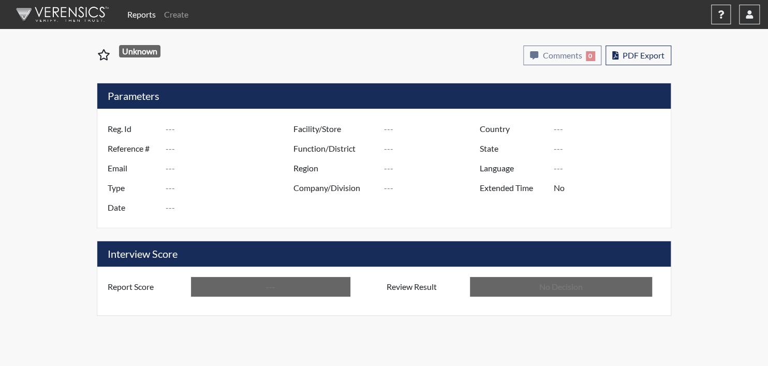
type input "rai0441"
type input "50813"
type input "---"
type input "Corrections Pre-Employment"
type input "[DATE]"
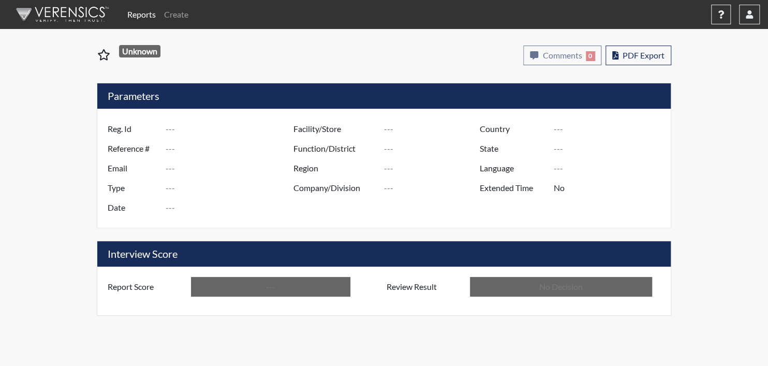
type input "Pulaski SP"
type input "[GEOGRAPHIC_DATA]"
type input "[US_STATE]"
type input "English"
type input "Below Conditions"
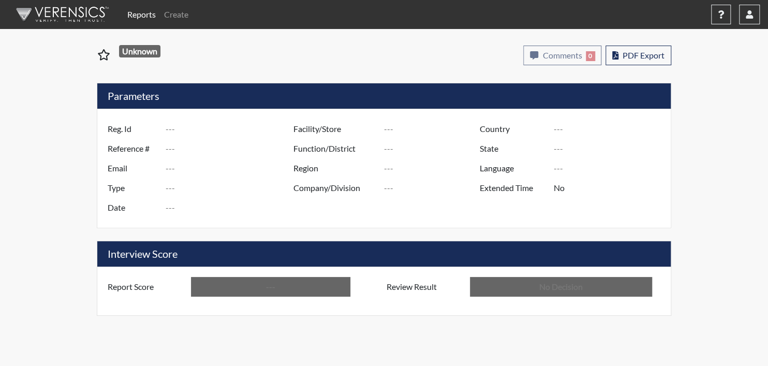
type input "In Review"
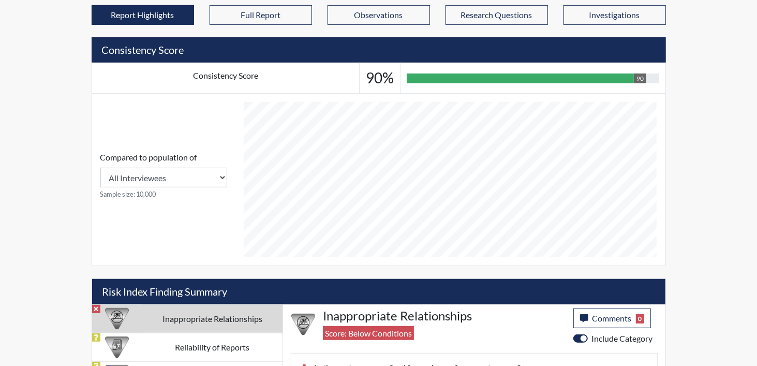
scroll to position [429, 0]
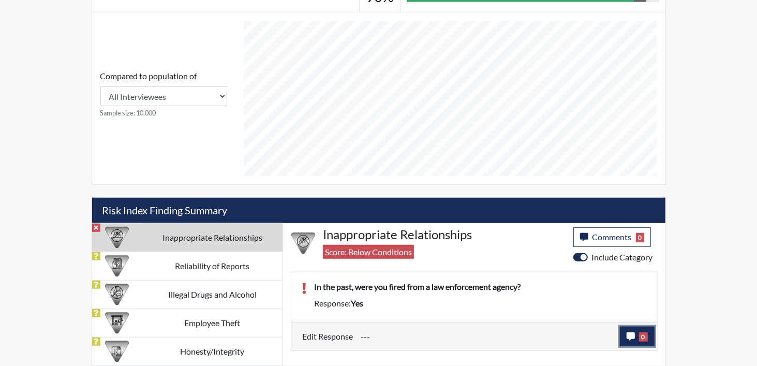
click at [641, 341] on button "0" at bounding box center [637, 337] width 35 height 20
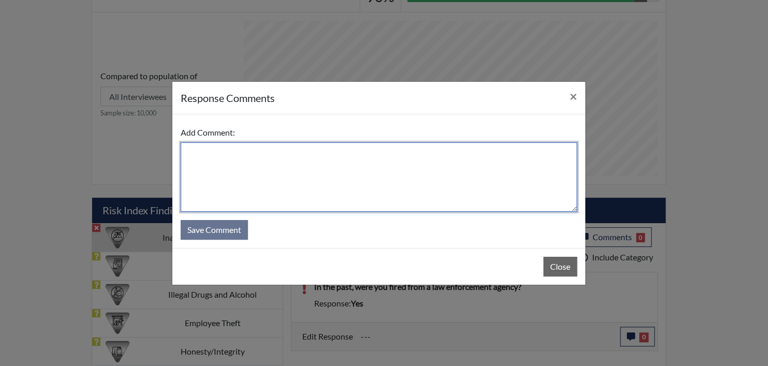
click at [241, 184] on textarea at bounding box center [379, 176] width 396 height 69
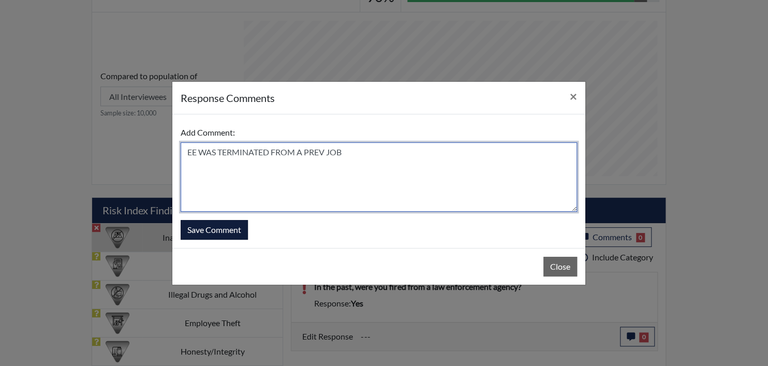
type textarea "EE WAS TERMINATED FROM A PREV JOB"
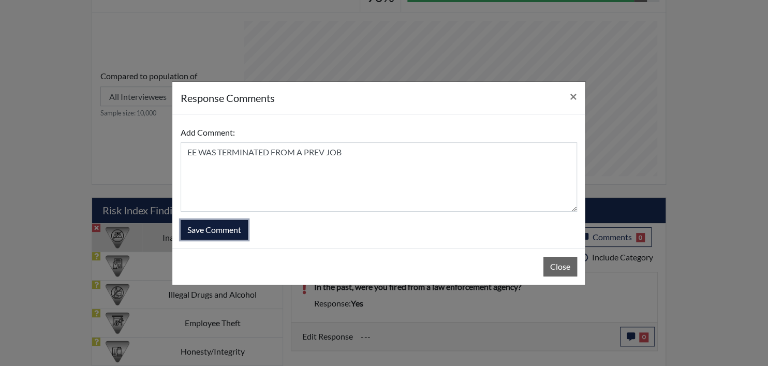
click at [220, 227] on button "Save Comment" at bounding box center [214, 230] width 67 height 20
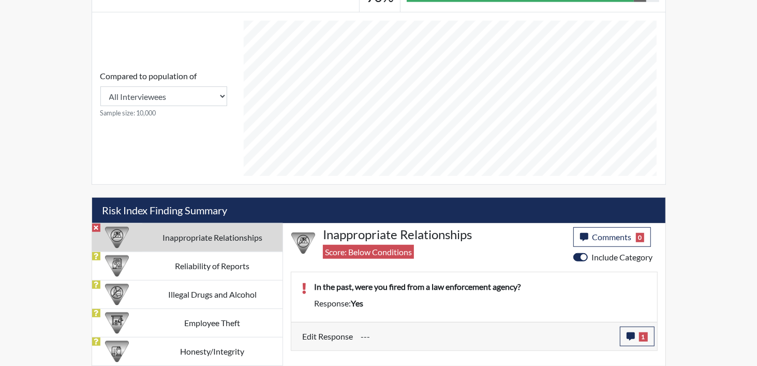
scroll to position [172, 430]
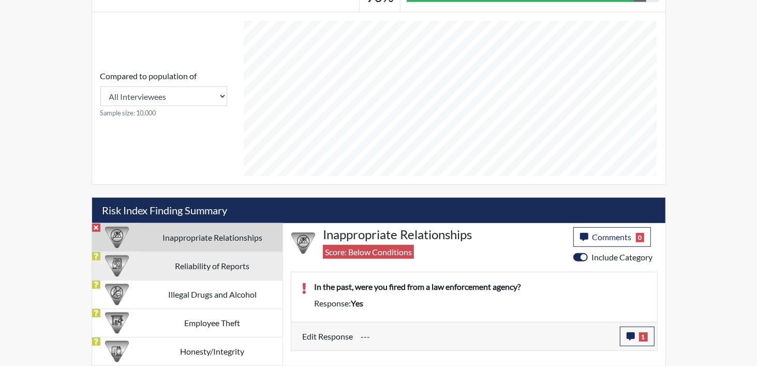
click at [206, 275] on td "Reliability of Reports" at bounding box center [212, 265] width 140 height 28
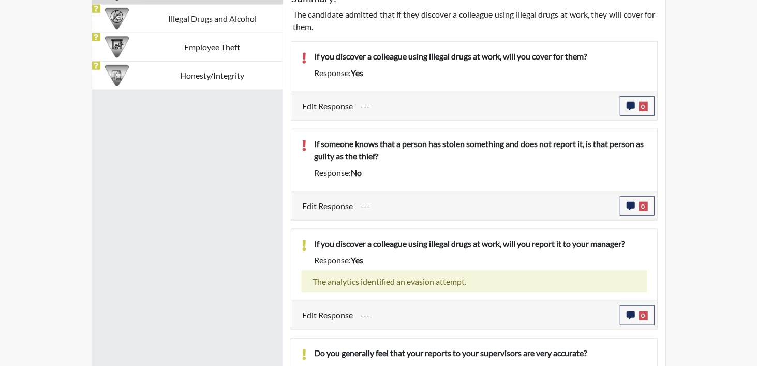
scroll to position [567, 0]
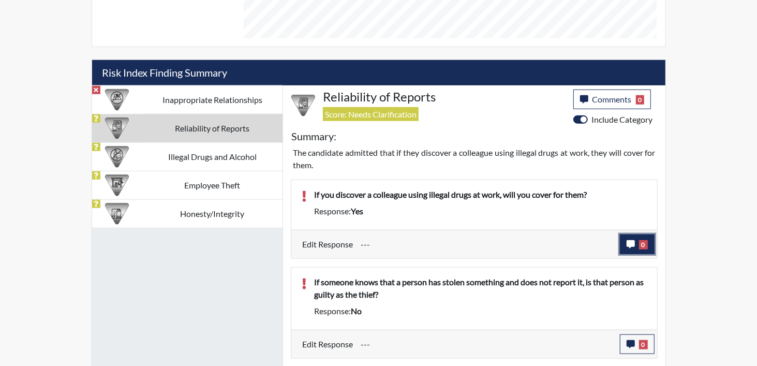
click at [629, 241] on icon "button" at bounding box center [631, 244] width 8 height 8
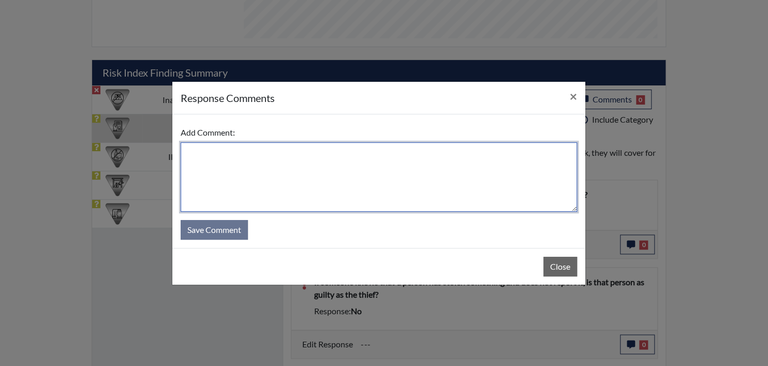
click at [230, 155] on textarea at bounding box center [379, 176] width 396 height 69
click at [230, 144] on textarea at bounding box center [379, 176] width 396 height 69
paste textarea "EE MISREAD QUESTION AND DISAGREES"
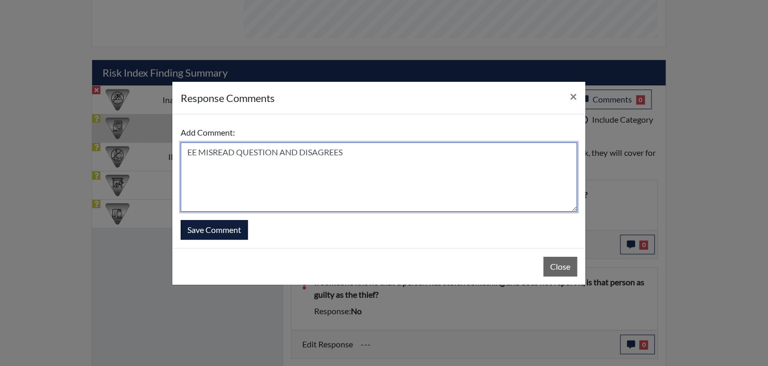
type textarea "EE MISREAD QUESTION AND DISAGREES"
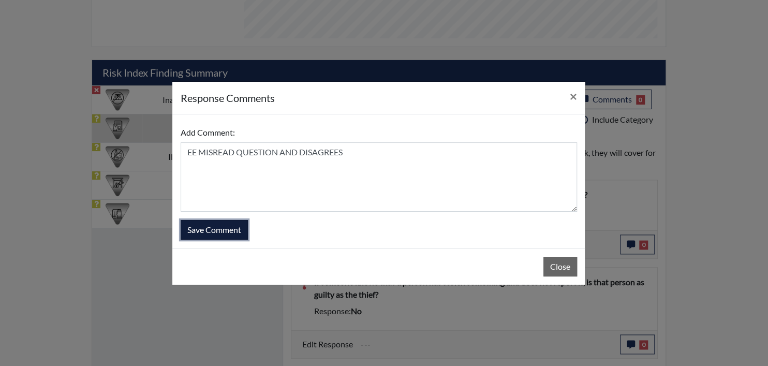
click at [218, 228] on button "Save Comment" at bounding box center [214, 230] width 67 height 20
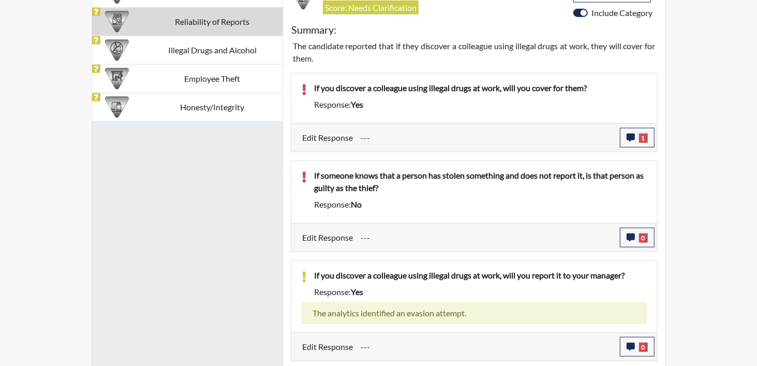
scroll to position [705, 0]
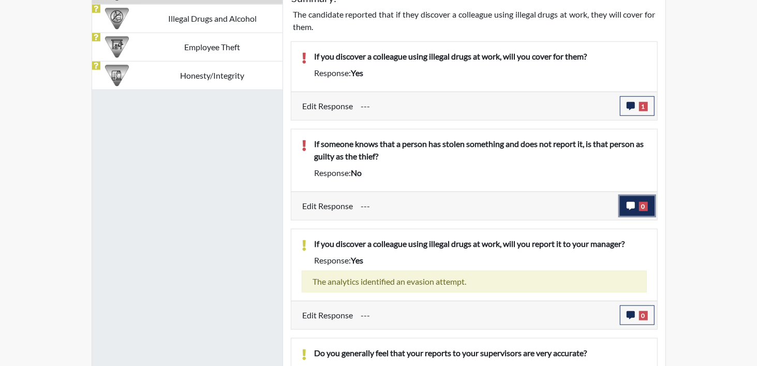
click at [630, 205] on icon "button" at bounding box center [631, 206] width 8 height 8
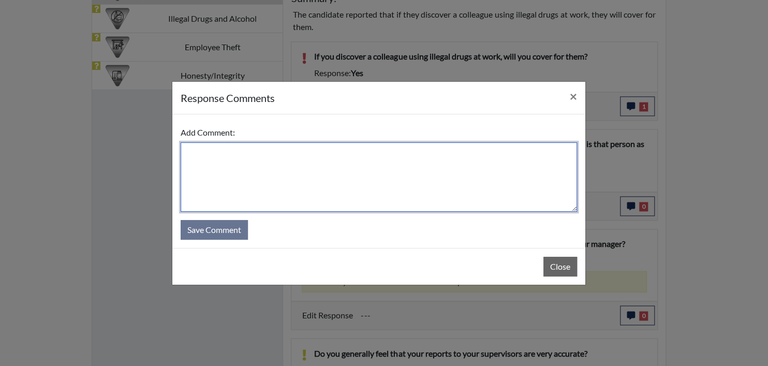
click at [212, 160] on textarea at bounding box center [379, 176] width 396 height 69
paste textarea "EE MISREAD QUESTION AND DISAGREES"
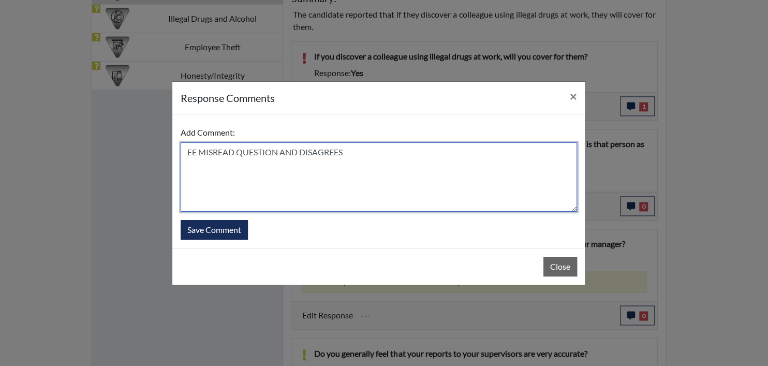
click at [311, 150] on textarea "EE MISREAD QUESTION AND DISAGREES" at bounding box center [379, 176] width 396 height 69
type textarea "EE MISREAD QUESTION AND AGREES"
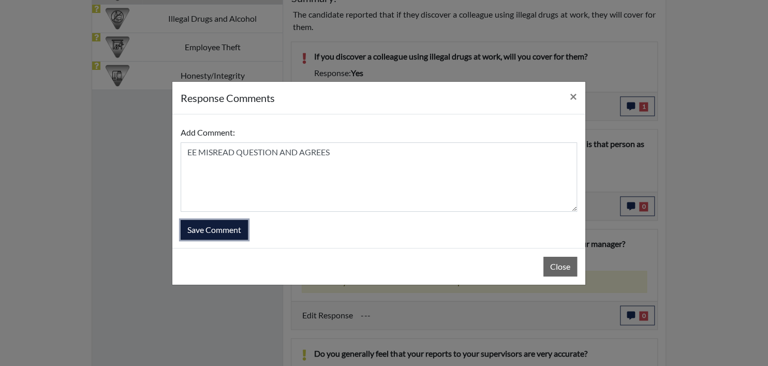
click at [203, 222] on button "Save Comment" at bounding box center [214, 230] width 67 height 20
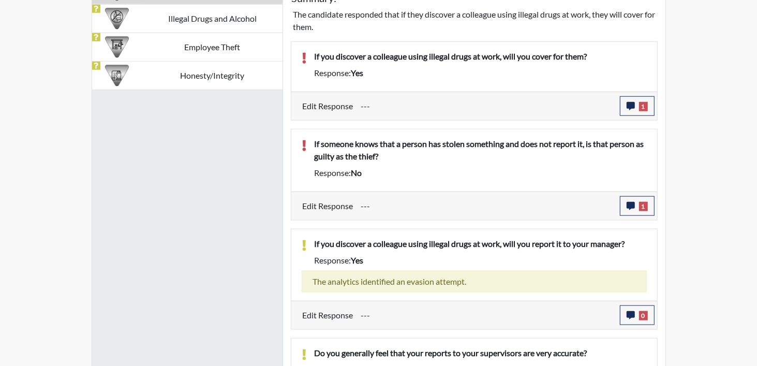
scroll to position [774, 0]
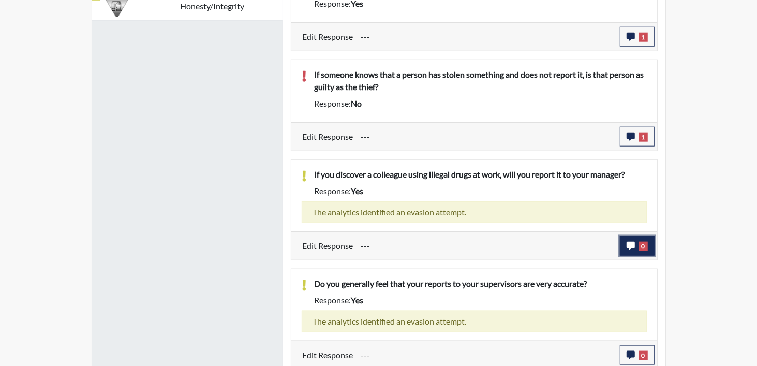
click at [645, 238] on button "0" at bounding box center [637, 246] width 35 height 20
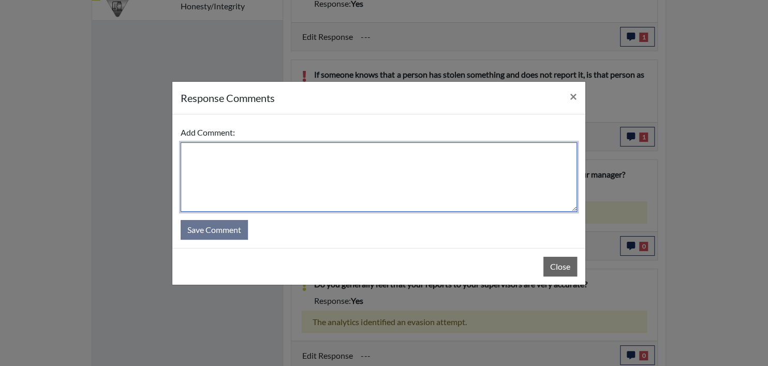
drag, startPoint x: 310, startPoint y: 169, endPoint x: 317, endPoint y: 160, distance: 11.1
click at [311, 169] on textarea at bounding box center [379, 176] width 396 height 69
click at [200, 169] on textarea at bounding box center [379, 176] width 396 height 69
paste textarea "EE ANSWERED TRUTHFULLY"
type textarea "EE ANSWERED TRUTHFULLY"
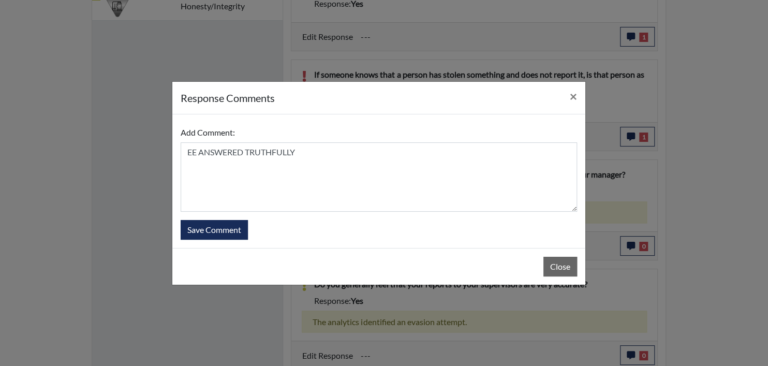
click at [216, 240] on div "Add Comment: EE ANSWERED TRUTHFULLY Save Comment" at bounding box center [378, 181] width 413 height 134
click at [216, 233] on button "Save Comment" at bounding box center [214, 230] width 67 height 20
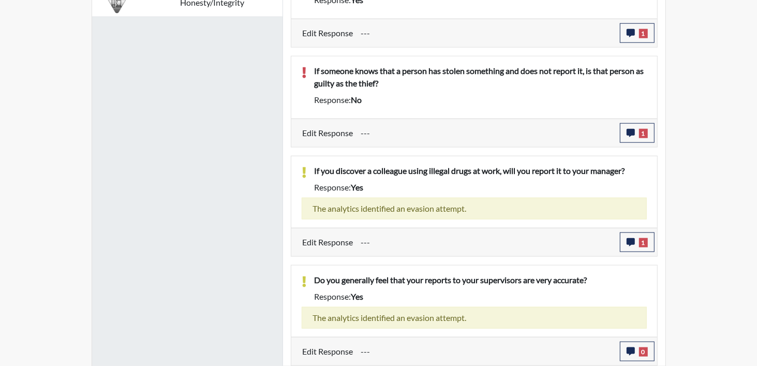
scroll to position [172, 430]
click at [646, 348] on span "0" at bounding box center [643, 351] width 9 height 9
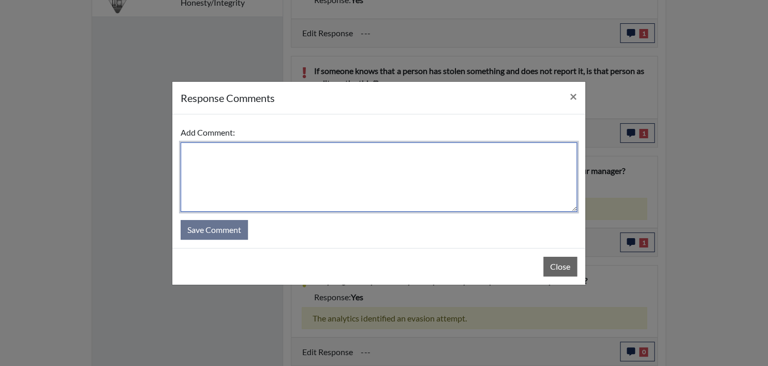
click at [301, 168] on textarea at bounding box center [379, 176] width 396 height 69
paste textarea "EE ANSWERED TRUTHFULLY"
type textarea "EE ANSWERED TRUTHFULLY"
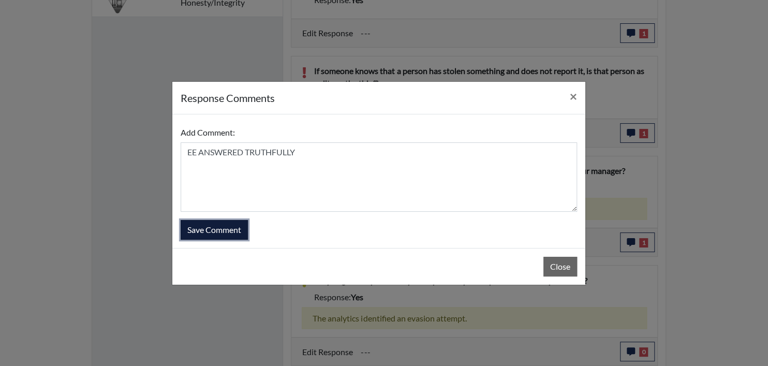
click at [223, 237] on button "Save Comment" at bounding box center [214, 230] width 67 height 20
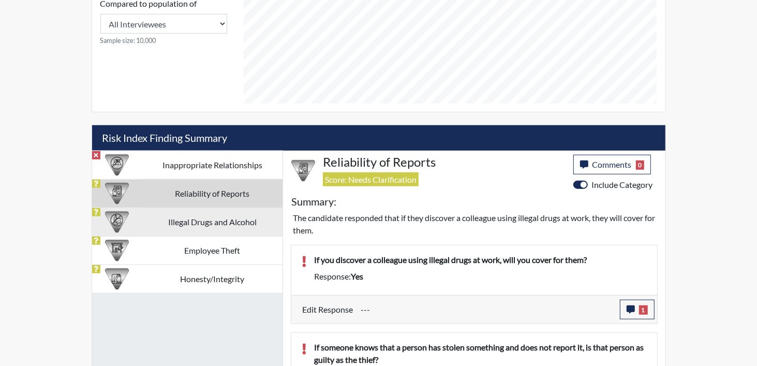
click at [165, 215] on td "Illegal Drugs and Alcohol" at bounding box center [212, 222] width 140 height 28
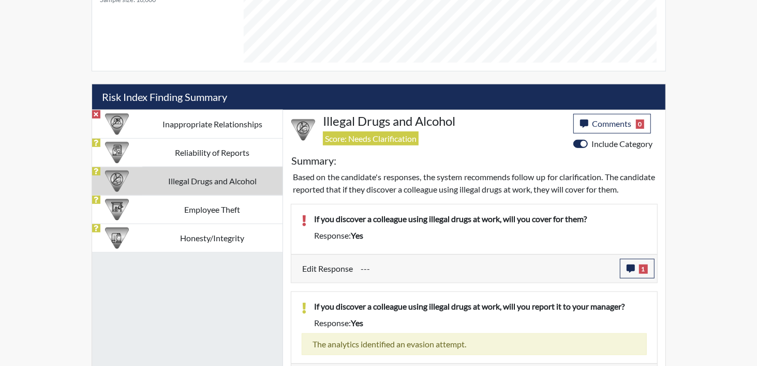
scroll to position [581, 0]
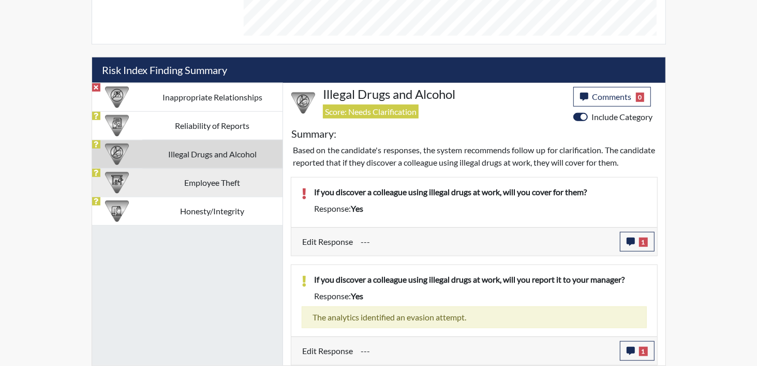
click at [200, 168] on td "Employee Theft" at bounding box center [212, 182] width 140 height 28
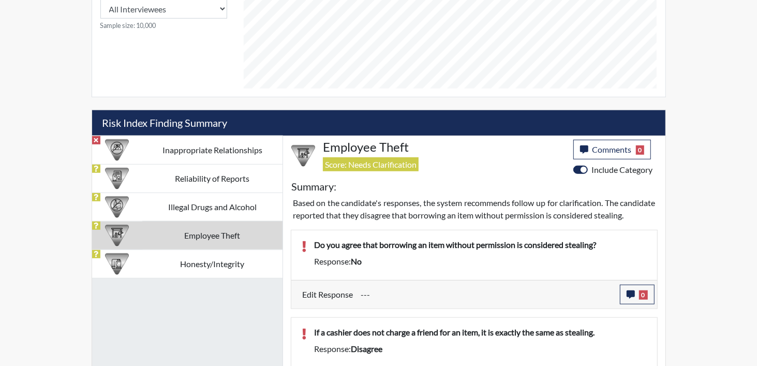
scroll to position [492, 0]
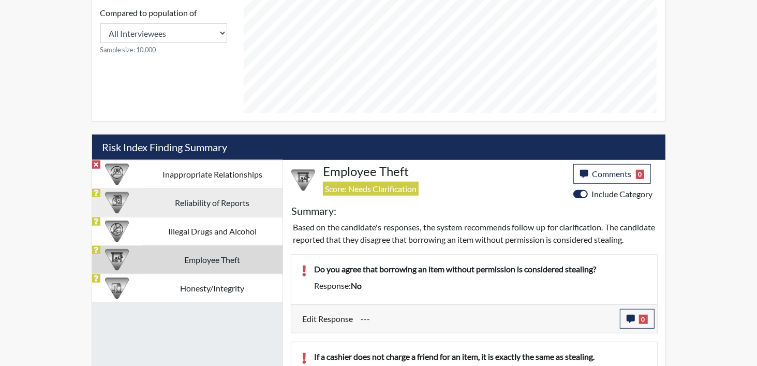
click at [214, 203] on td "Reliability of Reports" at bounding box center [212, 202] width 140 height 28
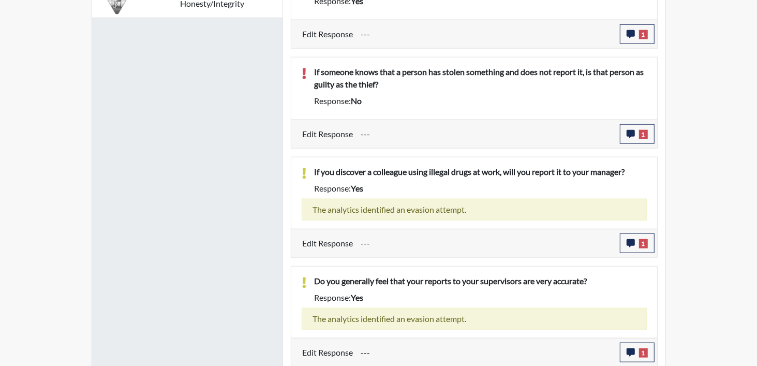
scroll to position [501, 0]
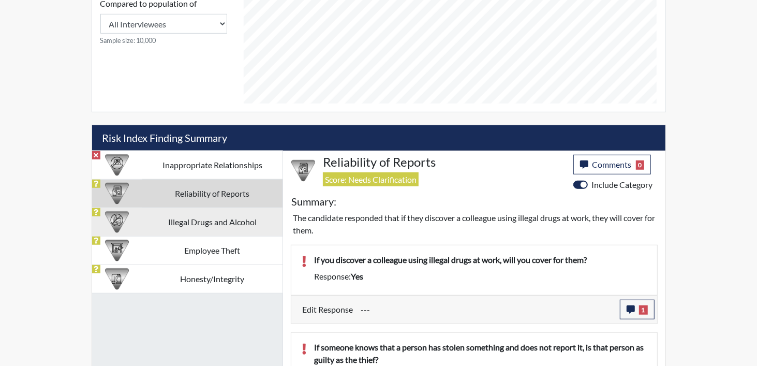
click at [208, 224] on td "Illegal Drugs and Alcohol" at bounding box center [212, 222] width 140 height 28
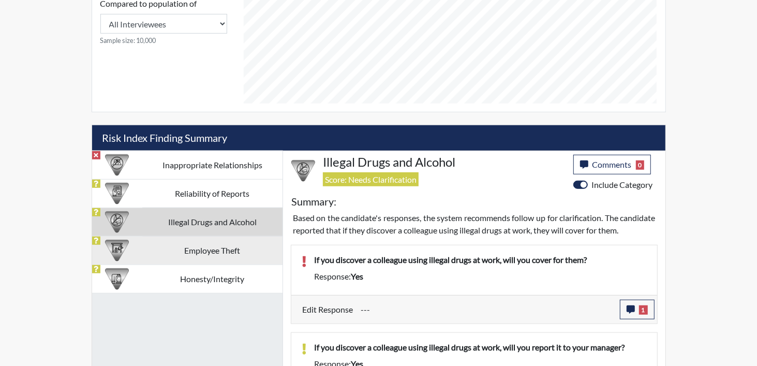
click at [203, 254] on td "Employee Theft" at bounding box center [212, 250] width 140 height 28
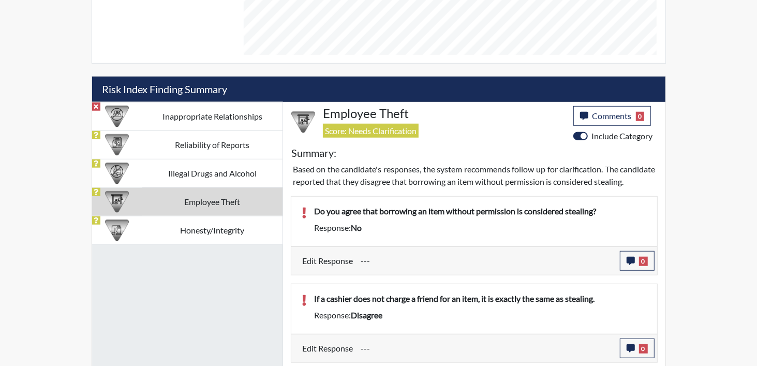
scroll to position [571, 0]
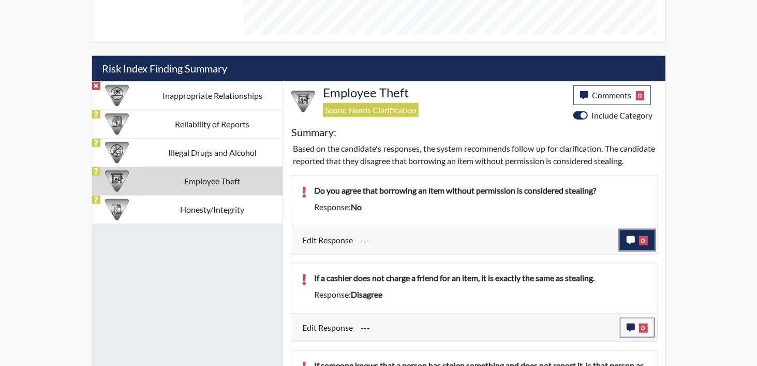
click at [631, 250] on button "0" at bounding box center [637, 240] width 35 height 20
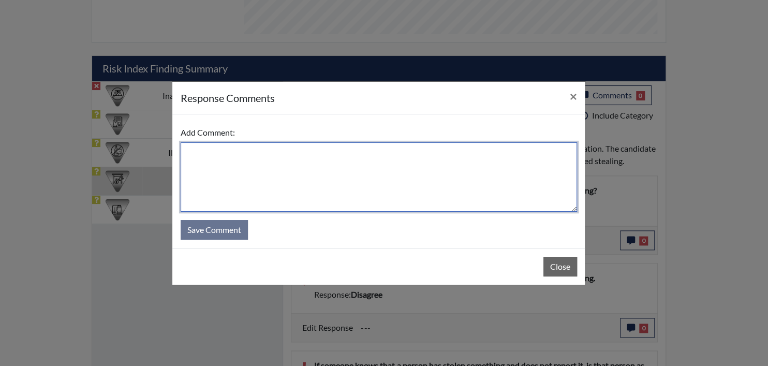
click at [280, 157] on textarea at bounding box center [379, 176] width 396 height 69
paste textarea "EE MISREAD QUESTION AND DISAGREES"
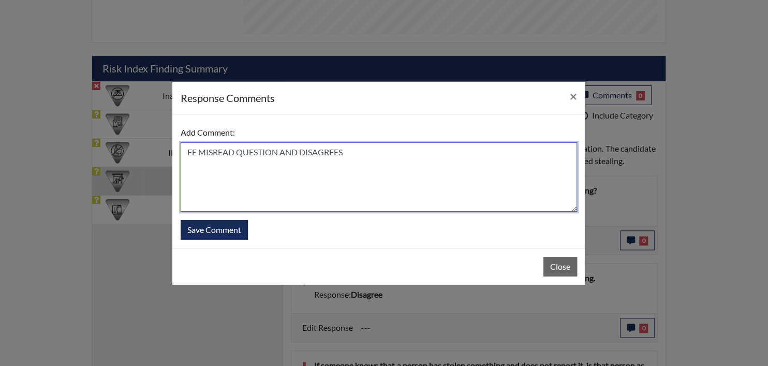
click at [311, 148] on textarea "EE MISREAD QUESTION AND DISAGREES" at bounding box center [379, 176] width 396 height 69
type textarea "EE MISREAD QUESTION AND AGREES"
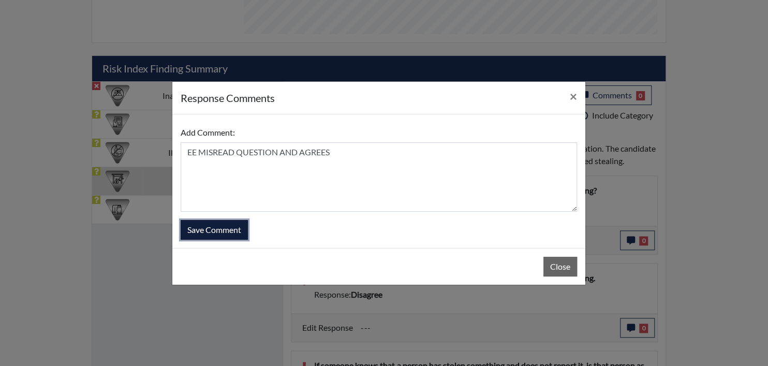
click at [206, 229] on button "Save Comment" at bounding box center [214, 230] width 67 height 20
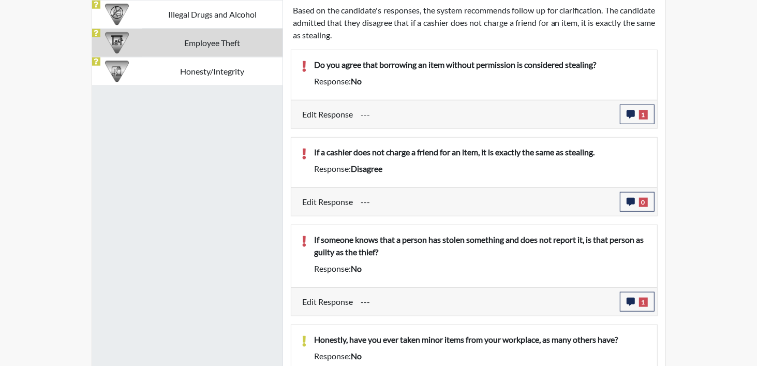
scroll to position [172, 430]
click at [629, 204] on icon "button" at bounding box center [631, 202] width 8 height 8
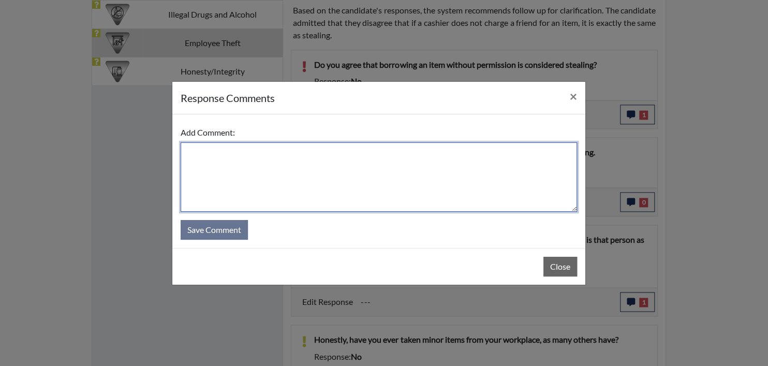
click at [193, 146] on textarea at bounding box center [379, 176] width 396 height 69
paste textarea "EE MISREAD QUESTION AND DISAGREES"
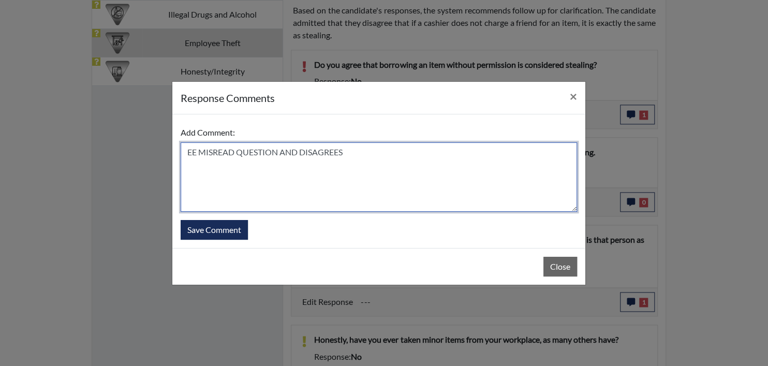
click at [316, 152] on textarea "EE MISREAD QUESTION AND DISAGREES" at bounding box center [379, 176] width 396 height 69
type textarea "EE MISREAD QUESTION AND AGREES"
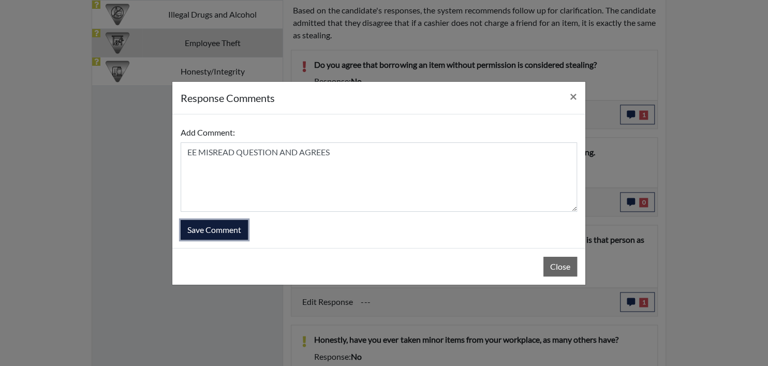
click at [206, 225] on button "Save Comment" at bounding box center [214, 230] width 67 height 20
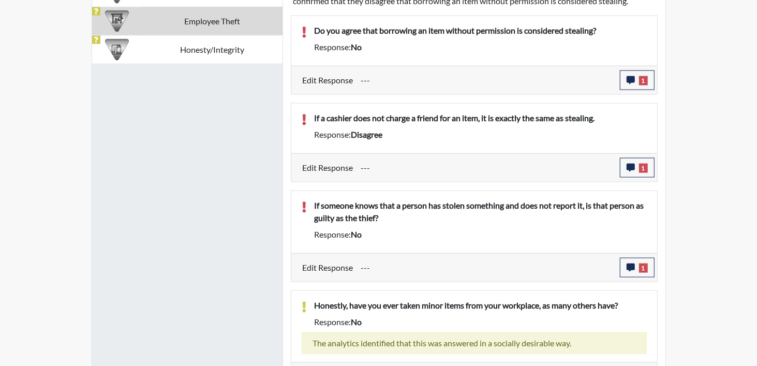
scroll to position [768, 0]
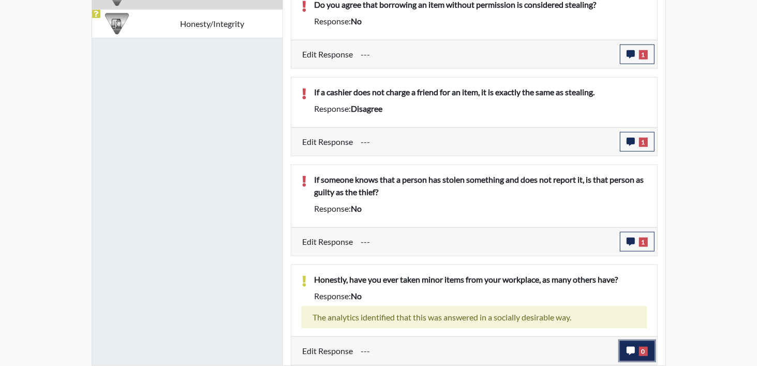
click at [628, 352] on icon "button" at bounding box center [631, 351] width 8 height 8
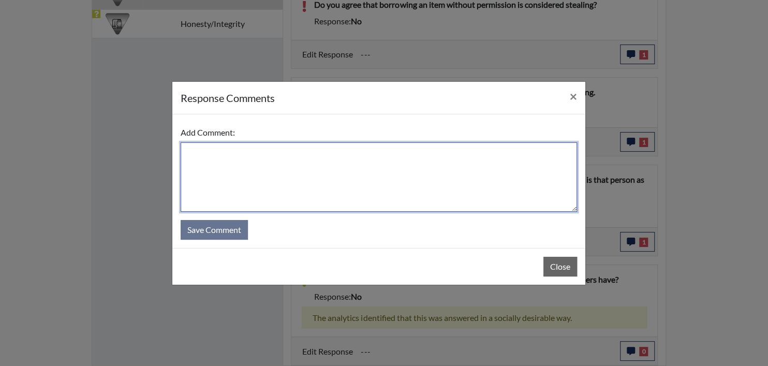
click at [272, 170] on textarea at bounding box center [379, 176] width 396 height 69
click at [236, 160] on textarea at bounding box center [379, 176] width 396 height 69
paste textarea "EE ANSWERED TRUTHFULLY."
type textarea "EE ANSWERED TRUTHFULLY."
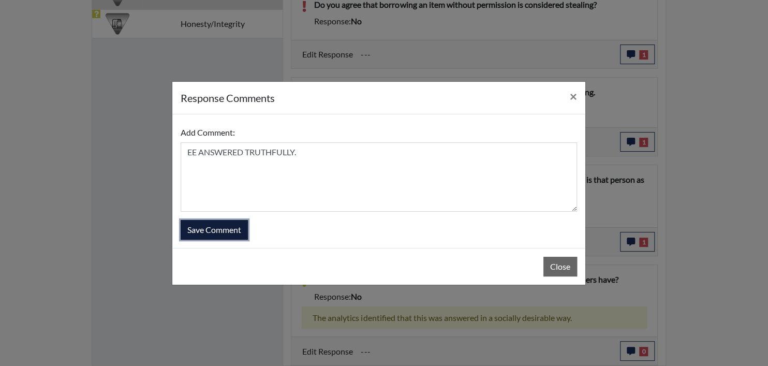
click at [229, 234] on button "Save Comment" at bounding box center [214, 230] width 67 height 20
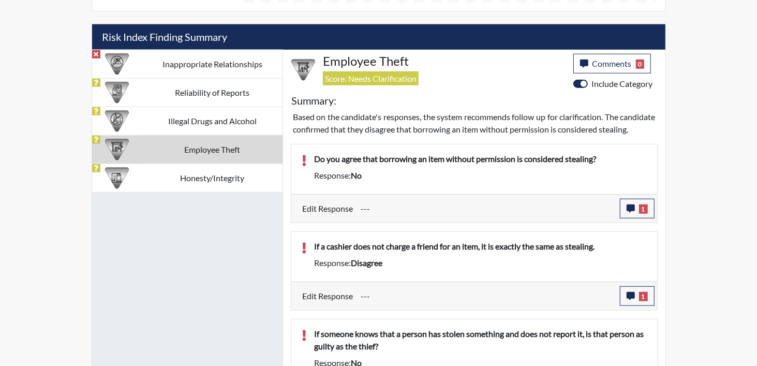
scroll to position [561, 0]
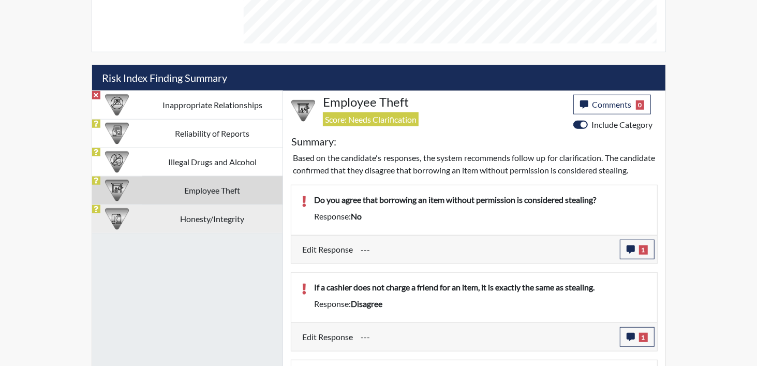
click at [201, 222] on td "Honesty/Integrity" at bounding box center [212, 218] width 140 height 28
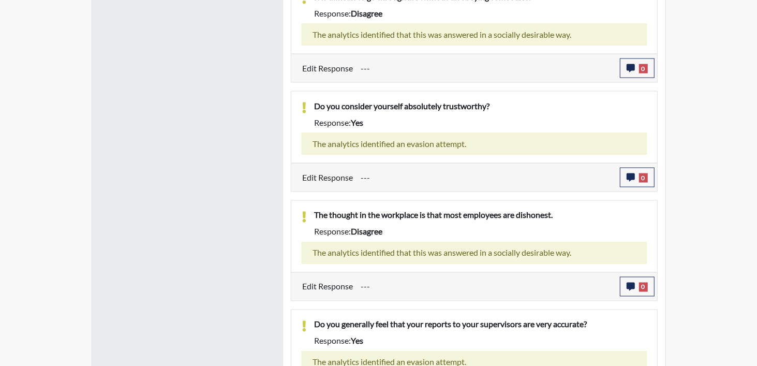
scroll to position [1239, 0]
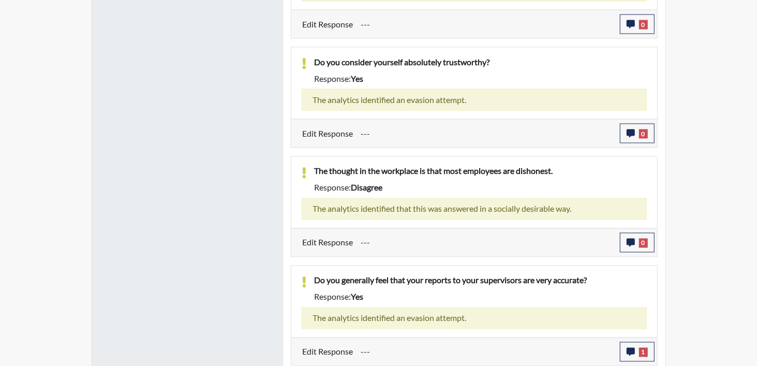
click at [637, 228] on div "Edit Response --- 0 response Comments × Add Comment: Save Comment Close" at bounding box center [474, 242] width 366 height 28
click at [630, 239] on icon "button" at bounding box center [631, 243] width 8 height 8
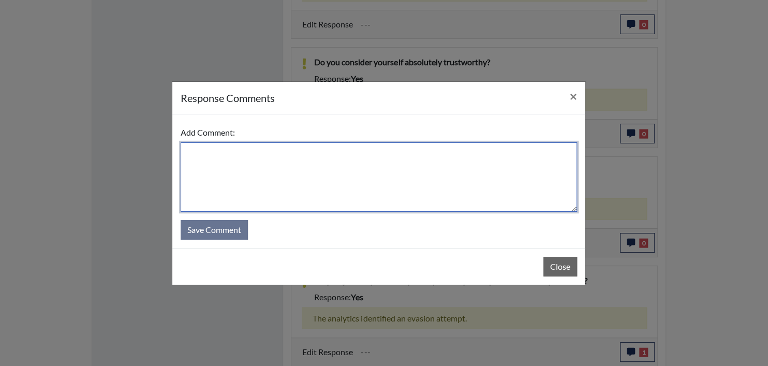
click at [314, 159] on textarea at bounding box center [379, 176] width 396 height 69
paste textarea "EE ANSWERED TRUTHFULLY."
type textarea "EE ANSWERED TRUTHFULLY."
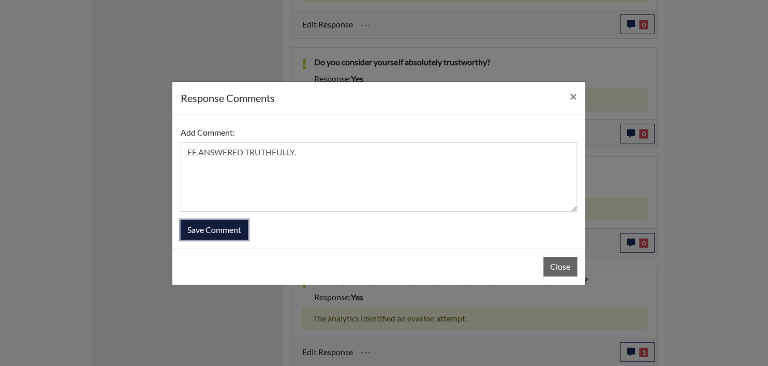
click at [225, 230] on button "Save Comment" at bounding box center [214, 230] width 67 height 20
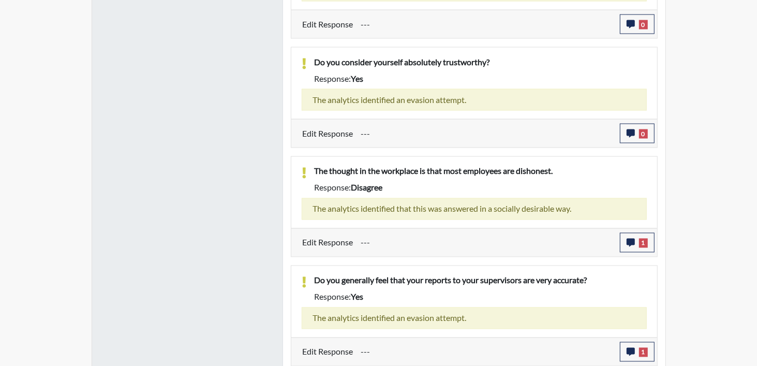
scroll to position [1170, 0]
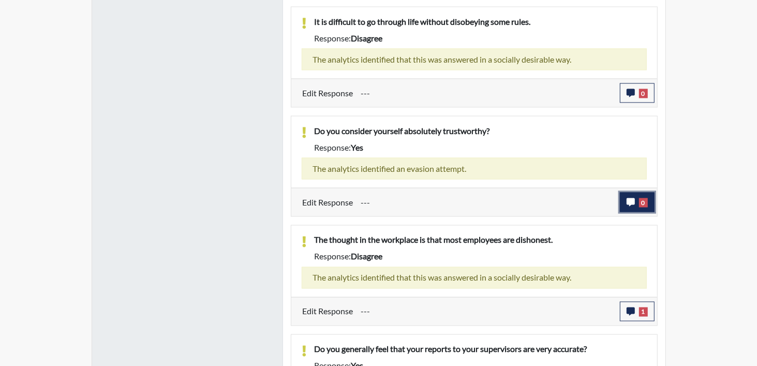
click at [638, 196] on button "0" at bounding box center [637, 203] width 35 height 20
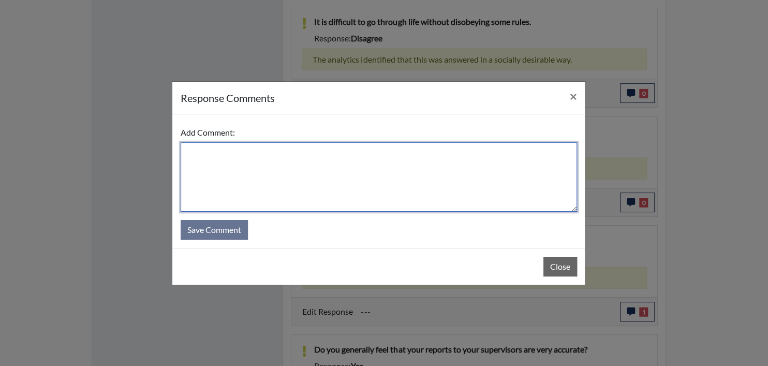
click at [253, 175] on textarea at bounding box center [379, 176] width 396 height 69
paste textarea "EE ANSWERED TRUTHFULLY."
type textarea "EE ANSWERED TRUTHFULLY."
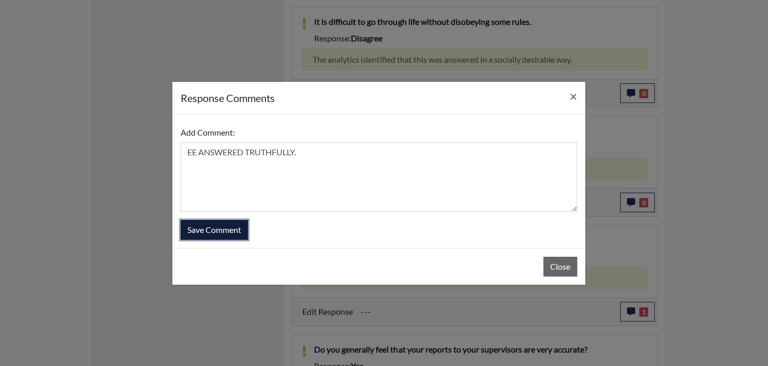
click at [231, 231] on button "Save Comment" at bounding box center [214, 230] width 67 height 20
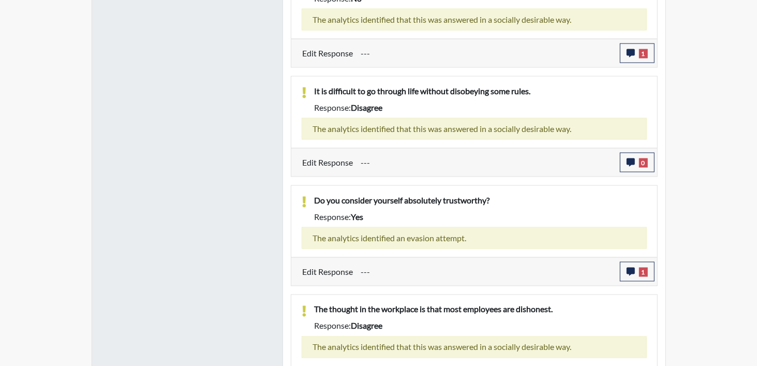
scroll to position [172, 430]
click at [639, 167] on button "0" at bounding box center [637, 163] width 35 height 20
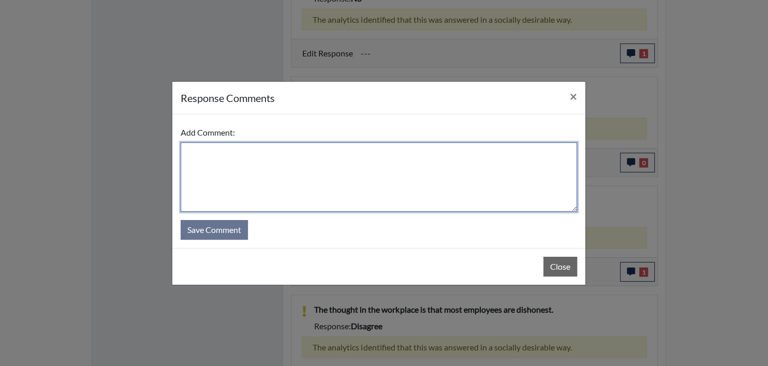
click at [306, 184] on textarea at bounding box center [379, 176] width 396 height 69
paste textarea "EE ANSWERED TRUTHFULLY."
type textarea "EE ANSWERED TRUTHFULLY."
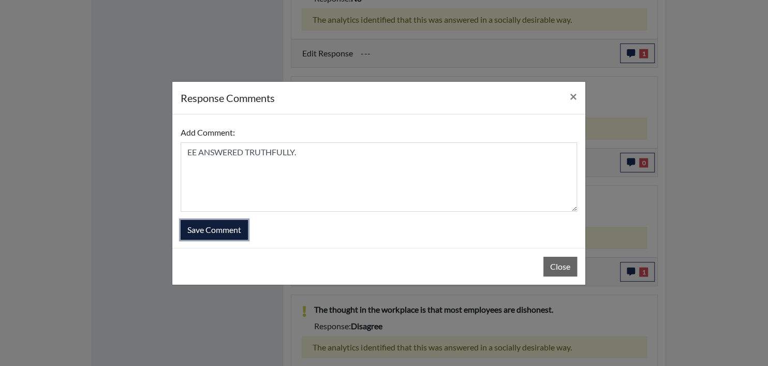
click at [231, 233] on button "Save Comment" at bounding box center [214, 230] width 67 height 20
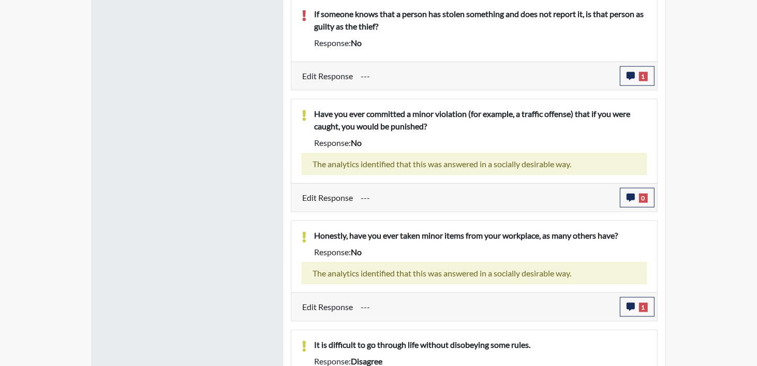
scroll to position [825, 0]
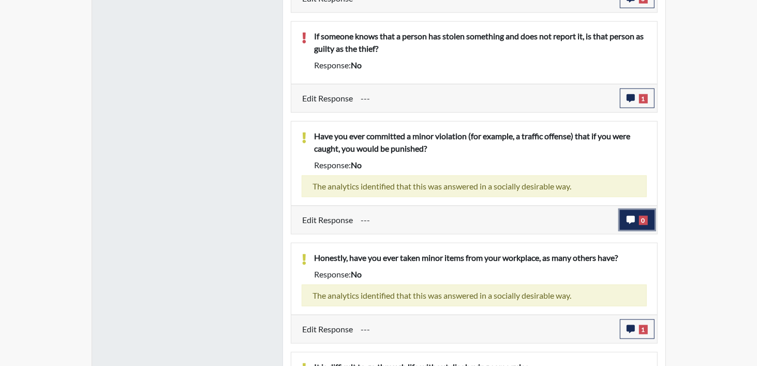
click at [650, 218] on button "0" at bounding box center [637, 220] width 35 height 20
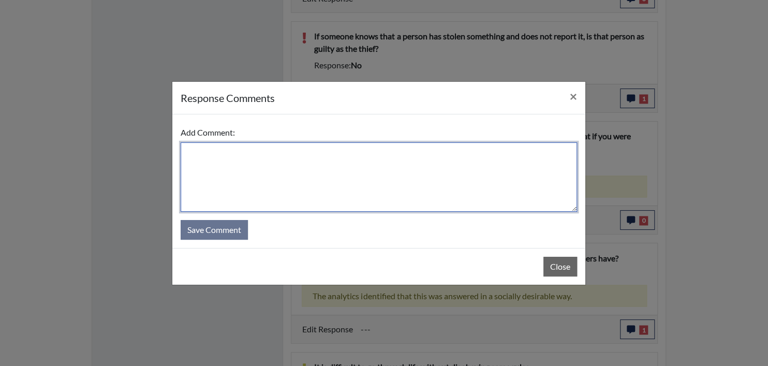
click at [259, 159] on textarea at bounding box center [379, 176] width 396 height 69
paste textarea "EE ANSWERED TRUTHFULLY."
type textarea "EE ANSWERED TRUTHFULLY."
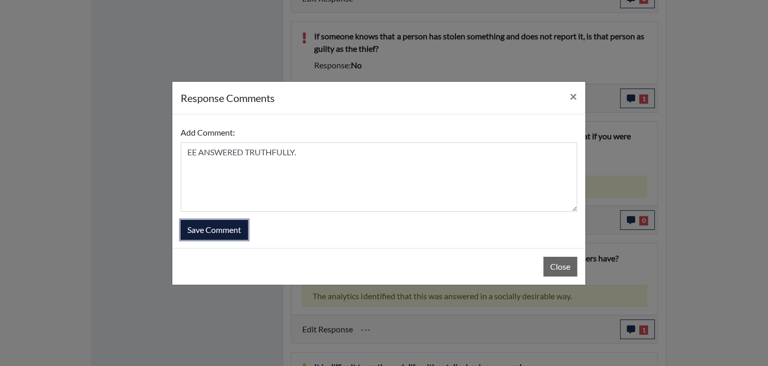
click at [227, 221] on button "Save Comment" at bounding box center [214, 230] width 67 height 20
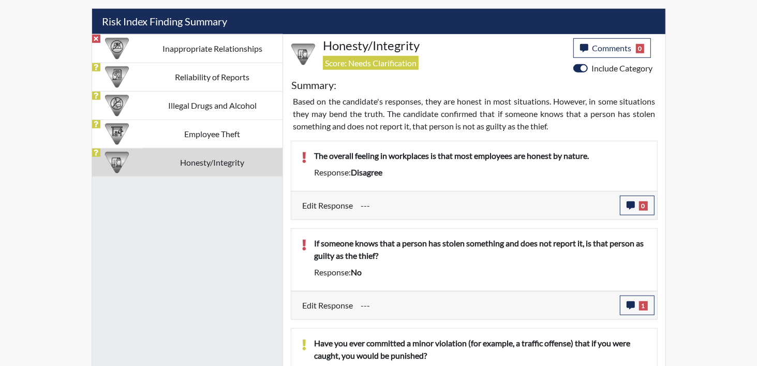
scroll to position [172, 430]
click at [631, 207] on icon "button" at bounding box center [631, 205] width 8 height 8
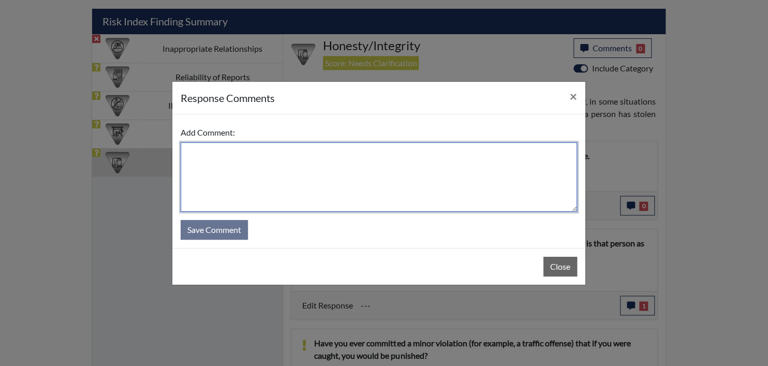
click at [218, 161] on textarea at bounding box center [379, 176] width 396 height 69
click at [251, 159] on textarea at bounding box center [379, 176] width 396 height 69
paste textarea "EE MISREAD QUESTION AND DISAGREES"
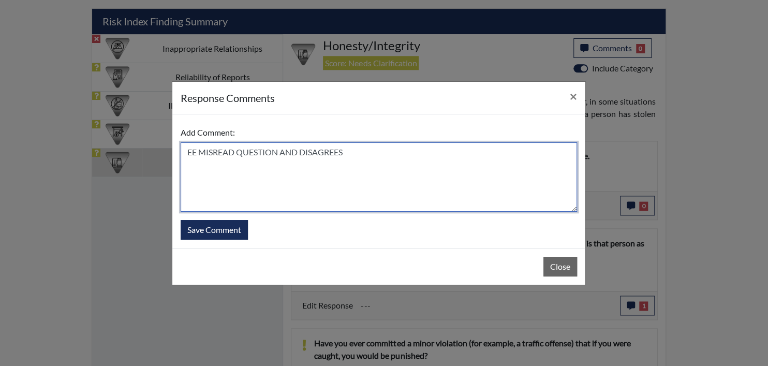
click at [313, 147] on textarea "EE MISREAD QUESTION AND DISAGREES" at bounding box center [379, 176] width 396 height 69
type textarea "EE MISREAD QUESTION AND AGREES"
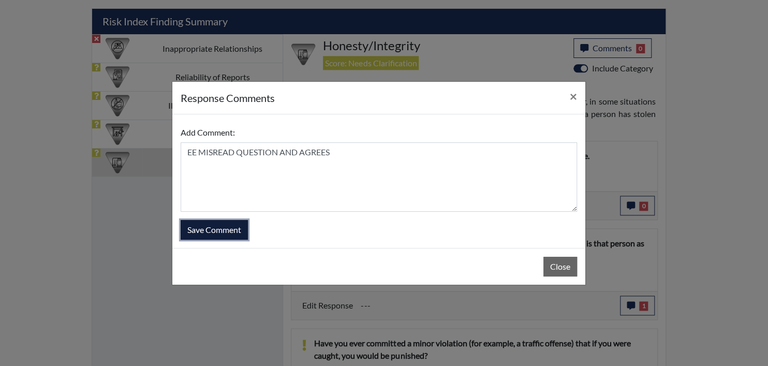
click at [217, 226] on button "Save Comment" at bounding box center [214, 230] width 67 height 20
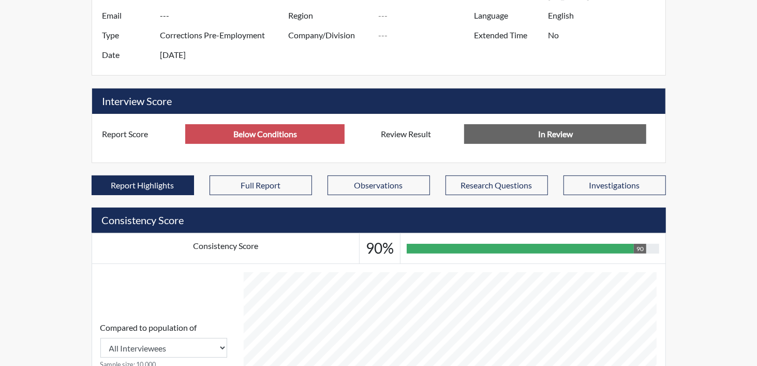
scroll to position [66, 0]
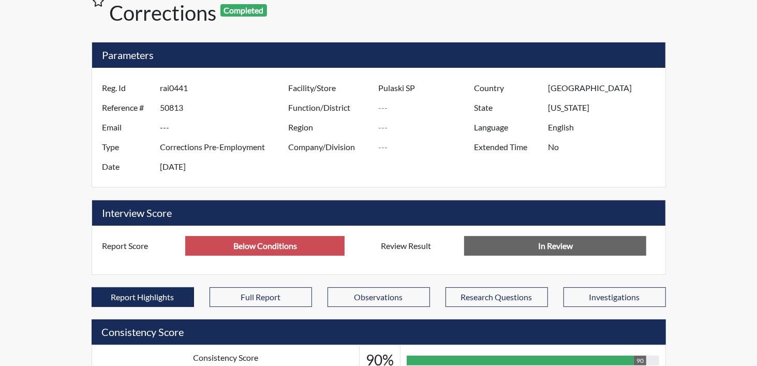
drag, startPoint x: 161, startPoint y: 90, endPoint x: 200, endPoint y: 90, distance: 38.8
click at [200, 90] on input "rai0441" at bounding box center [225, 88] width 131 height 20
drag, startPoint x: 200, startPoint y: 90, endPoint x: 186, endPoint y: 88, distance: 14.0
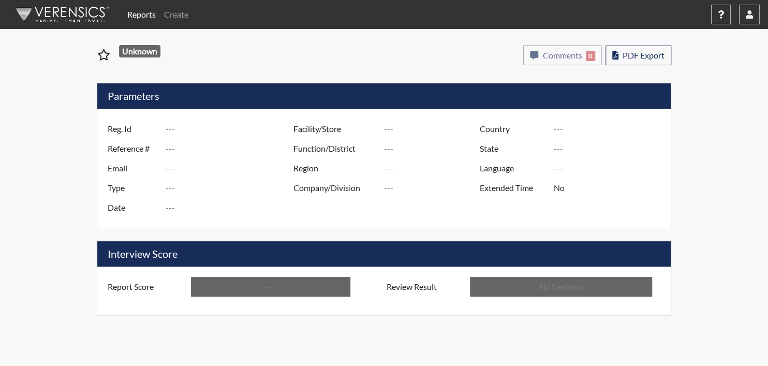
type input "LAC2034"
type input "50819"
type input "---"
type input "Corrections Pre-Employment"
type input "[DATE]"
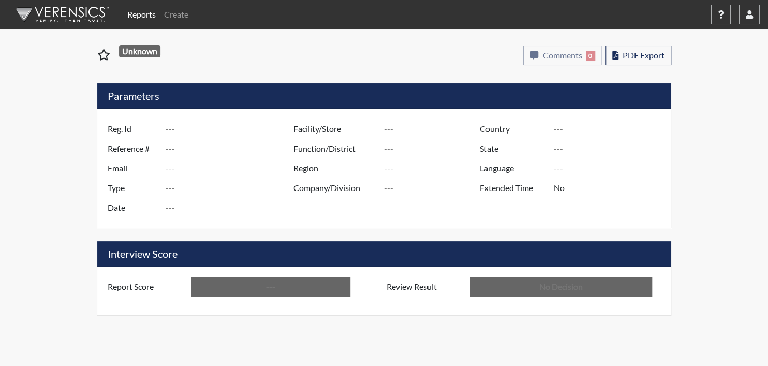
type input "Pulaski SP"
type input "[GEOGRAPHIC_DATA]"
type input "[US_STATE]"
type input "English"
type input "Below Conditions"
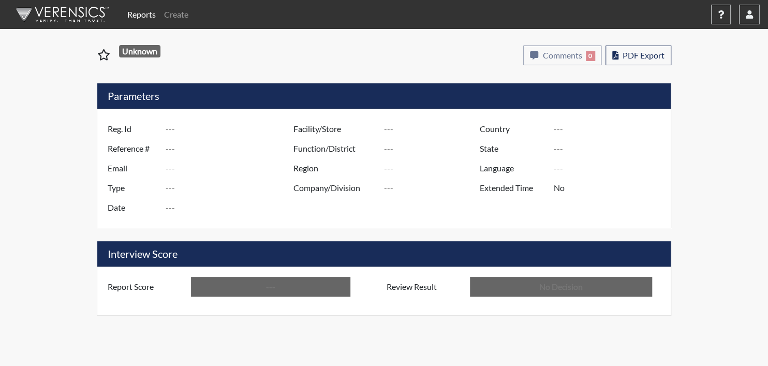
type input "In Review"
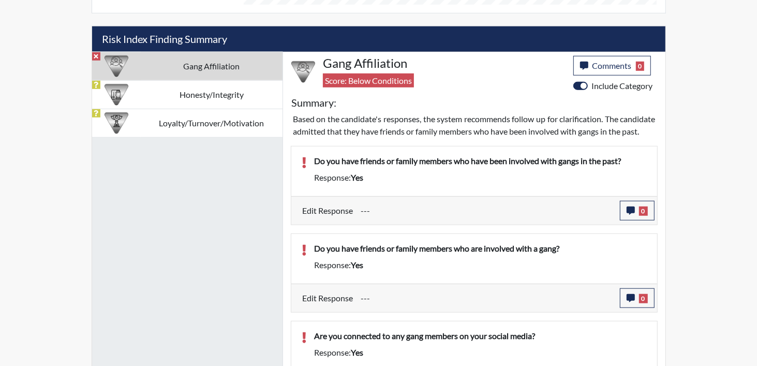
scroll to position [646, 0]
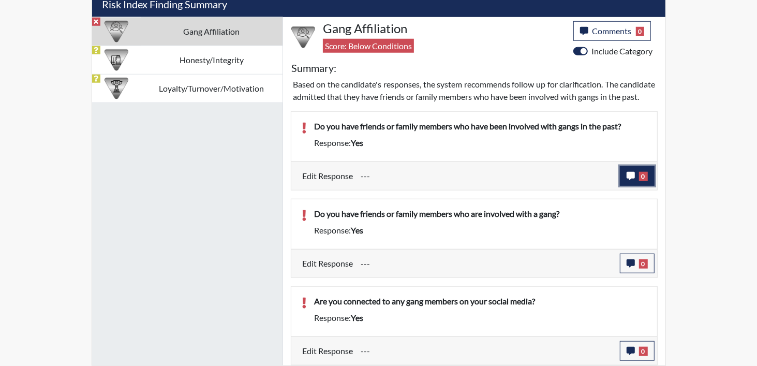
click at [638, 172] on button "0" at bounding box center [637, 176] width 35 height 20
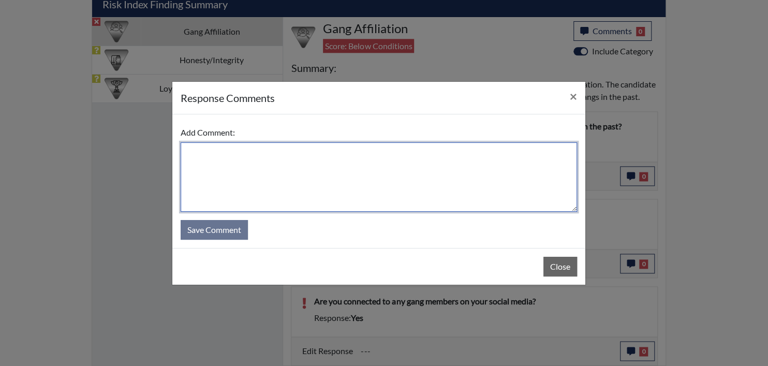
drag, startPoint x: 296, startPoint y: 163, endPoint x: 344, endPoint y: 195, distance: 57.4
click at [294, 164] on textarea at bounding box center [379, 176] width 396 height 69
click at [200, 162] on textarea at bounding box center [379, 176] width 396 height 69
paste textarea "EE ANSWERED TRUTHFULLY."
click at [330, 157] on textarea "EE ANSWERED TRUTHFULLY." at bounding box center [379, 176] width 396 height 69
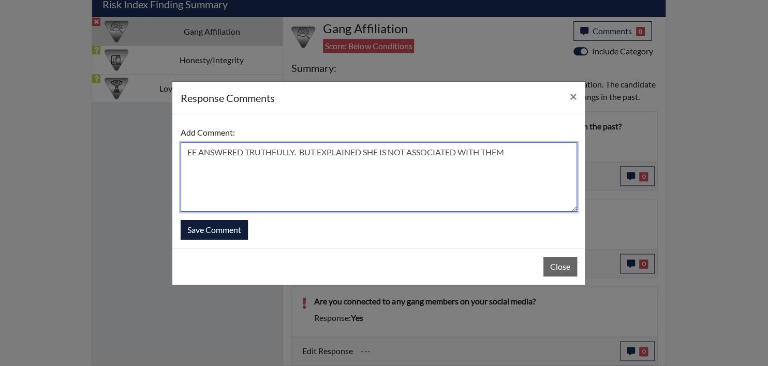
type textarea "EE ANSWERED TRUTHFULLY. BUT EXPLAINED SHE IS NOT ASSOCIATED WITH THEM"
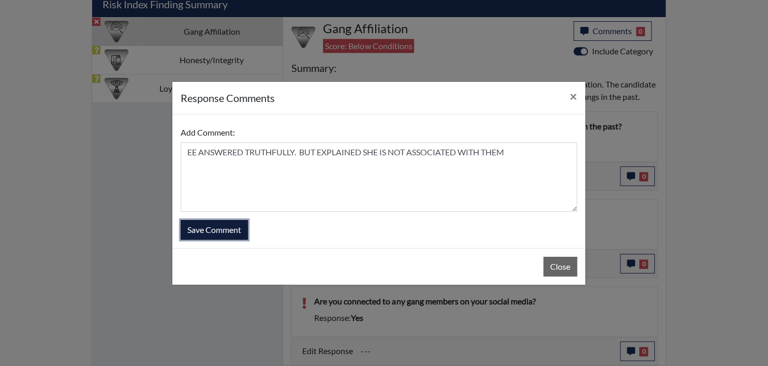
click at [208, 228] on button "Save Comment" at bounding box center [214, 230] width 67 height 20
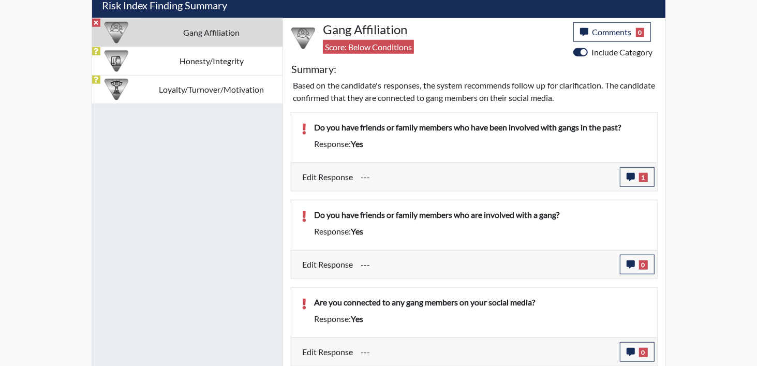
scroll to position [172, 430]
click at [646, 258] on button "0" at bounding box center [637, 265] width 35 height 20
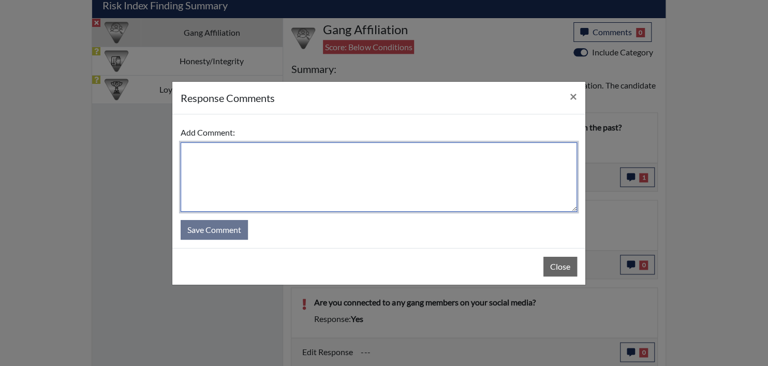
click at [282, 174] on textarea at bounding box center [379, 176] width 396 height 69
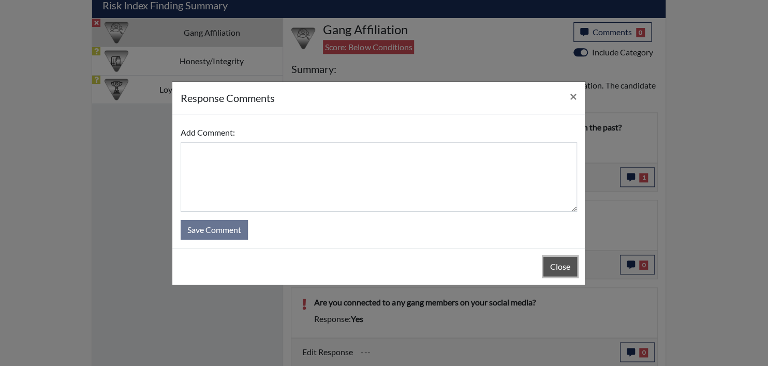
drag, startPoint x: 282, startPoint y: 174, endPoint x: 566, endPoint y: 263, distance: 297.9
click at [565, 264] on button "Close" at bounding box center [560, 267] width 34 height 20
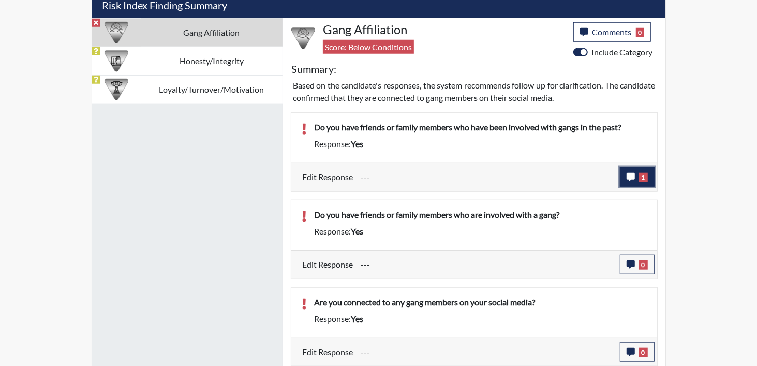
click at [627, 179] on button "1" at bounding box center [637, 177] width 35 height 20
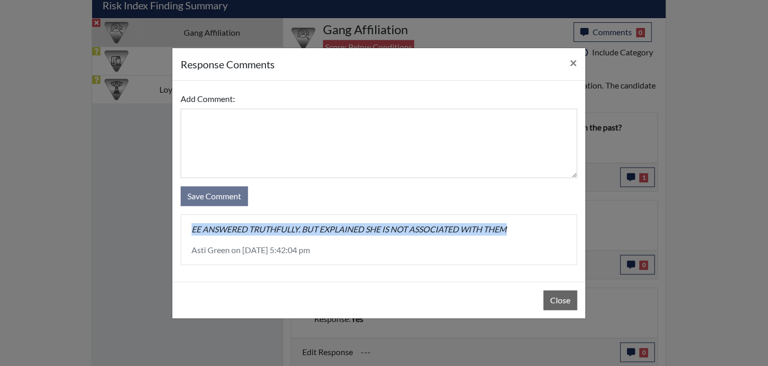
drag, startPoint x: 517, startPoint y: 228, endPoint x: 178, endPoint y: 228, distance: 339.5
click at [178, 228] on div "Add Comment: Save Comment EE ANSWERED TRUTHFULLY. BUT EXPLAINED SHE IS NOT ASSO…" at bounding box center [378, 181] width 413 height 201
drag, startPoint x: 178, startPoint y: 228, endPoint x: 203, endPoint y: 228, distance: 25.4
copy p "EE ANSWERED TRUTHFULLY. BUT EXPLAINED SHE IS NOT ASSOCIATED WITH THEM"
drag, startPoint x: 566, startPoint y: 298, endPoint x: 598, endPoint y: 282, distance: 35.6
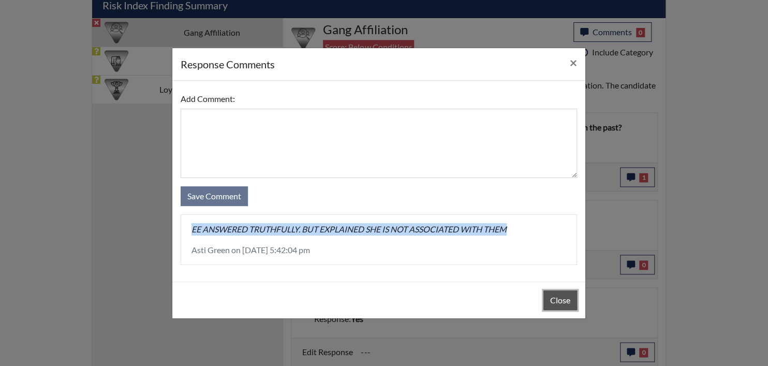
click at [568, 298] on button "Close" at bounding box center [560, 300] width 34 height 20
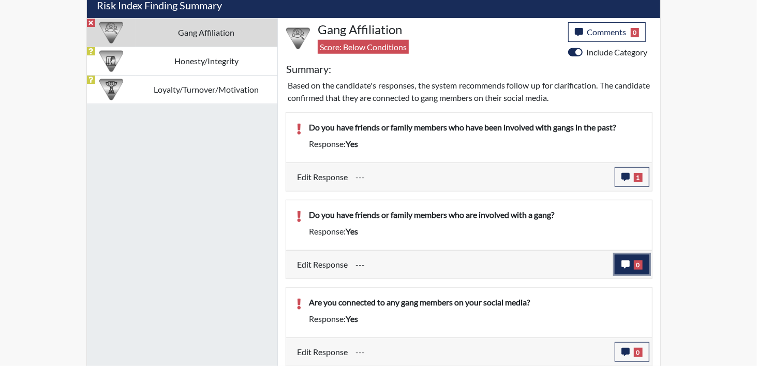
click at [636, 271] on button "0" at bounding box center [632, 265] width 35 height 20
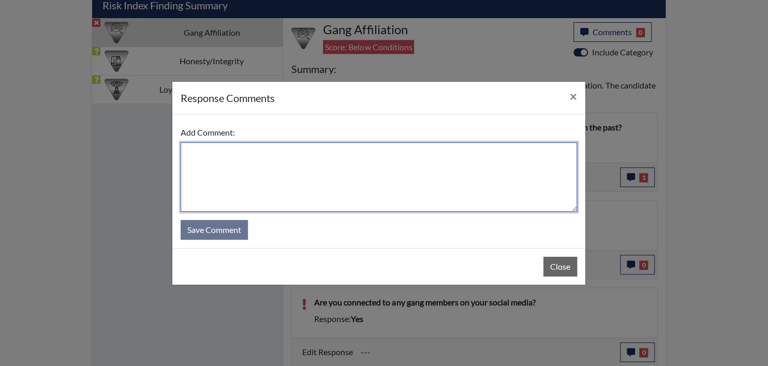
click at [204, 160] on textarea at bounding box center [379, 176] width 396 height 69
paste textarea "EE ANSWERED TRUTHFULLY. BUT EXPLAINED SHE IS NOT ASSOCIATED WITH THEM"
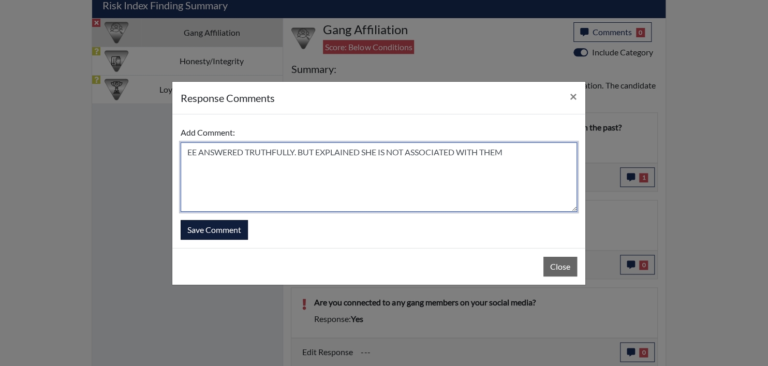
type textarea "EE ANSWERED TRUTHFULLY. BUT EXPLAINED SHE IS NOT ASSOCIATED WITH THEM"
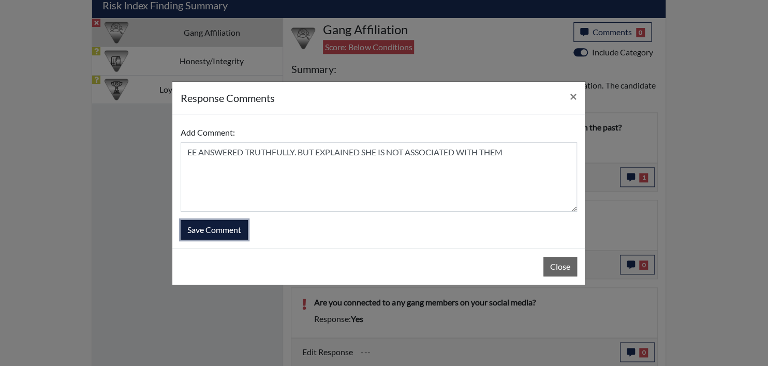
click at [204, 229] on button "Save Comment" at bounding box center [214, 230] width 67 height 20
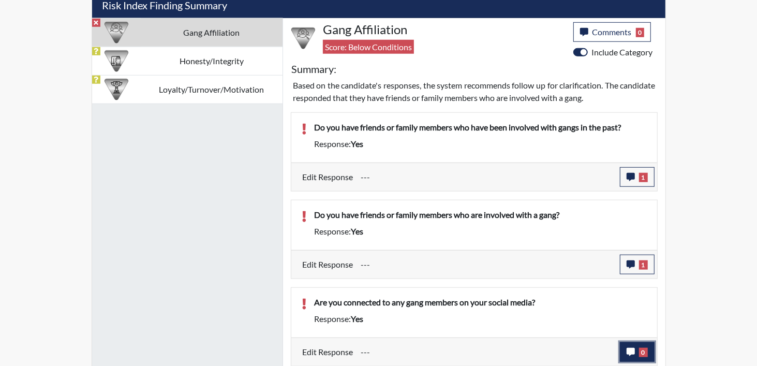
click at [649, 349] on button "0" at bounding box center [637, 352] width 35 height 20
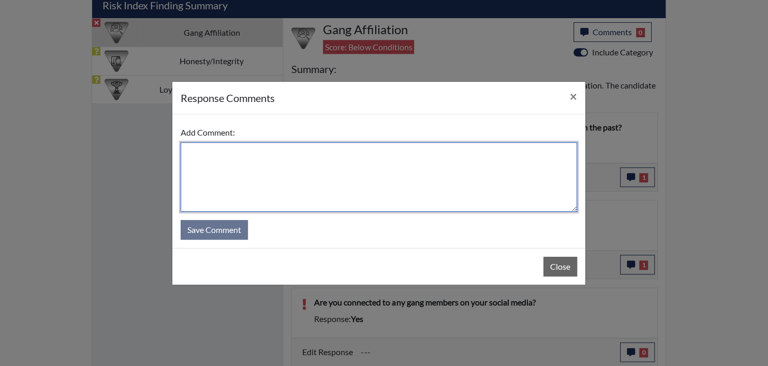
click at [291, 186] on textarea at bounding box center [379, 176] width 396 height 69
paste textarea "EE MISREAD QUESTION AND DISAGREES"
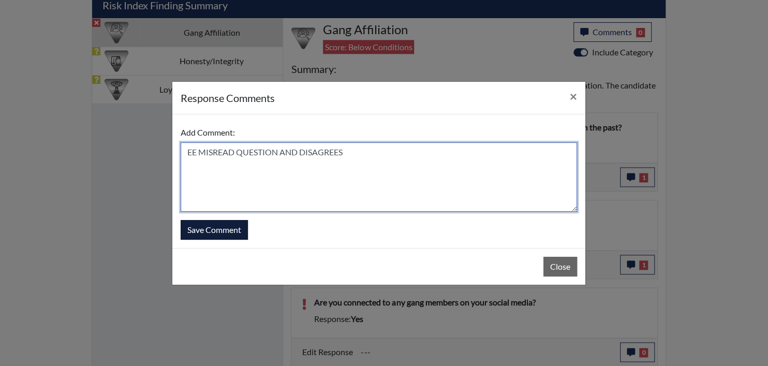
type textarea "EE MISREAD QUESTION AND DISAGREES"
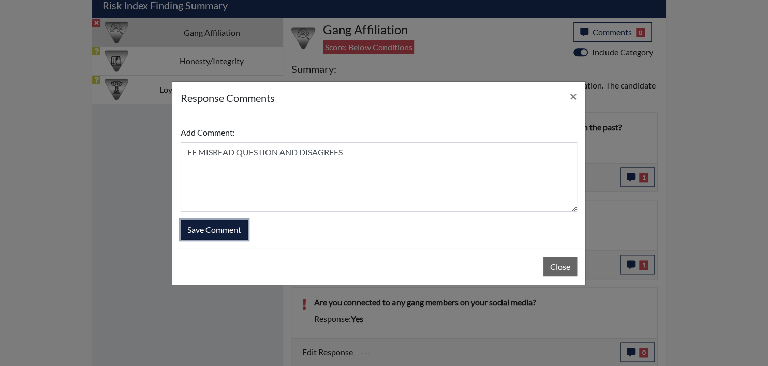
click at [185, 227] on button "Save Comment" at bounding box center [214, 230] width 67 height 20
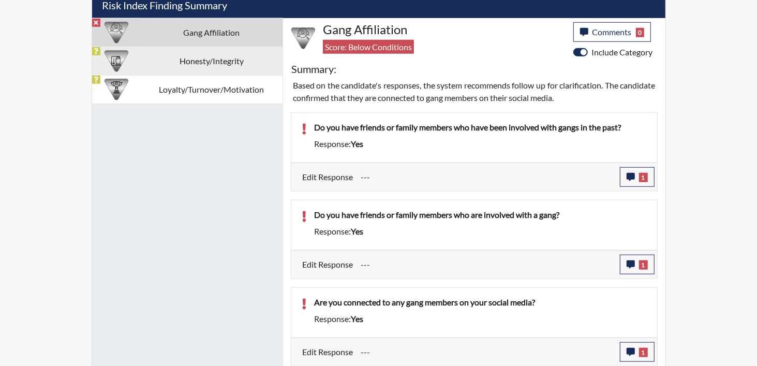
click at [163, 54] on td "Honesty/Integrity" at bounding box center [212, 61] width 142 height 28
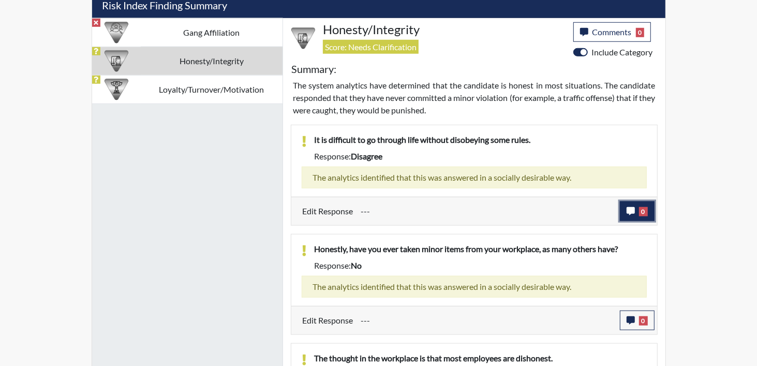
click at [641, 209] on span "0" at bounding box center [643, 211] width 9 height 9
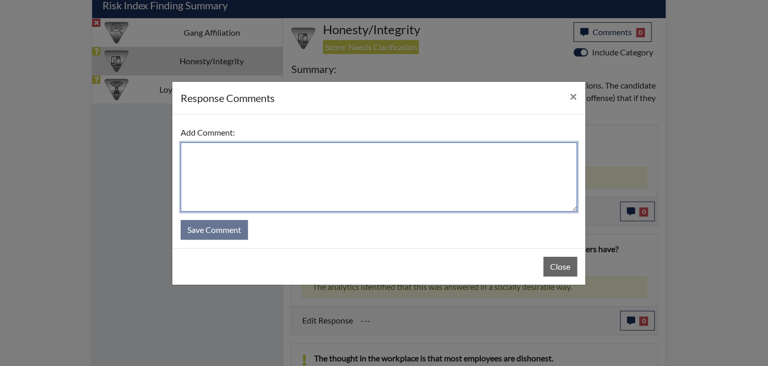
click at [313, 166] on textarea at bounding box center [379, 176] width 396 height 69
click at [223, 168] on textarea at bounding box center [379, 176] width 396 height 69
paste textarea "EE ANSWERED TRUTHFULLY."
type textarea "EE ANSWERED TRUTHFULLY."
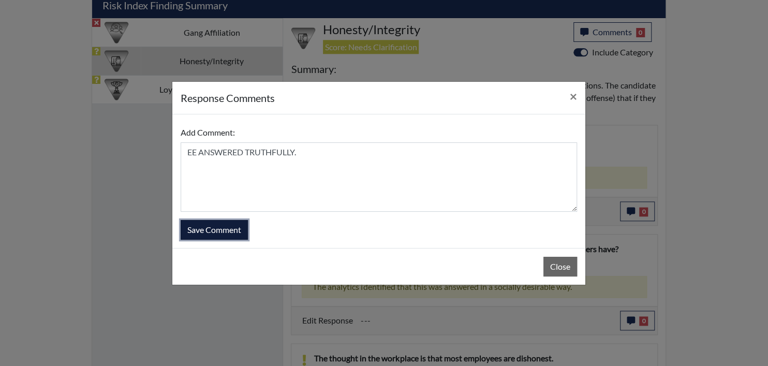
click at [206, 234] on button "Save Comment" at bounding box center [214, 230] width 67 height 20
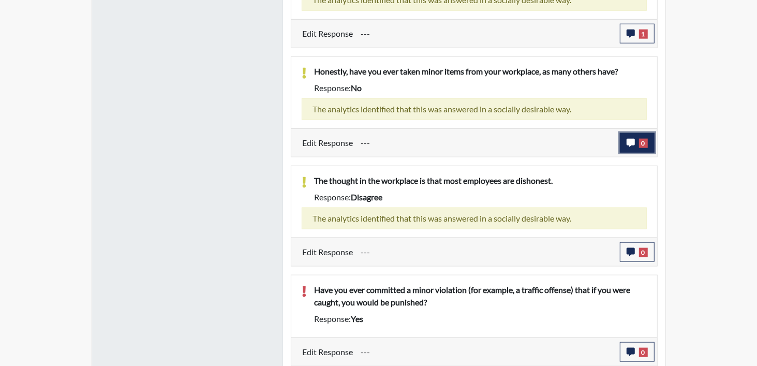
click at [652, 145] on button "0" at bounding box center [637, 143] width 35 height 20
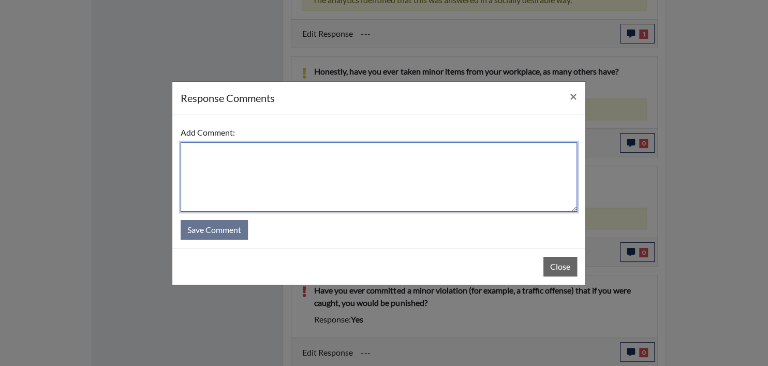
click at [288, 165] on textarea at bounding box center [379, 176] width 396 height 69
paste textarea "EE ANSWERED TRUTHFULLY."
type textarea "EE ANSWERED TRUTHFULLY."
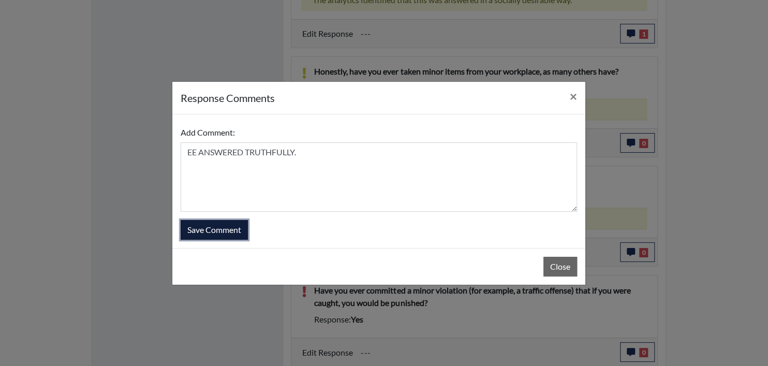
click at [201, 233] on button "Save Comment" at bounding box center [214, 230] width 67 height 20
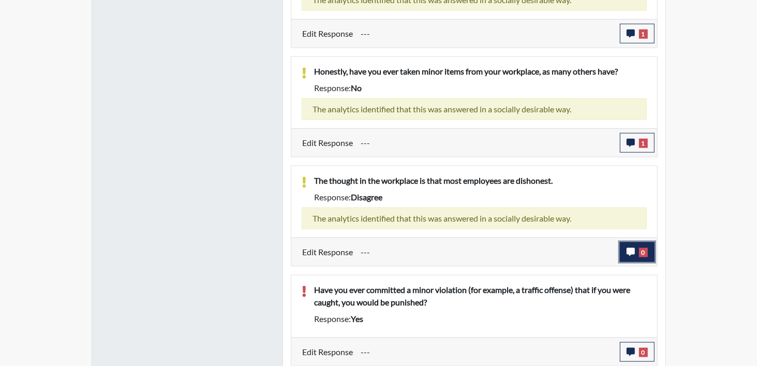
click at [640, 244] on button "0" at bounding box center [637, 252] width 35 height 20
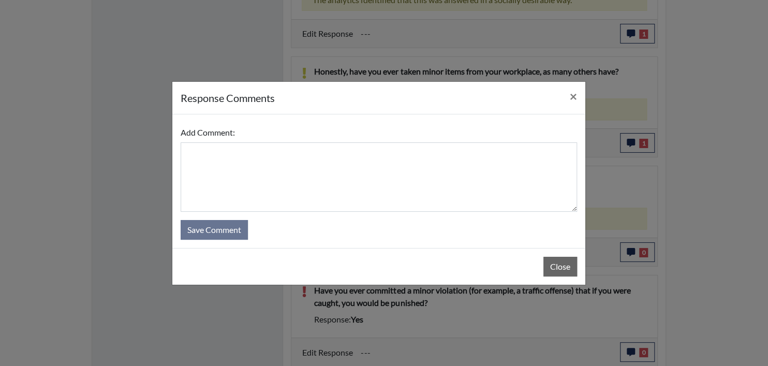
drag, startPoint x: 166, startPoint y: 149, endPoint x: 193, endPoint y: 161, distance: 29.9
click at [168, 151] on div "response Comments × Add Comment: Save Comment Close" at bounding box center [384, 183] width 768 height 366
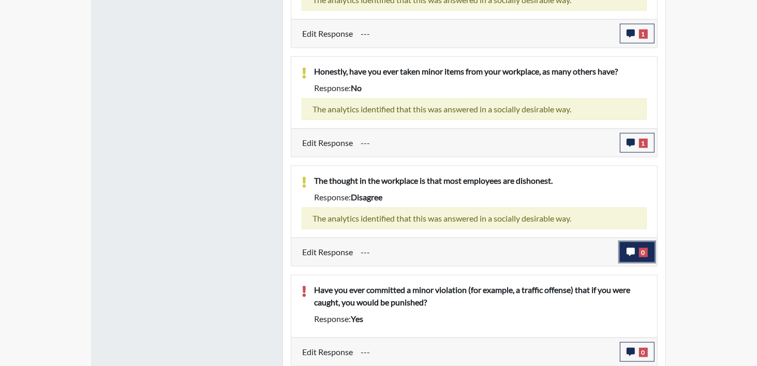
click at [630, 251] on icon "button" at bounding box center [631, 252] width 8 height 8
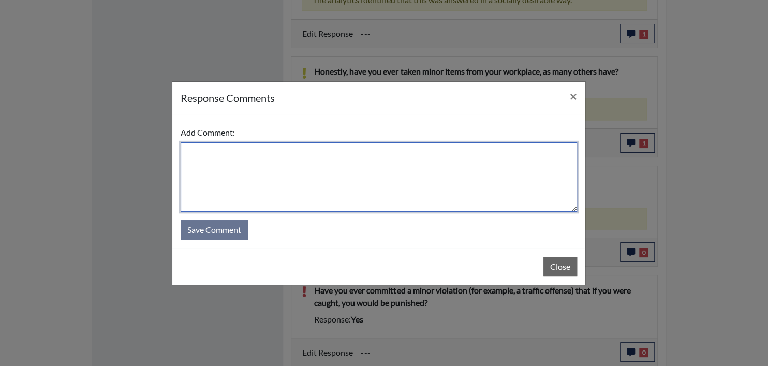
click at [297, 174] on textarea at bounding box center [379, 176] width 396 height 69
paste textarea "EE ANSWERED TRUTHFULLY."
type textarea "EE ANSWERED TRUTHFULLY."
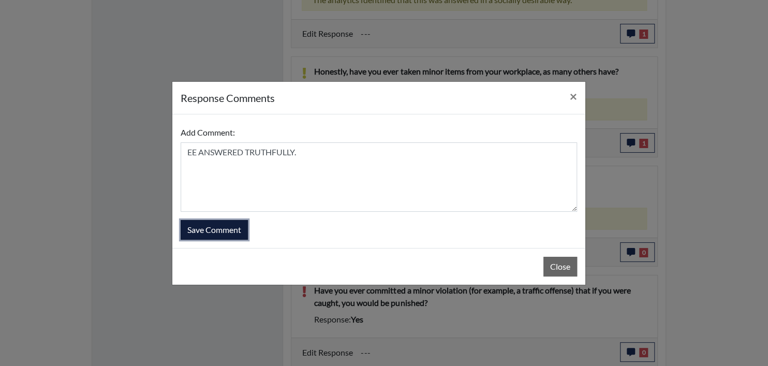
click at [218, 220] on button "Save Comment" at bounding box center [214, 230] width 67 height 20
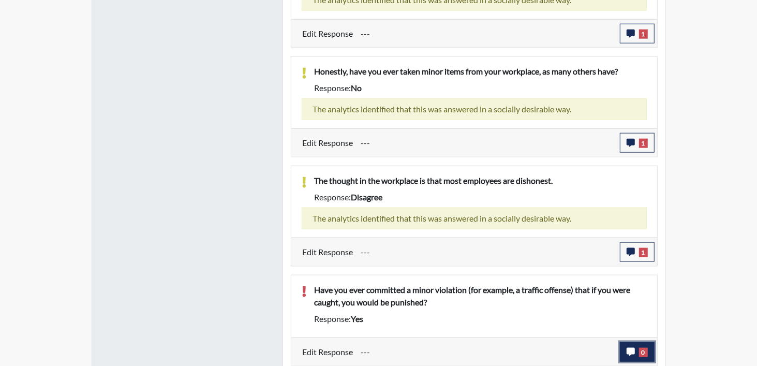
click at [651, 347] on button "0" at bounding box center [637, 352] width 35 height 20
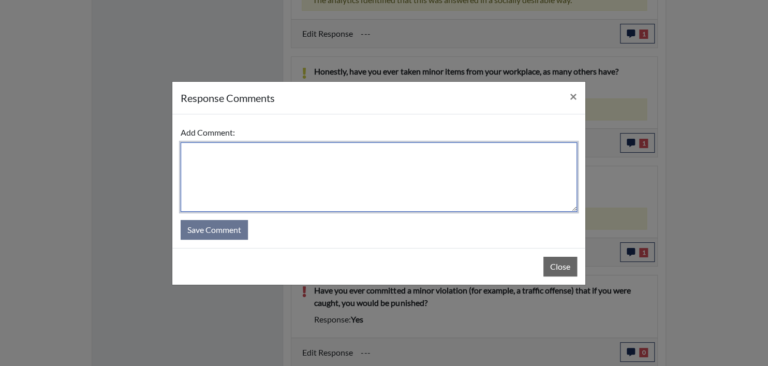
click at [240, 176] on textarea at bounding box center [379, 176] width 396 height 69
paste textarea "EE ANSWERED TRUTHFULLY."
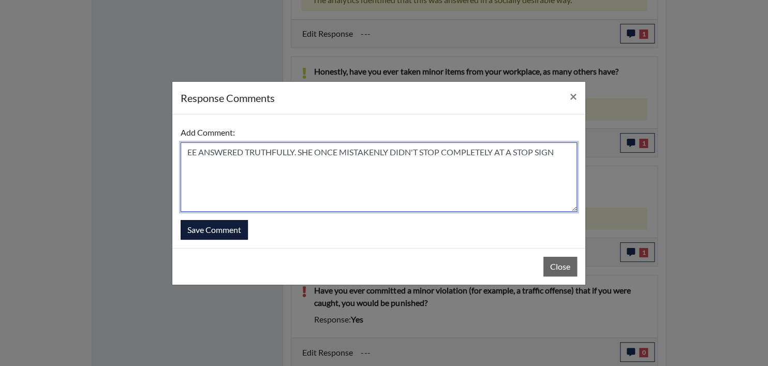
type textarea "EE ANSWERED TRUTHFULLY. SHE ONCE MISTAKENLY DIDN'T STOP COMPLETELY AT A STOP SI…"
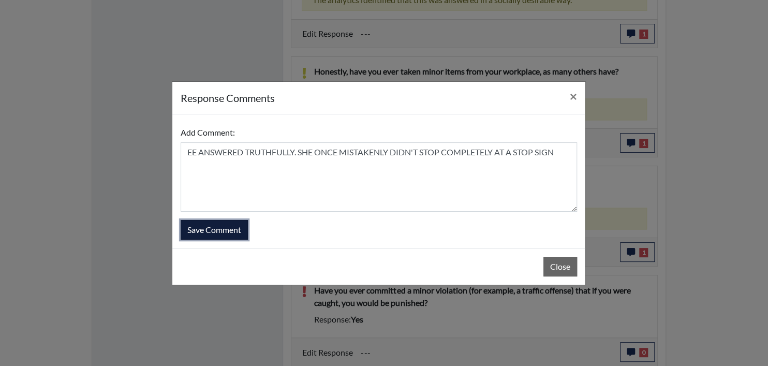
click at [196, 220] on button "Save Comment" at bounding box center [214, 230] width 67 height 20
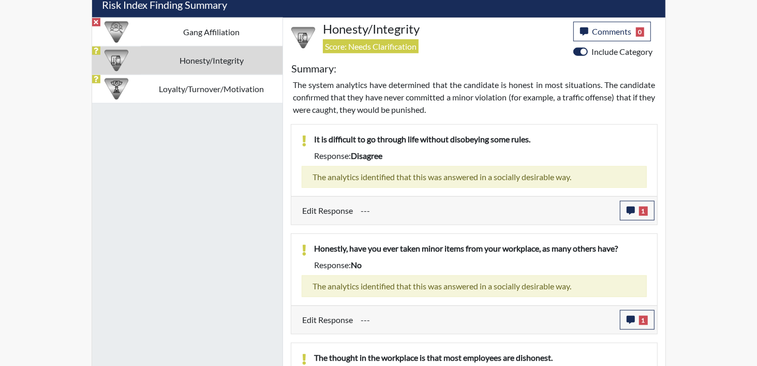
scroll to position [605, 0]
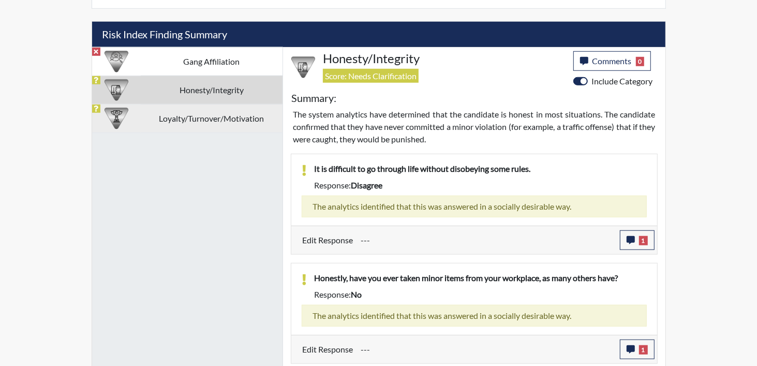
click at [191, 121] on td "Loyalty/Turnover/Motivation" at bounding box center [212, 118] width 142 height 28
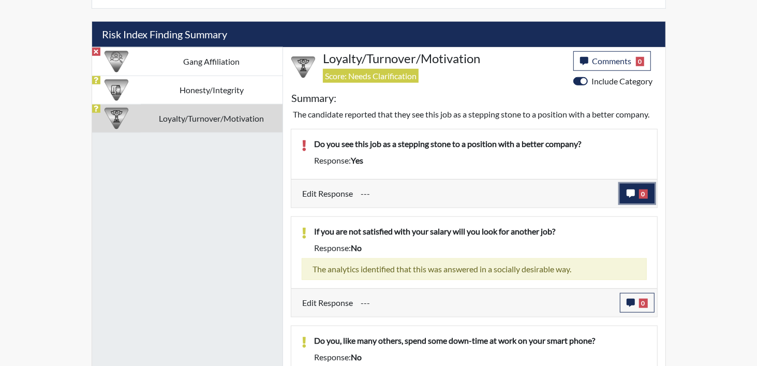
click at [627, 187] on button "0" at bounding box center [637, 194] width 35 height 20
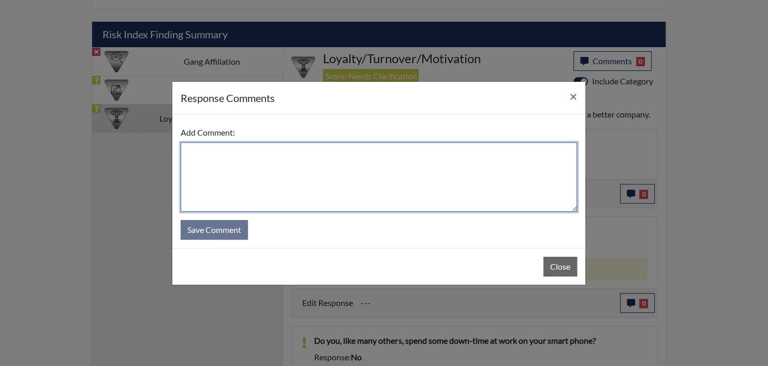
click at [310, 179] on textarea at bounding box center [379, 176] width 396 height 69
paste textarea "EE ANSWERED TRUTHFULLY."
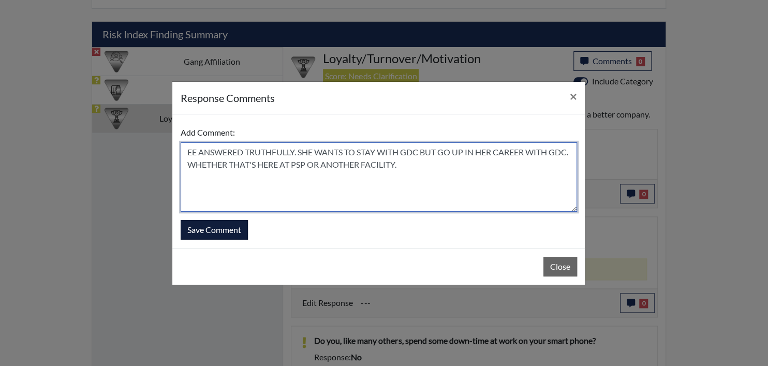
type textarea "EE ANSWERED TRUTHFULLY. SHE WANTS TO STAY WITH GDC BUT GO UP IN HER CAREER WITH…"
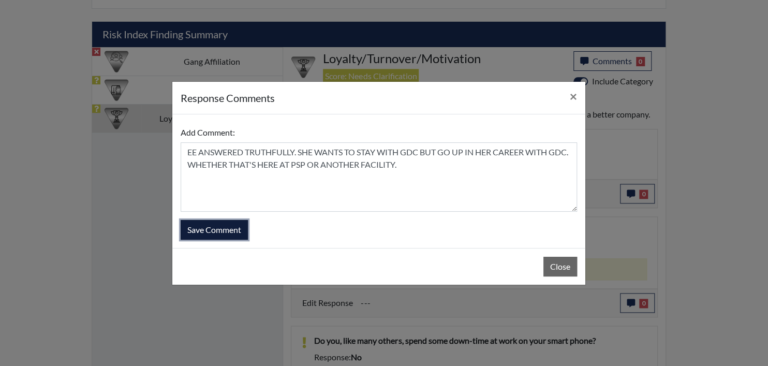
click at [224, 230] on button "Save Comment" at bounding box center [214, 230] width 67 height 20
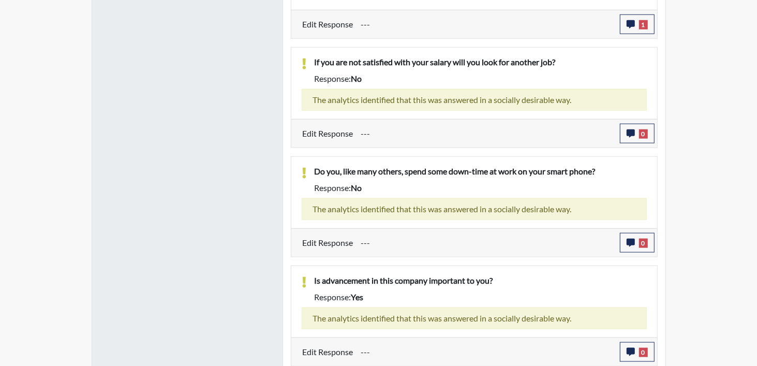
scroll to position [172, 430]
click at [650, 126] on button "0" at bounding box center [637, 134] width 35 height 20
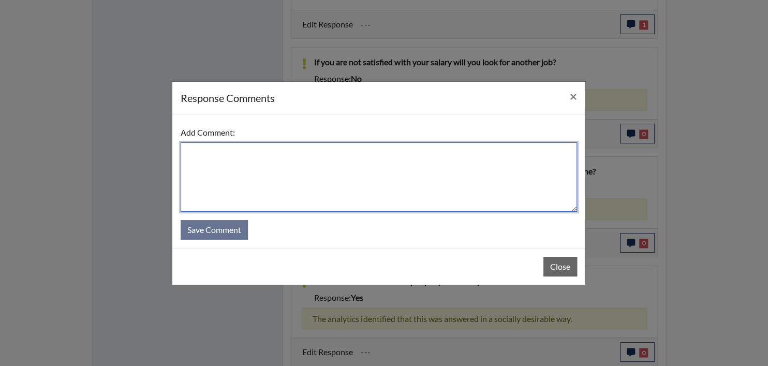
click at [364, 158] on textarea at bounding box center [379, 176] width 396 height 69
paste textarea "EE ANSWERED TRUTHFULLY."
type textarea "EE ANSWERED TRUTHFULLY."
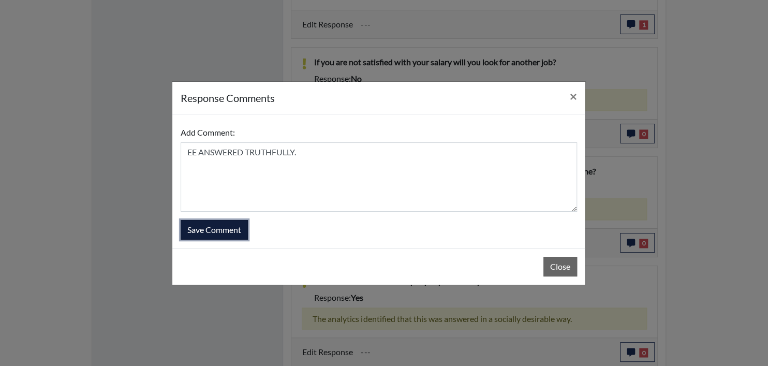
click at [233, 226] on button "Save Comment" at bounding box center [214, 230] width 67 height 20
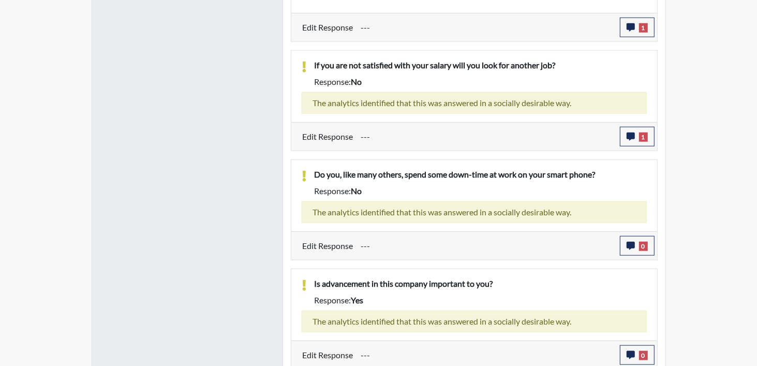
scroll to position [787, 0]
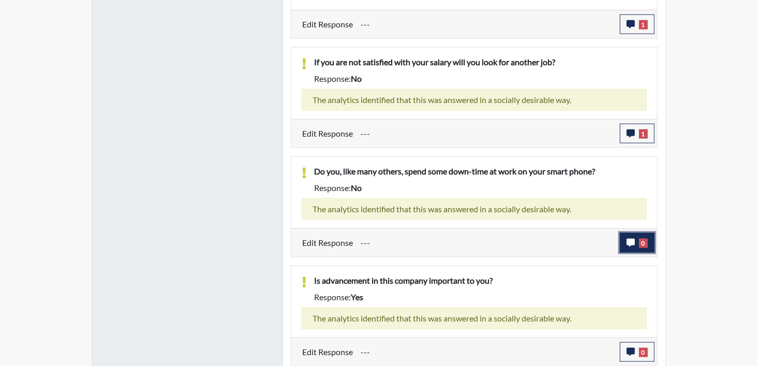
click at [633, 244] on icon "button" at bounding box center [631, 243] width 8 height 8
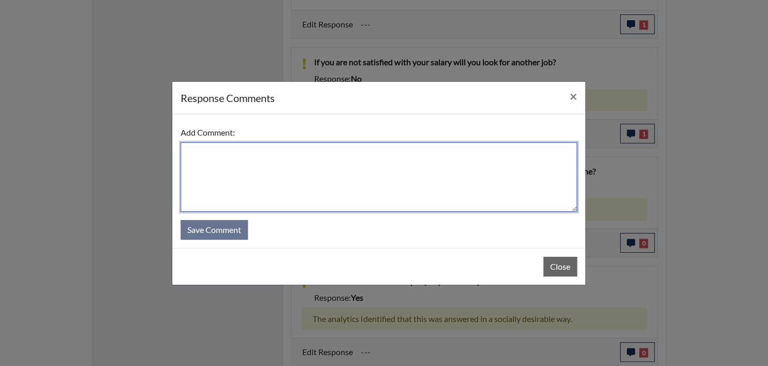
click at [408, 186] on textarea at bounding box center [379, 176] width 396 height 69
paste textarea "EE ANSWERED TRUTHFULLY."
type textarea "EE ANSWERED TRUTHFULLY."
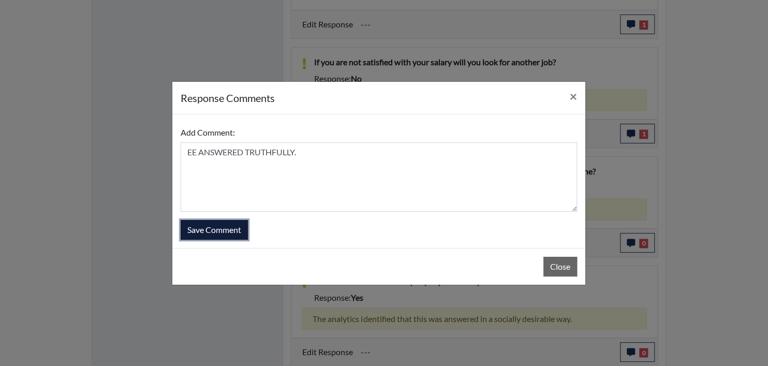
click at [203, 220] on button "Save Comment" at bounding box center [214, 230] width 67 height 20
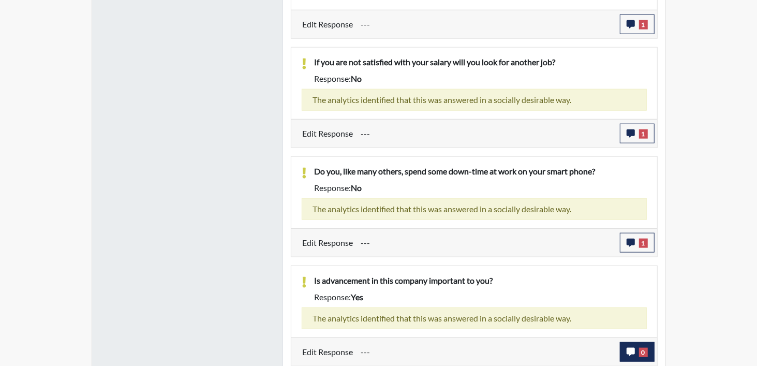
scroll to position [172, 430]
click at [644, 349] on span "0" at bounding box center [643, 352] width 9 height 9
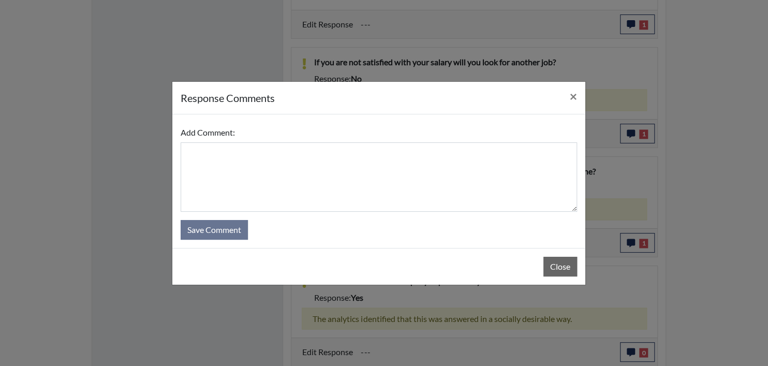
click at [162, 164] on div "response Comments × Add Comment: Save Comment Close" at bounding box center [384, 183] width 768 height 366
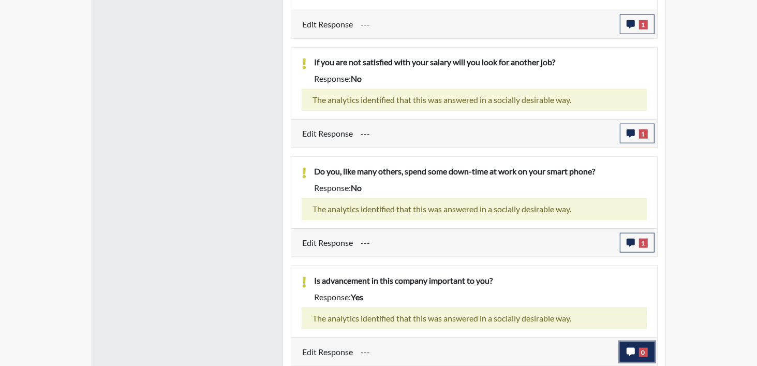
click at [654, 352] on button "0" at bounding box center [637, 352] width 35 height 20
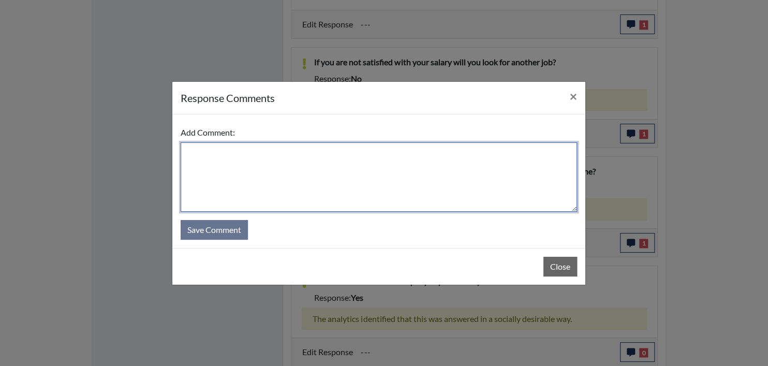
click at [294, 176] on textarea at bounding box center [379, 176] width 396 height 69
paste textarea "EE ANSWERED TRUTHFULLY."
type textarea "EE ANSWERED TRUTHFULLY."
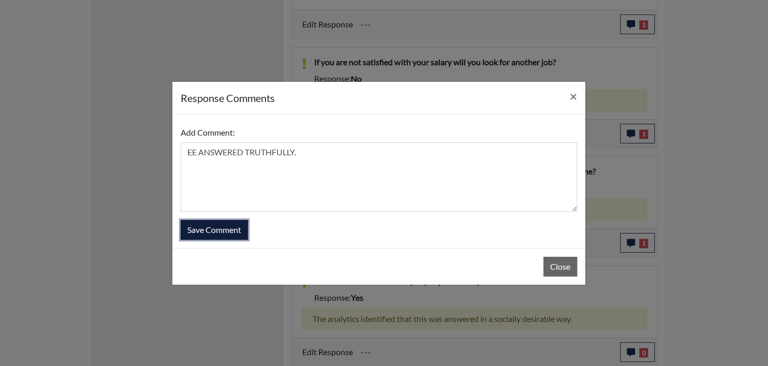
click at [204, 235] on button "Save Comment" at bounding box center [214, 230] width 67 height 20
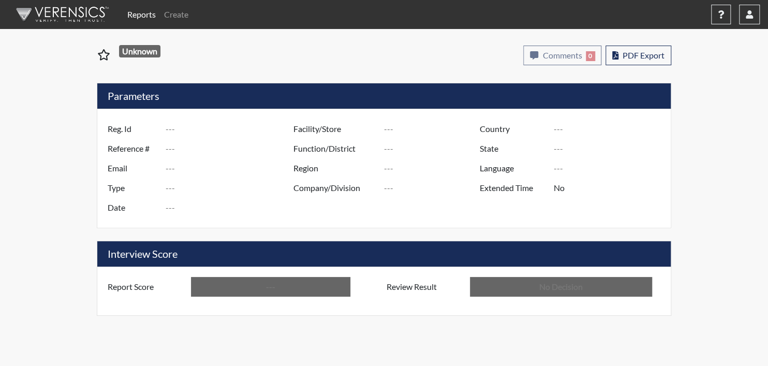
type input "LAC2034"
type input "50819"
type input "---"
type input "Corrections Pre-Employment"
type input "[DATE]"
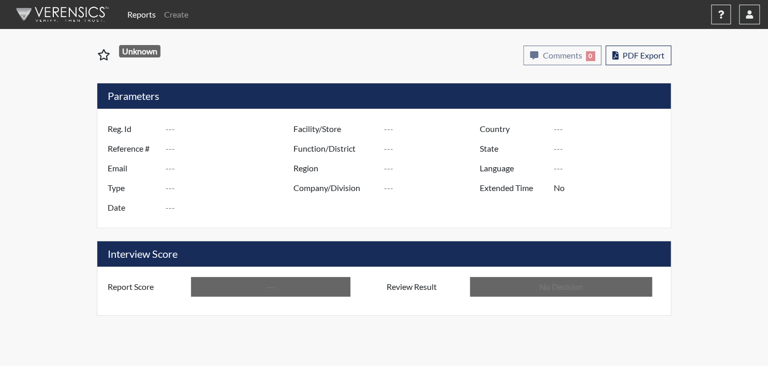
type input "Pulaski SP"
type input "[GEOGRAPHIC_DATA]"
type input "[US_STATE]"
type input "English"
type input "Below Conditions"
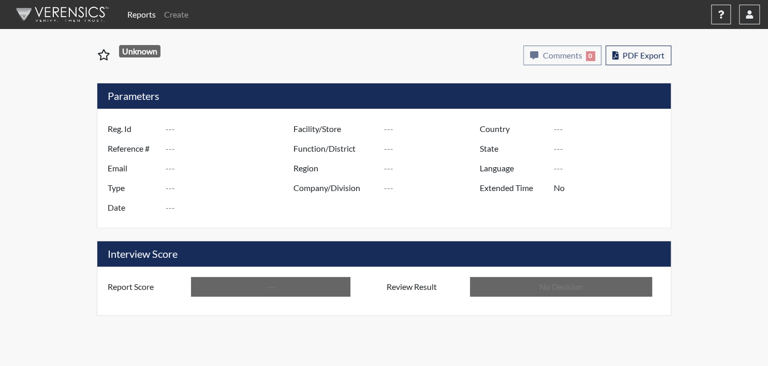
type input "In Review"
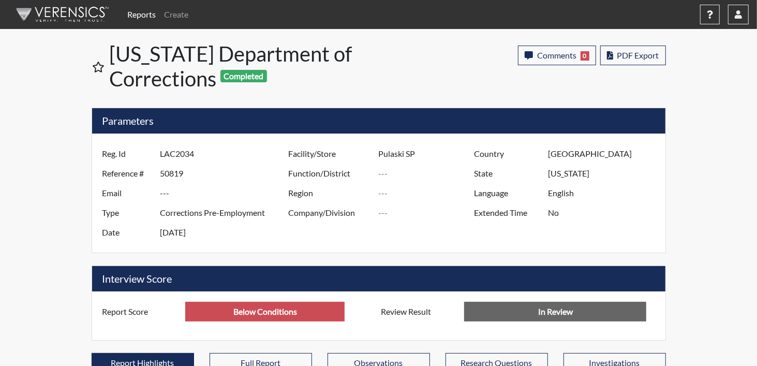
scroll to position [172, 430]
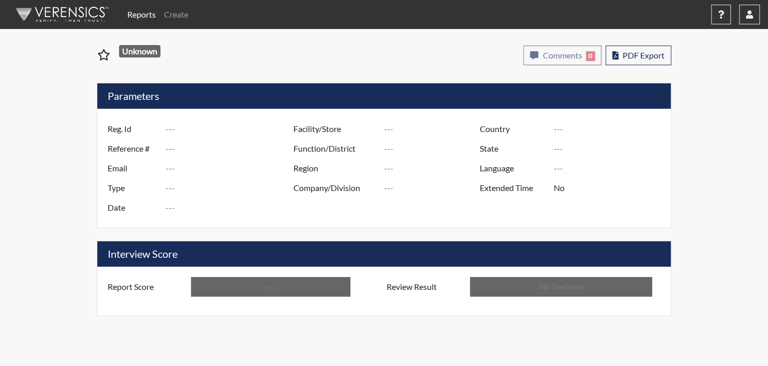
type input "clt4307"
type input "50820"
type input "---"
type input "Corrections Pre-Employment"
type input "[DATE]"
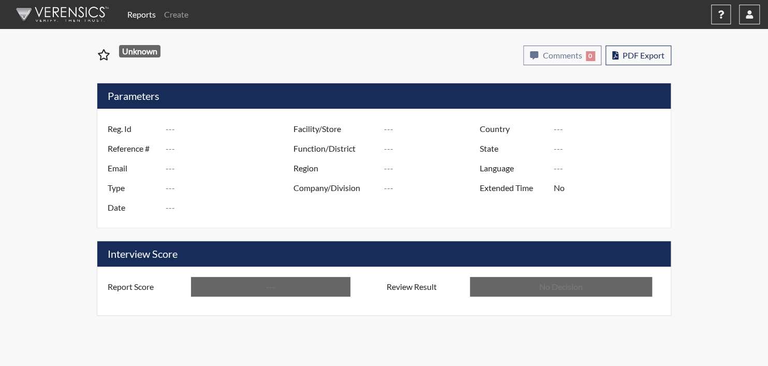
type input "Pulaski SP"
type input "[GEOGRAPHIC_DATA]"
type input "[US_STATE]"
type input "English"
type input "Above Conditions"
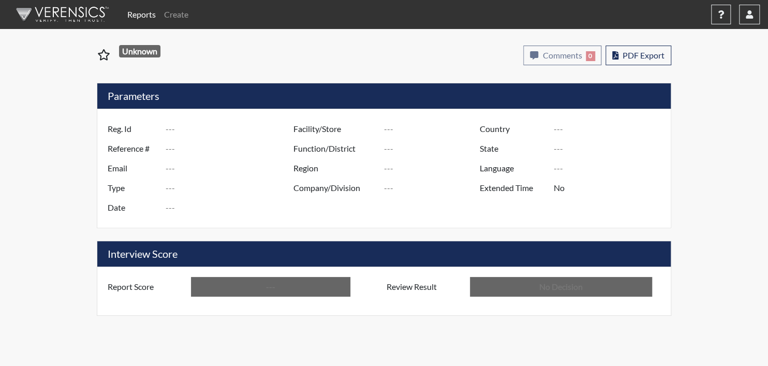
type input "In Review"
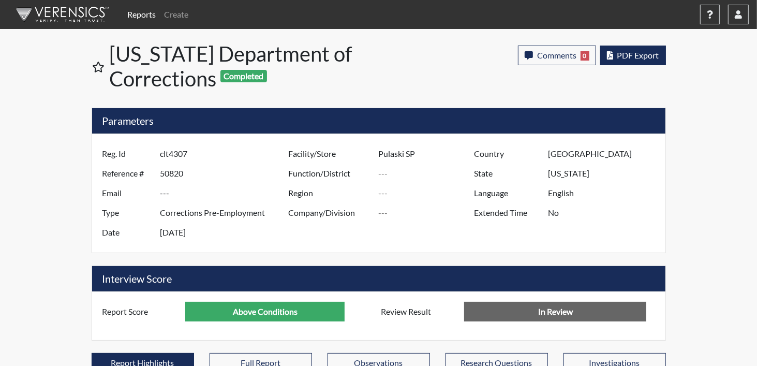
scroll to position [172, 430]
click at [652, 55] on span "PDF Export" at bounding box center [638, 55] width 42 height 10
